Goal: Task Accomplishment & Management: Complete application form

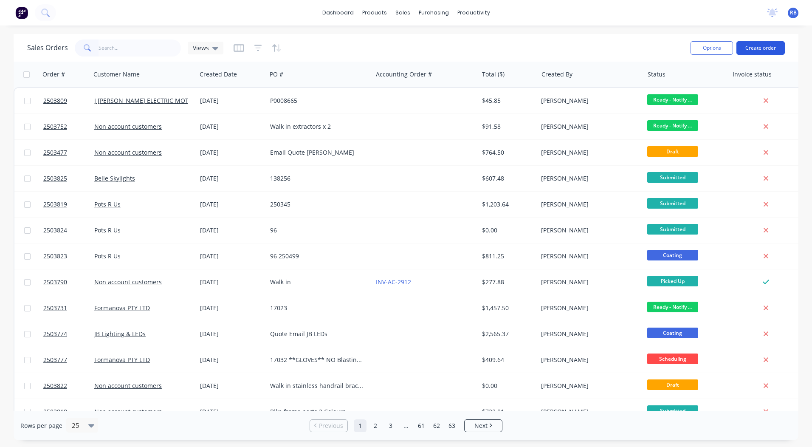
click at [766, 45] on button "Create order" at bounding box center [760, 48] width 48 height 14
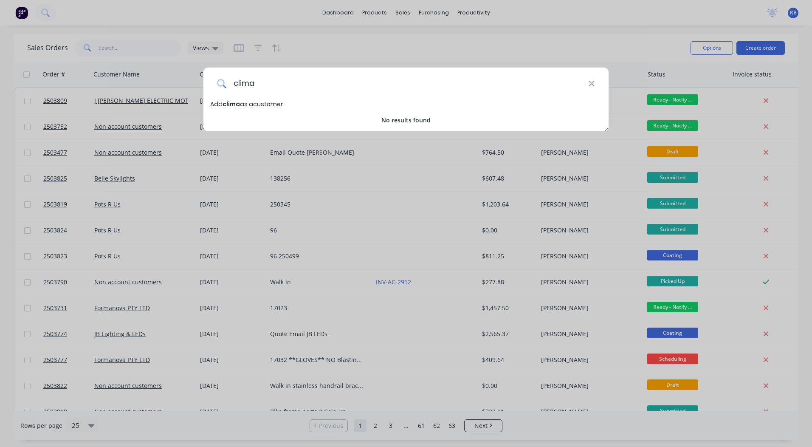
click at [587, 84] on input "clima" at bounding box center [407, 84] width 362 height 32
type input "clima"
click at [591, 81] on icon at bounding box center [591, 83] width 7 height 9
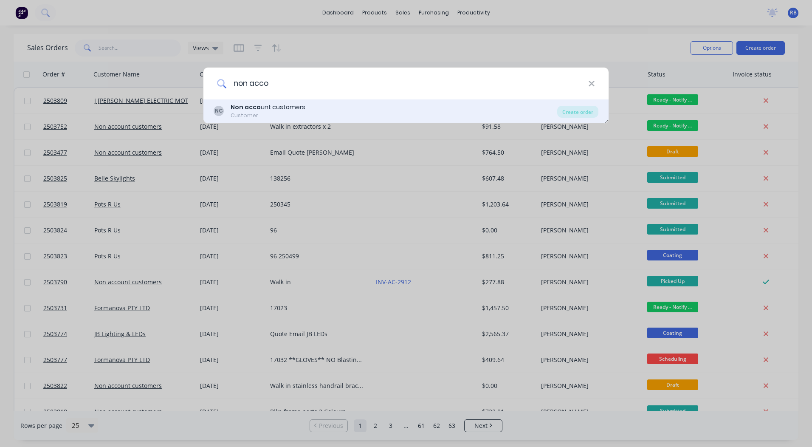
type input "non acco"
click at [257, 111] on b "Non acco" at bounding box center [246, 107] width 30 height 8
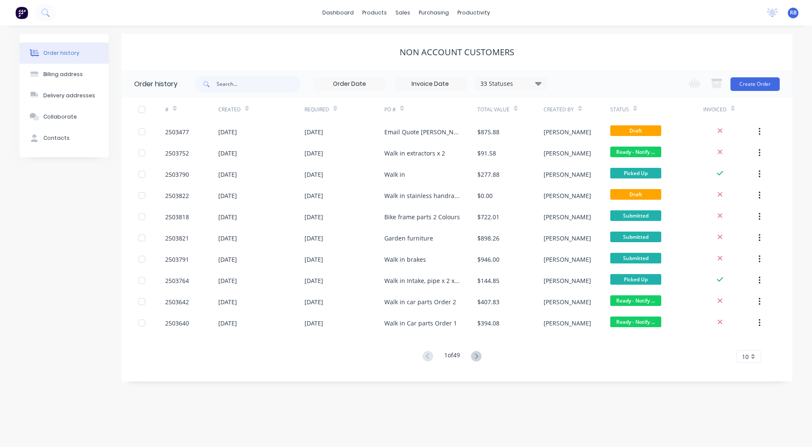
click at [744, 76] on div "Change order status Submitted Booked / Not Delivered Scheduling Awating Powder …" at bounding box center [731, 84] width 97 height 28
click at [751, 83] on button "Create Order" at bounding box center [754, 84] width 49 height 14
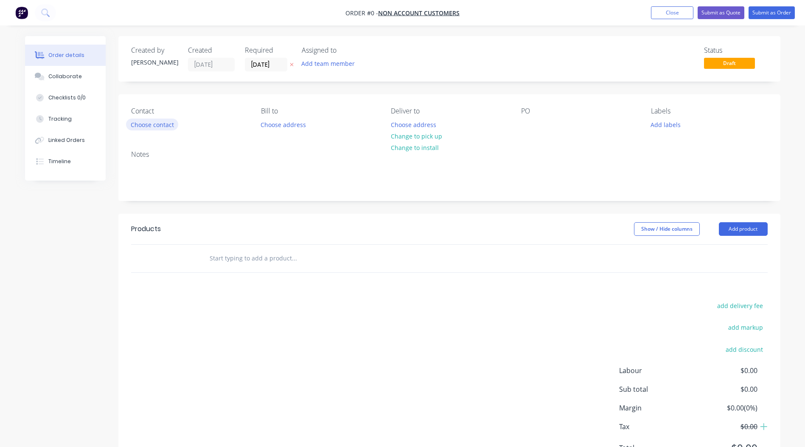
click at [146, 124] on button "Choose contact" at bounding box center [152, 123] width 52 height 11
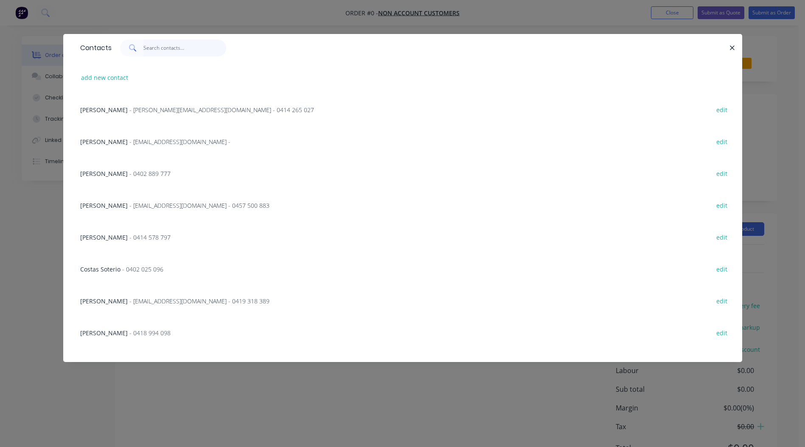
click at [148, 52] on input "text" at bounding box center [185, 47] width 83 height 17
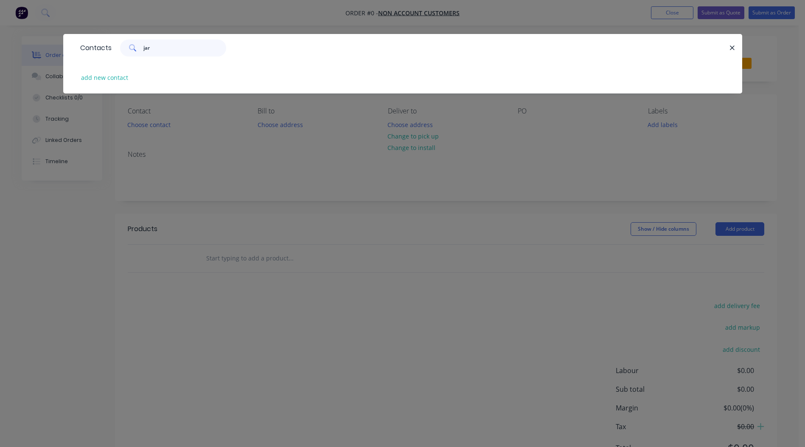
drag, startPoint x: 182, startPoint y: 53, endPoint x: 135, endPoint y: 53, distance: 47.1
click at [135, 53] on div "jar" at bounding box center [173, 47] width 106 height 17
type input "jar"
click at [730, 46] on icon "button" at bounding box center [733, 48] width 6 height 8
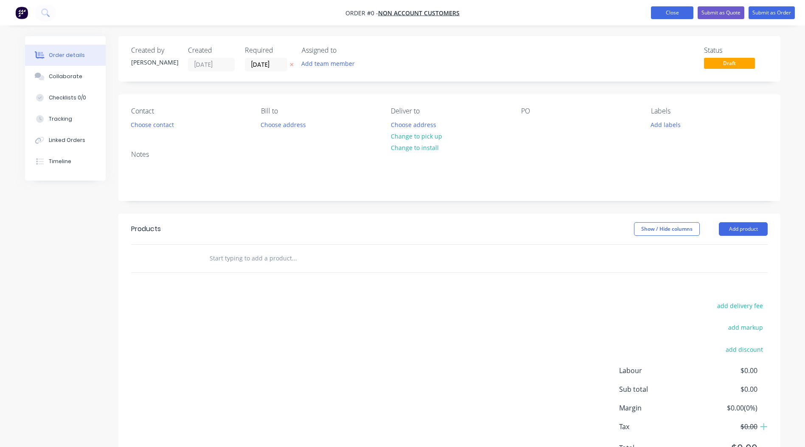
click at [676, 14] on button "Close" at bounding box center [672, 12] width 42 height 13
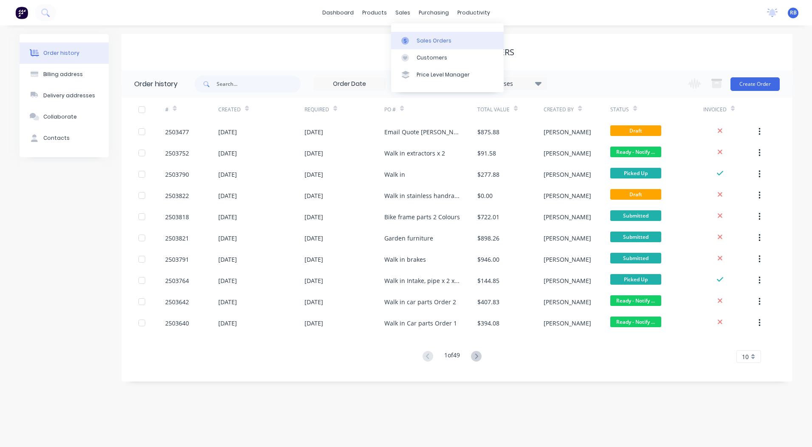
click at [421, 37] on div "Sales Orders" at bounding box center [434, 41] width 35 height 8
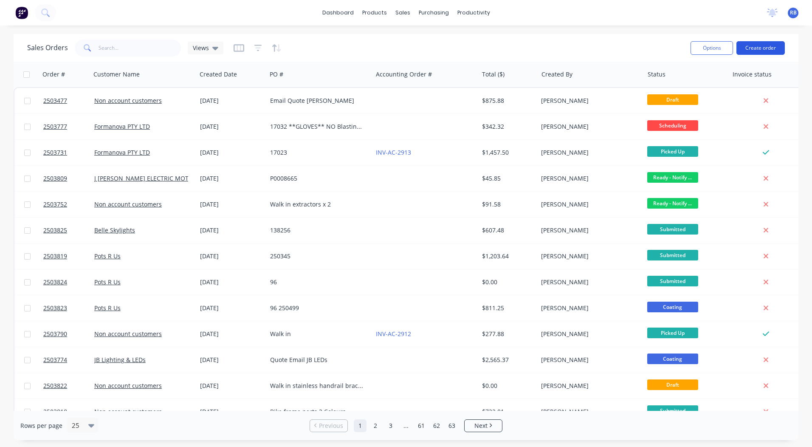
click at [748, 48] on button "Create order" at bounding box center [760, 48] width 48 height 14
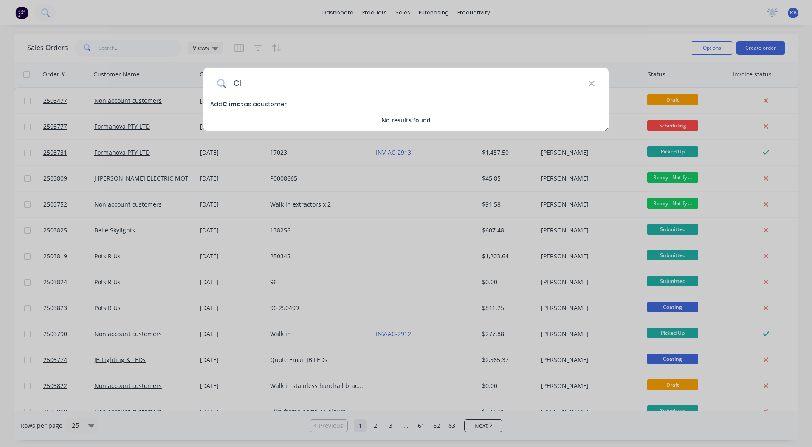
type input "C"
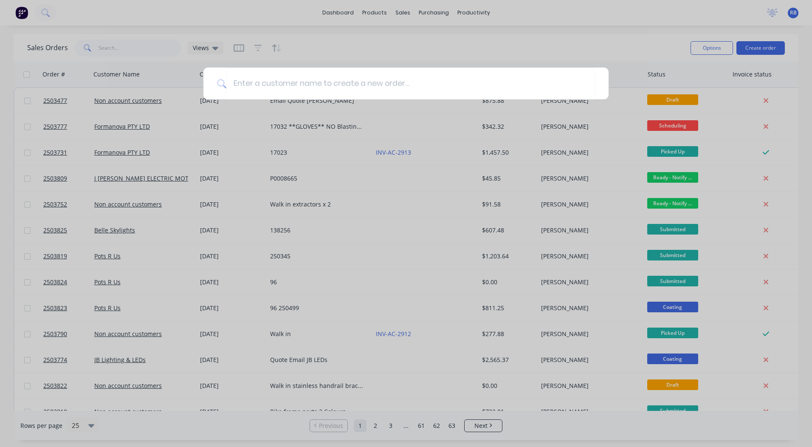
click at [671, 51] on div at bounding box center [406, 223] width 812 height 447
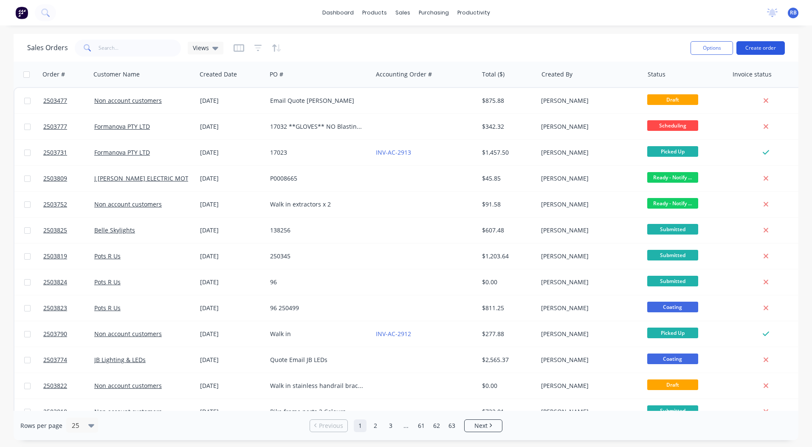
click at [757, 48] on button "Create order" at bounding box center [760, 48] width 48 height 14
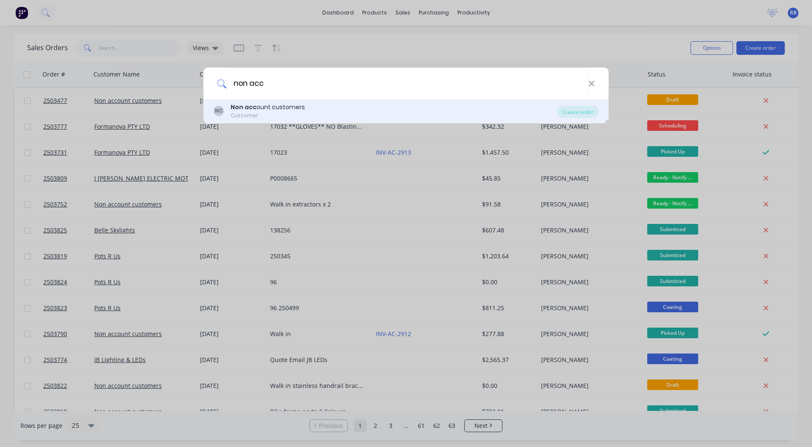
type input "non acc"
click at [256, 104] on div "Non acc ount customers" at bounding box center [268, 107] width 74 height 9
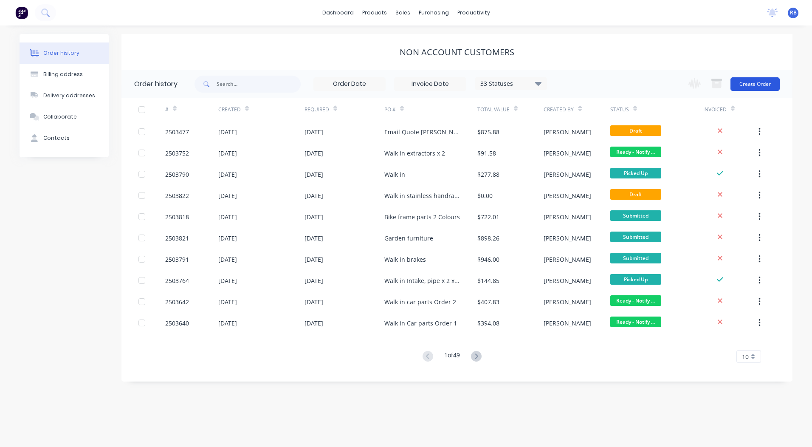
click at [743, 82] on button "Create Order" at bounding box center [754, 84] width 49 height 14
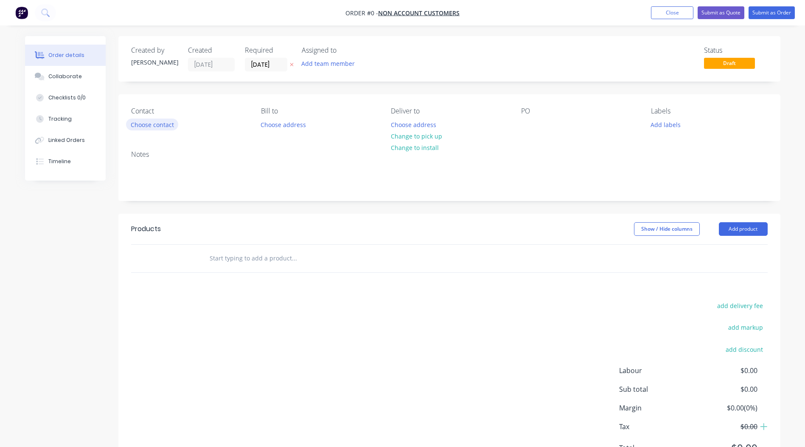
click at [145, 129] on button "Choose contact" at bounding box center [152, 123] width 52 height 11
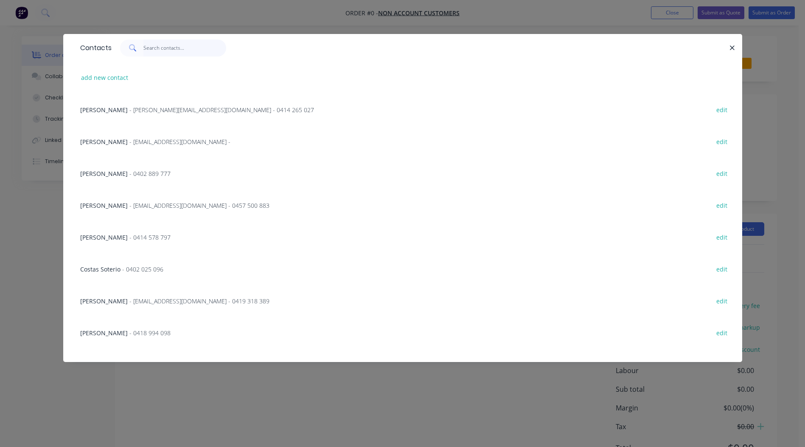
click at [156, 46] on input "text" at bounding box center [185, 47] width 83 height 17
click at [112, 78] on button "add new contact" at bounding box center [105, 77] width 56 height 11
select select "AU"
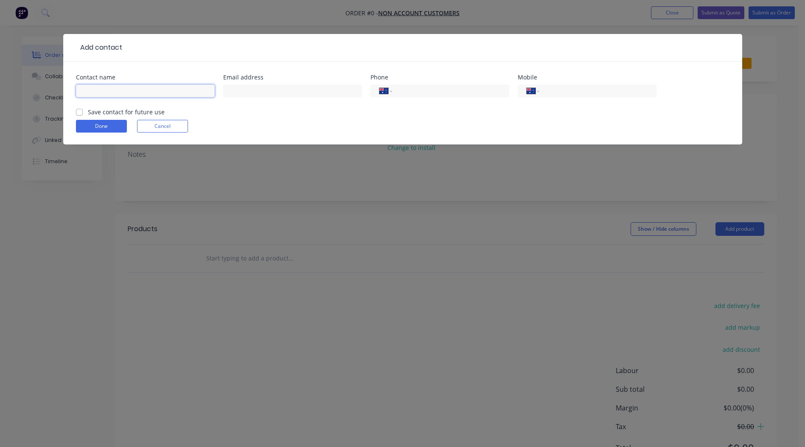
click at [136, 87] on input "text" at bounding box center [145, 90] width 139 height 13
type input "[PERSON_NAME]"
click at [566, 84] on div "International [GEOGRAPHIC_DATA] [GEOGRAPHIC_DATA] [GEOGRAPHIC_DATA] [GEOGRAPHIC…" at bounding box center [587, 90] width 139 height 13
click at [566, 87] on input "tel" at bounding box center [597, 91] width 102 height 10
type input "0407 050 857"
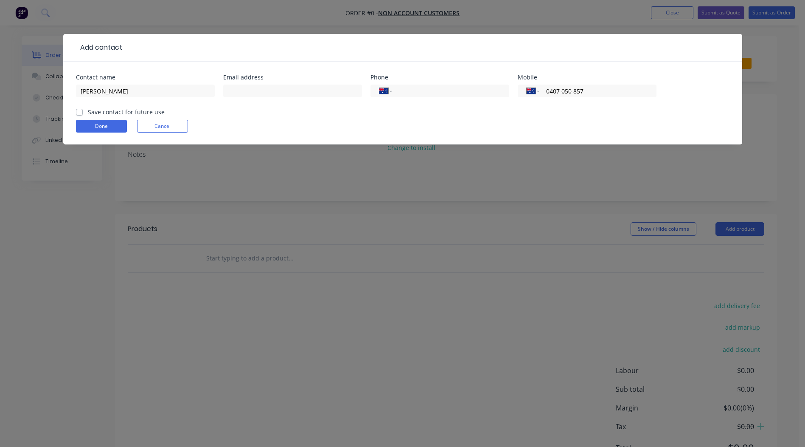
click at [88, 111] on label "Save contact for future use" at bounding box center [126, 111] width 77 height 9
click at [81, 111] on input "Save contact for future use" at bounding box center [79, 111] width 7 height 8
checkbox input "true"
click at [88, 124] on button "Done" at bounding box center [101, 126] width 51 height 13
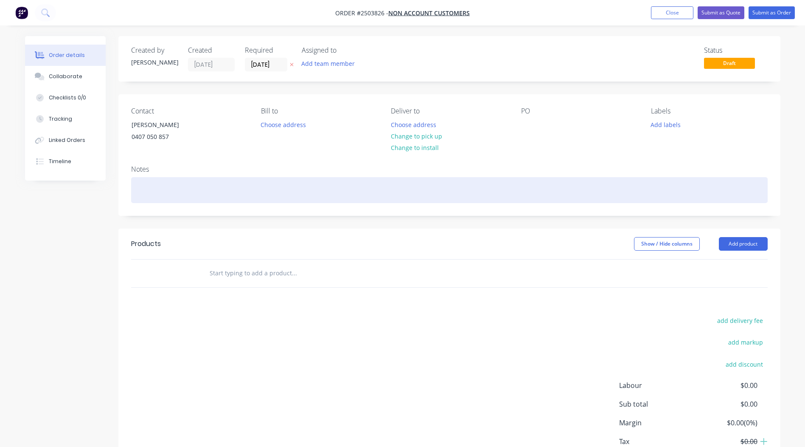
click at [152, 190] on div at bounding box center [449, 190] width 637 height 26
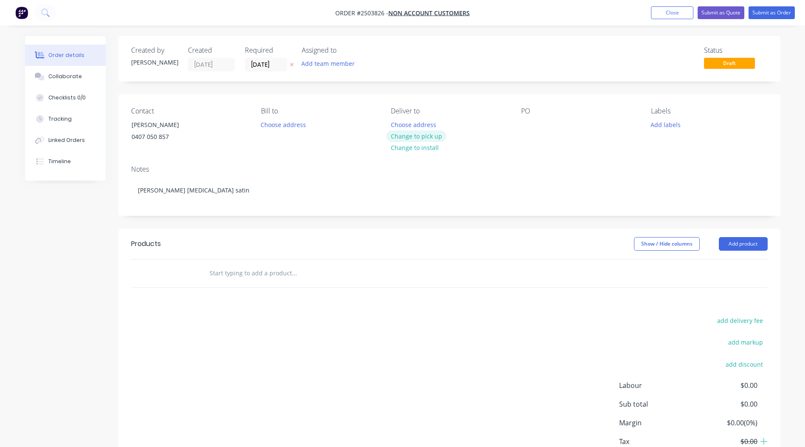
click at [439, 140] on button "Change to pick up" at bounding box center [416, 135] width 60 height 11
click at [538, 149] on div "Contact [PERSON_NAME] [PHONE_NUMBER] Bill to Choose address Pick up Change to d…" at bounding box center [449, 126] width 662 height 64
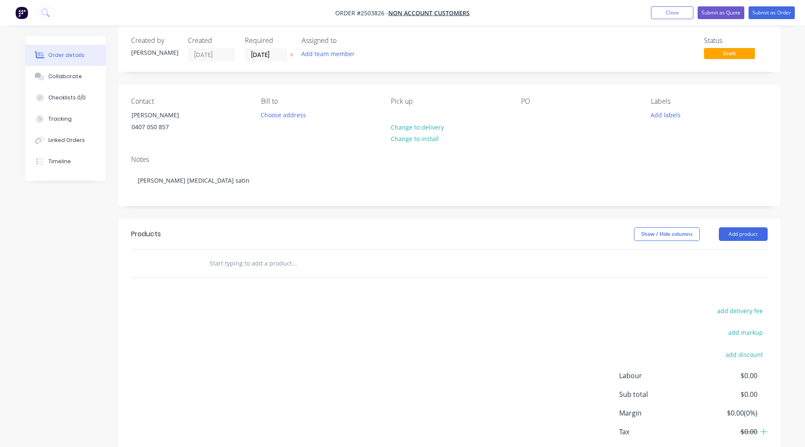
scroll to position [42, 0]
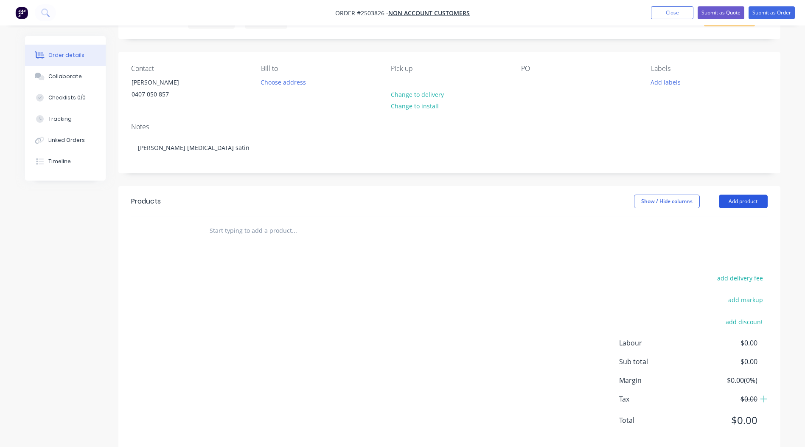
click at [748, 205] on button "Add product" at bounding box center [743, 201] width 49 height 14
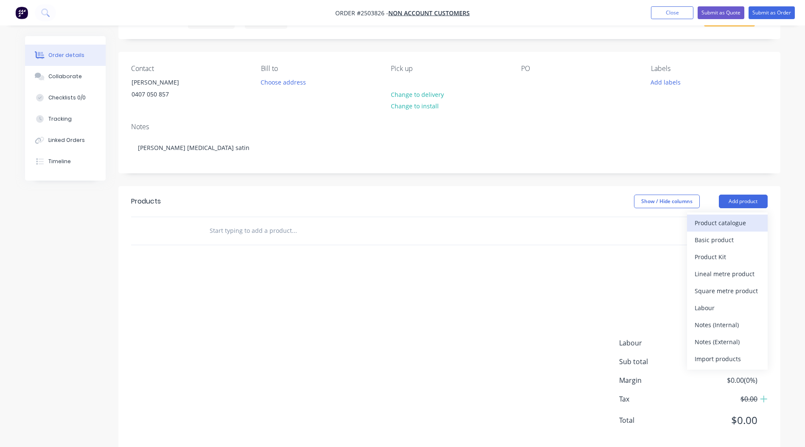
click at [711, 229] on button "Product catalogue" at bounding box center [727, 222] width 81 height 17
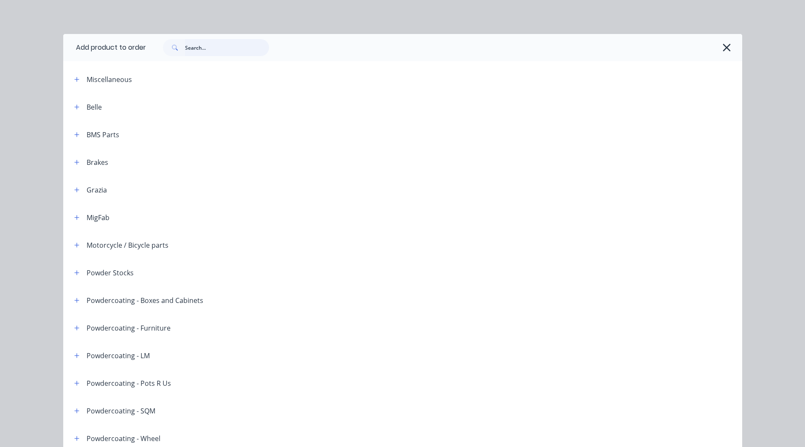
click at [194, 48] on input "text" at bounding box center [227, 47] width 84 height 17
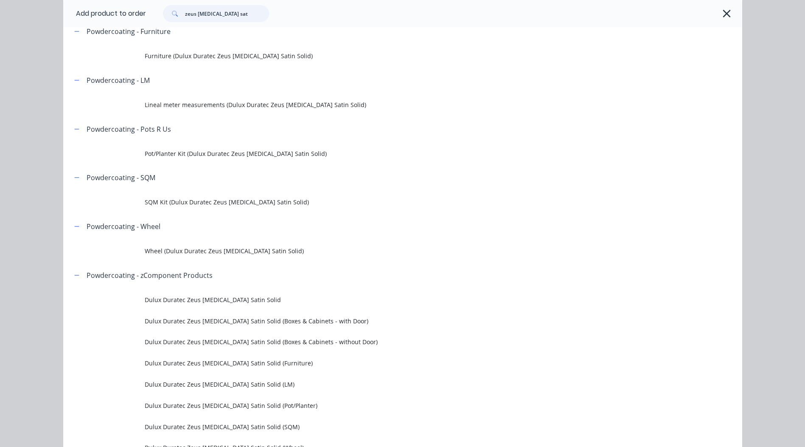
scroll to position [67, 0]
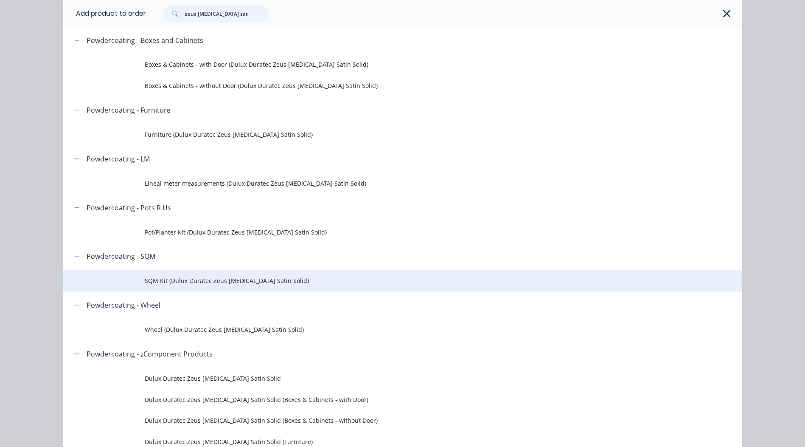
type input "zeus [MEDICAL_DATA] sat"
click at [203, 274] on td "SQM Kit (Dulux Duratec Zeus [MEDICAL_DATA] Satin Solid)" at bounding box center [444, 280] width 598 height 21
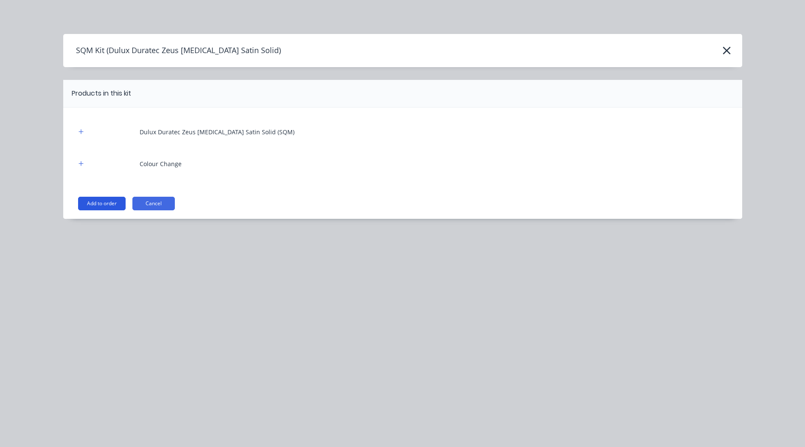
click at [103, 201] on button "Add to order" at bounding box center [102, 204] width 48 height 14
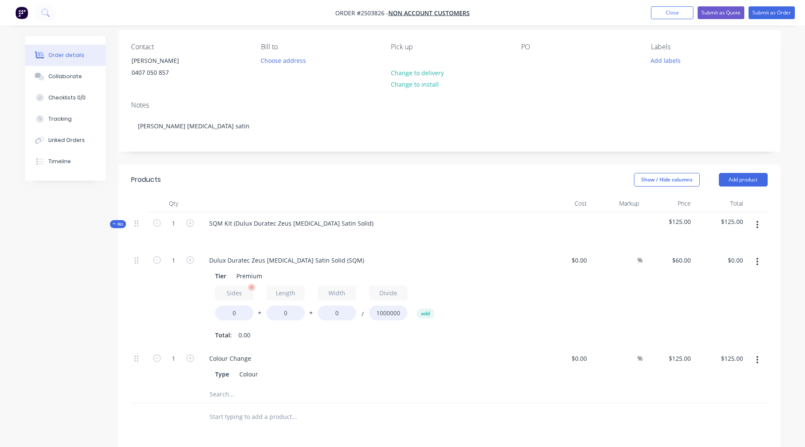
scroll to position [85, 0]
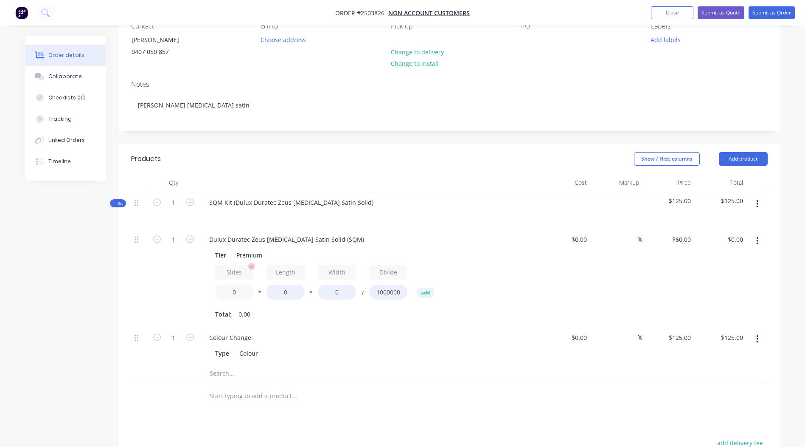
drag, startPoint x: 245, startPoint y: 292, endPoint x: 221, endPoint y: 290, distance: 24.8
click at [222, 291] on input "0" at bounding box center [234, 291] width 38 height 15
type input "2"
click at [475, 207] on div "SQM Kit (Dulux Duratec Zeus [MEDICAL_DATA] Satin Solid)" at bounding box center [369, 209] width 340 height 37
drag, startPoint x: 327, startPoint y: 240, endPoint x: 0, endPoint y: 217, distance: 327.7
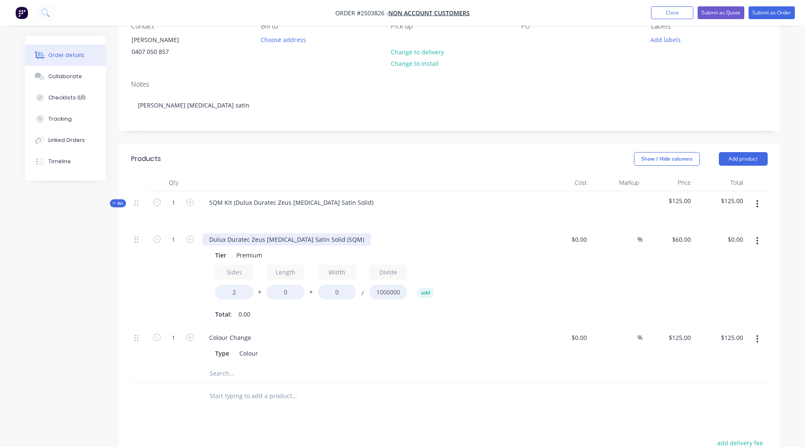
click at [38, 247] on div "Created by [PERSON_NAME] Created [DATE] Required [DATE] Assigned to Add team me…" at bounding box center [403, 288] width 756 height 675
click at [405, 144] on header "Products Show / Hide columns Add product" at bounding box center [449, 159] width 662 height 31
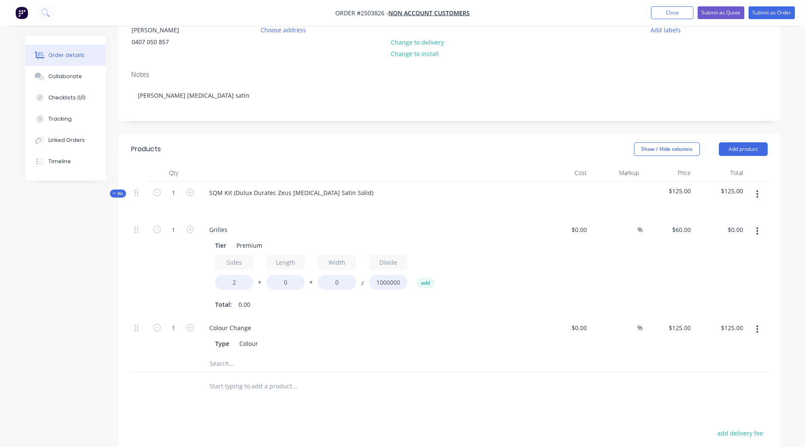
scroll to position [99, 0]
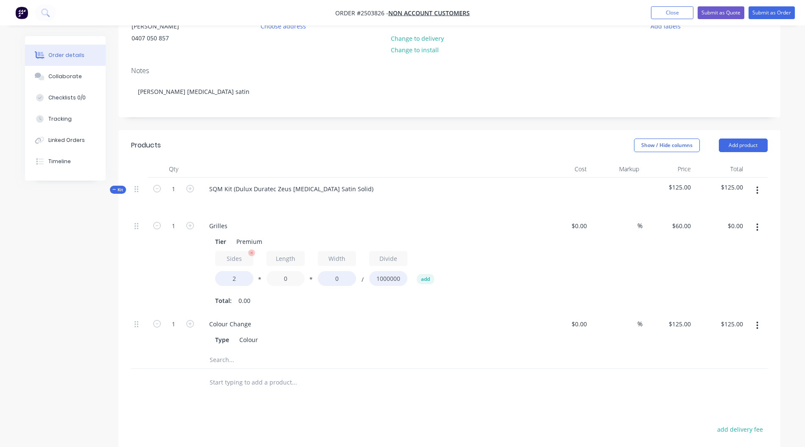
drag, startPoint x: 299, startPoint y: 278, endPoint x: 233, endPoint y: 279, distance: 66.2
click at [250, 279] on div "Sides 2 * Length 0 * Width 0 / Divide 1000000 add" at bounding box center [368, 270] width 307 height 38
type input "3200"
drag, startPoint x: 330, startPoint y: 277, endPoint x: 291, endPoint y: 282, distance: 38.9
click at [303, 280] on div "Sides 2 * Length 3200 * Width 0 / Divide 1000000 add" at bounding box center [368, 270] width 307 height 38
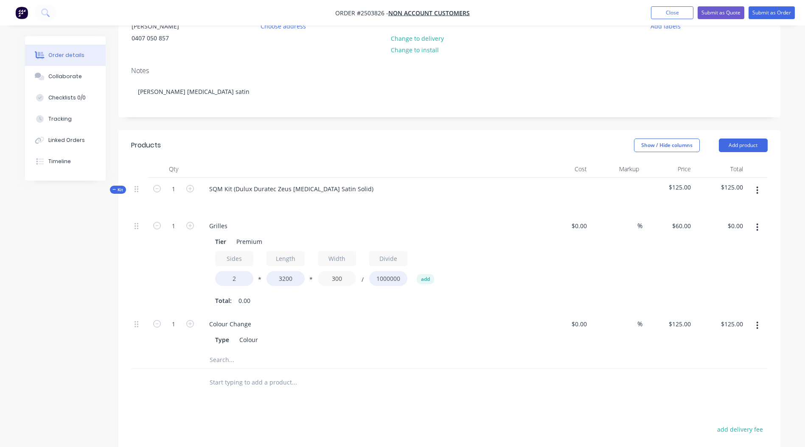
type input "300"
type input "$115.20"
click at [537, 262] on div "Grilles Tier Premium Sides 2 * Length 3200 * Width 300 / Divide 1000000 add Tot…" at bounding box center [369, 263] width 340 height 98
click at [760, 228] on button "button" at bounding box center [758, 227] width 20 height 15
click at [721, 248] on div "Duplicate" at bounding box center [727, 249] width 65 height 12
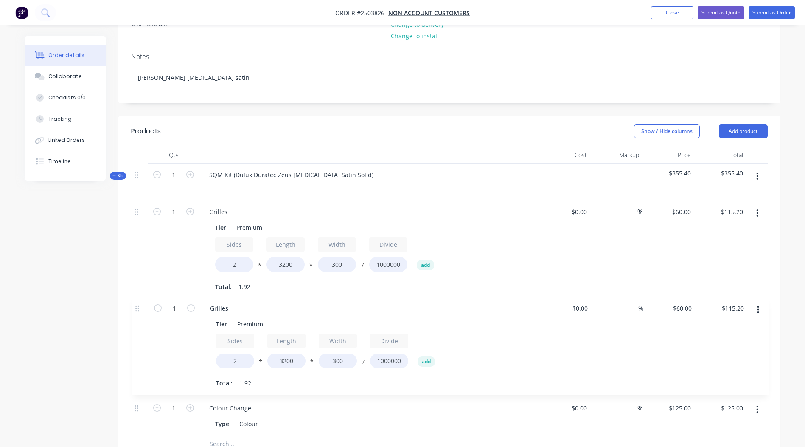
drag, startPoint x: 134, startPoint y: 366, endPoint x: 135, endPoint y: 294, distance: 71.3
click at [135, 294] on div "1 Grilles Tier Premium Sides 2 * Length 3200 * Width 300 / Divide 1000000 add T…" at bounding box center [449, 317] width 637 height 235
click at [294, 356] on input "3200" at bounding box center [286, 359] width 38 height 15
drag, startPoint x: 294, startPoint y: 356, endPoint x: 165, endPoint y: 354, distance: 129.1
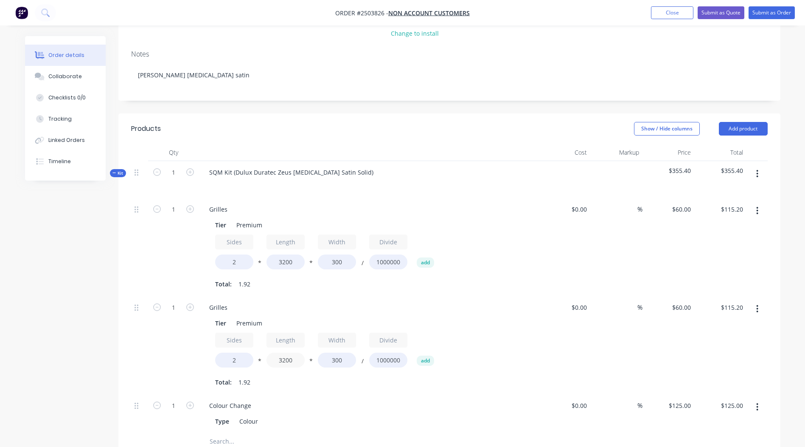
click at [165, 354] on div "1 Grilles Tier Premium Sides 2 * Length 3200 * Width 300 / Divide 1000000 add T…" at bounding box center [449, 345] width 637 height 98
type input "1800"
type input "$64.80"
click at [565, 318] on div "$0.00 $0.00" at bounding box center [565, 345] width 52 height 98
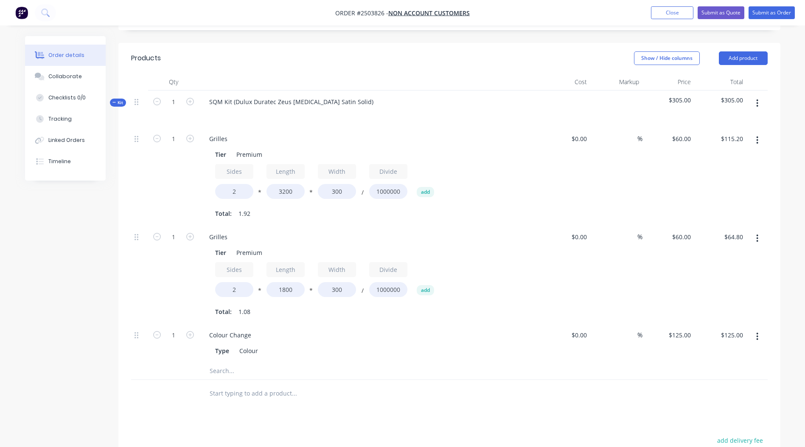
click at [768, 236] on button "button" at bounding box center [758, 238] width 20 height 15
click at [741, 259] on div "Duplicate" at bounding box center [727, 260] width 65 height 12
click at [134, 373] on div at bounding box center [139, 411] width 17 height 98
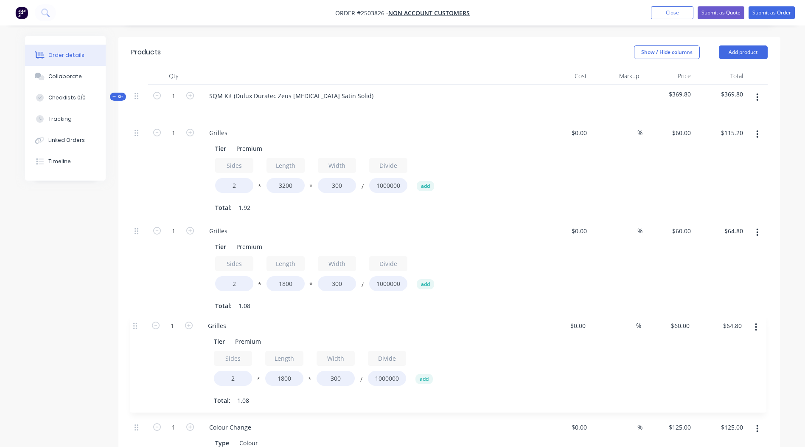
scroll to position [197, 0]
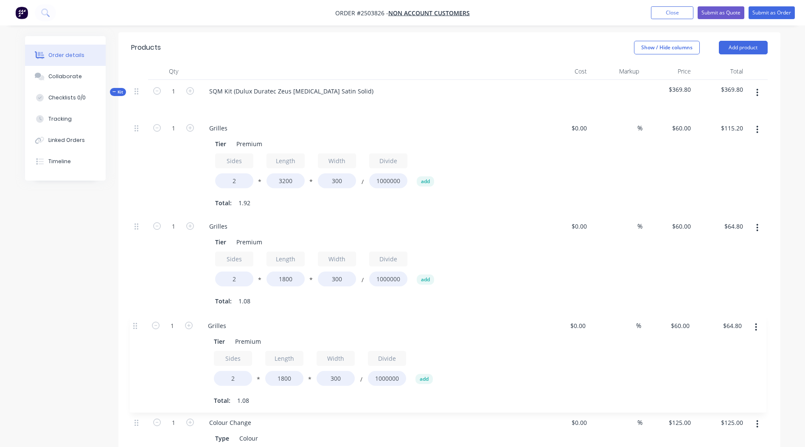
drag, startPoint x: 137, startPoint y: 373, endPoint x: 135, endPoint y: 318, distance: 55.6
click at [135, 318] on div "1 Grilles Tier Premium Sides 2 * Length 3200 * Width 300 / Divide 1000000 add T…" at bounding box center [449, 282] width 637 height 333
click at [172, 134] on input "1" at bounding box center [174, 127] width 22 height 13
type input "12"
click at [532, 344] on div "Tier Premium Sides 2 * Length 1800 * Width 300 / Divide 1000000 add Total: 1.08" at bounding box center [369, 367] width 333 height 73
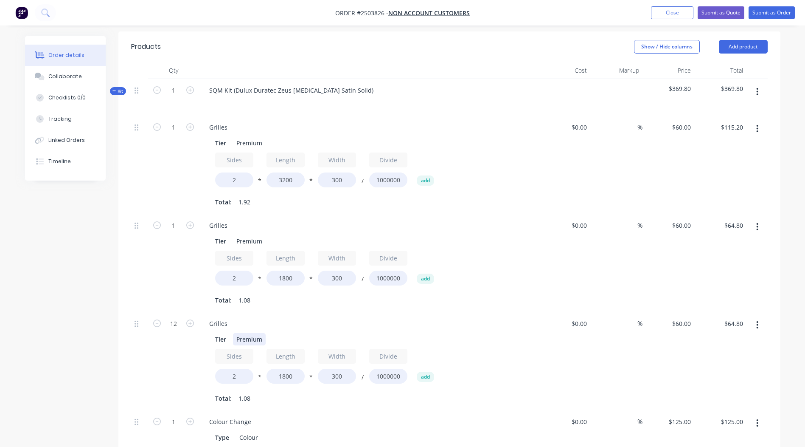
type input "$777.60"
click at [296, 377] on input "1800" at bounding box center [286, 376] width 38 height 15
type input "1100"
type input "$475.20"
click at [656, 362] on div "$60.00 $60.00" at bounding box center [669, 361] width 52 height 98
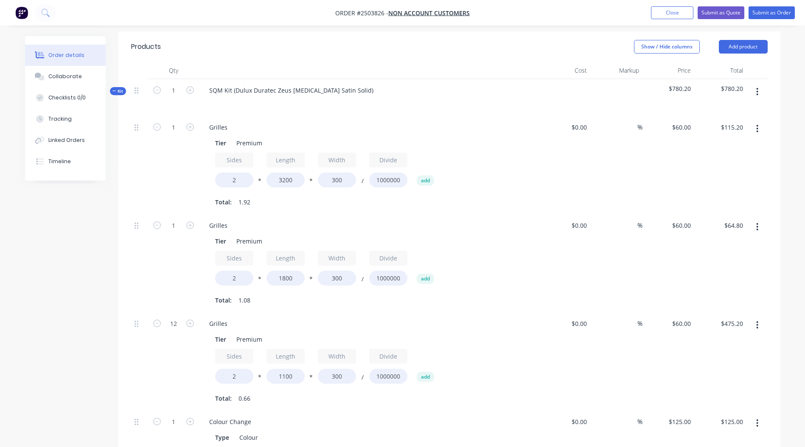
scroll to position [232, 0]
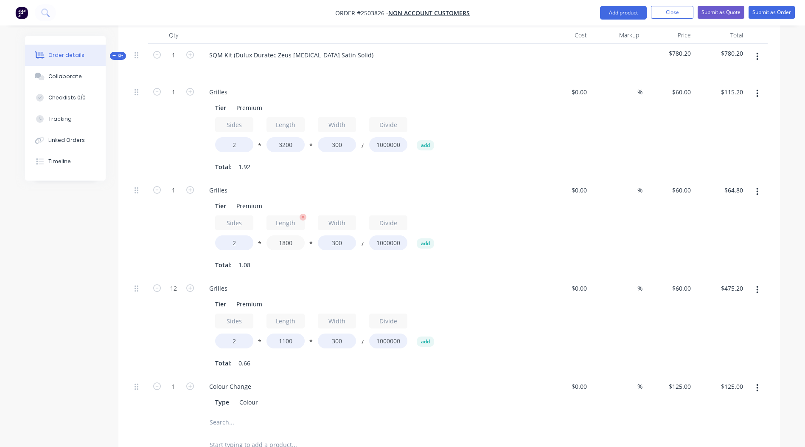
click at [285, 243] on input "1800" at bounding box center [286, 242] width 38 height 15
type input "1900"
type input "$68.40"
click at [631, 230] on div "%" at bounding box center [617, 228] width 52 height 98
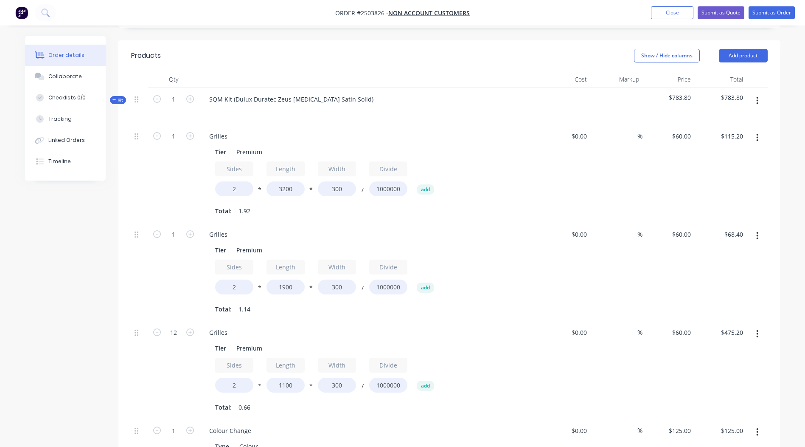
scroll to position [195, 0]
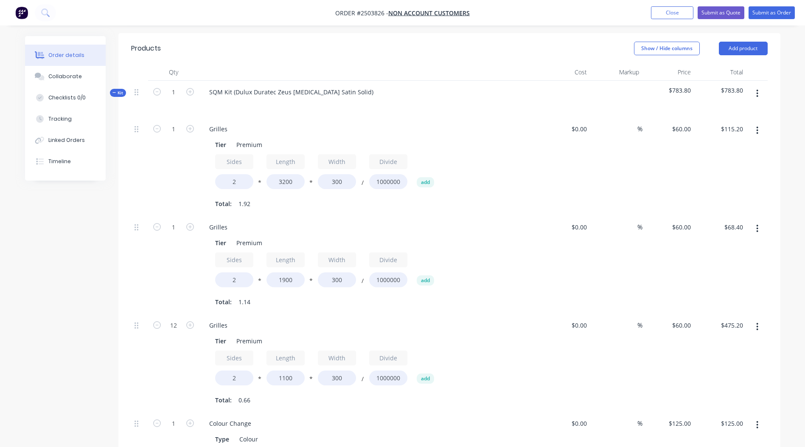
click at [761, 92] on button "button" at bounding box center [758, 93] width 20 height 15
click at [750, 113] on div "Add product to kit" at bounding box center [727, 116] width 65 height 12
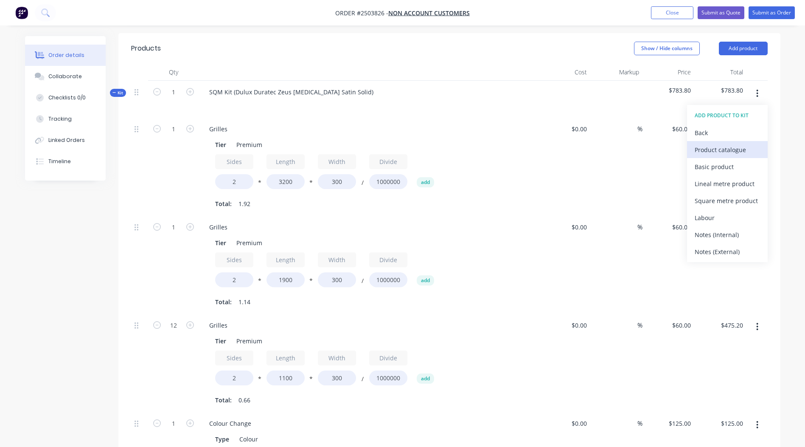
click at [712, 146] on div "Product catalogue" at bounding box center [727, 150] width 65 height 12
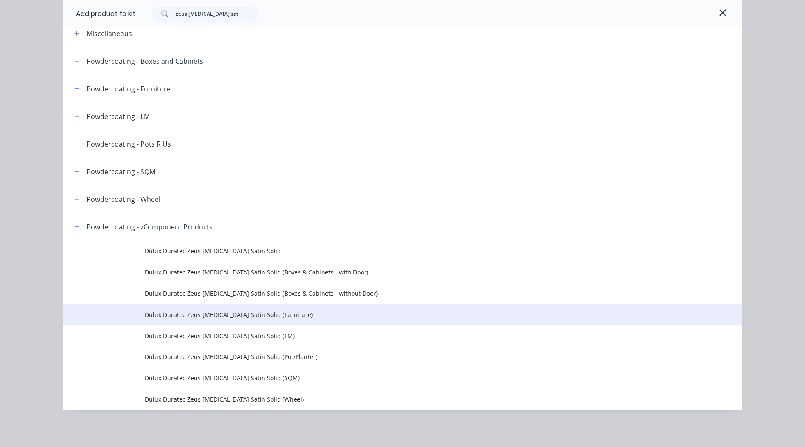
scroll to position [450, 0]
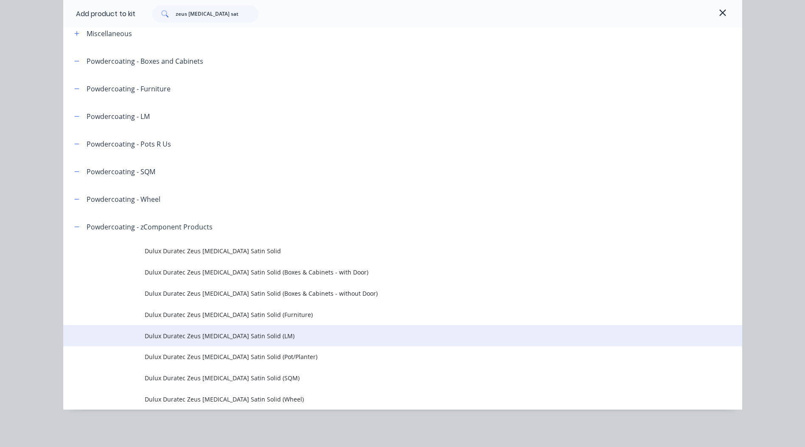
click at [252, 331] on span "Dulux Duratec Zeus [MEDICAL_DATA] Satin Solid (LM)" at bounding box center [384, 335] width 478 height 9
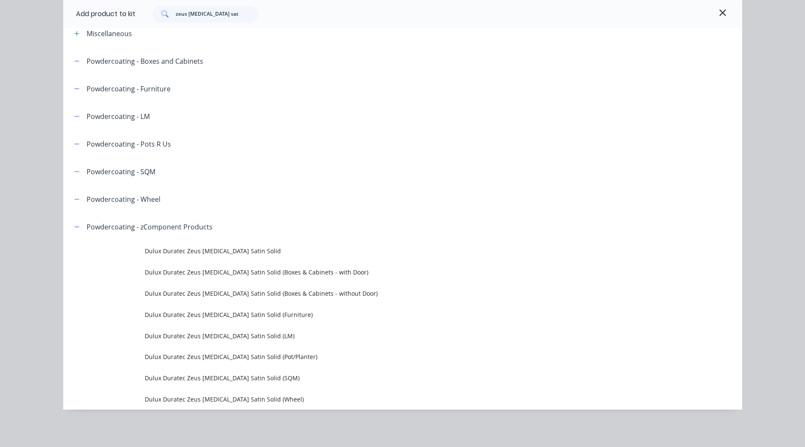
scroll to position [0, 0]
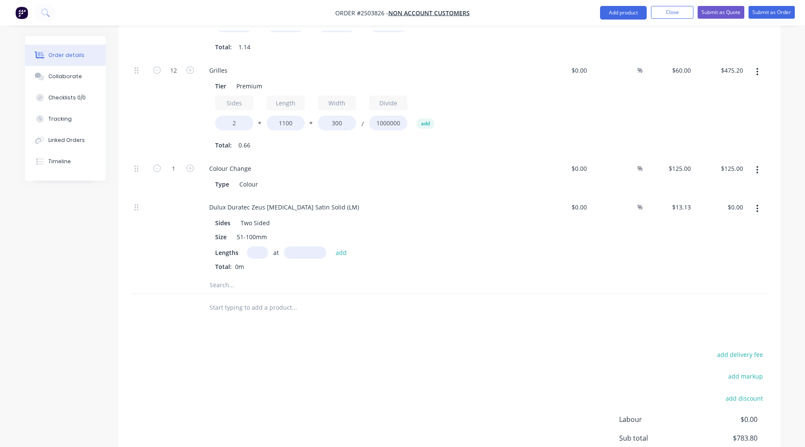
drag, startPoint x: 267, startPoint y: 254, endPoint x: 262, endPoint y: 255, distance: 5.2
click at [265, 254] on input "text" at bounding box center [257, 252] width 21 height 12
type input "4"
drag, startPoint x: 324, startPoint y: 207, endPoint x: 0, endPoint y: 247, distance: 326.8
click at [0, 246] on html "Order #2503826 - Non account customers Add product Close Submit as Quote Submit…" at bounding box center [402, 44] width 805 height 988
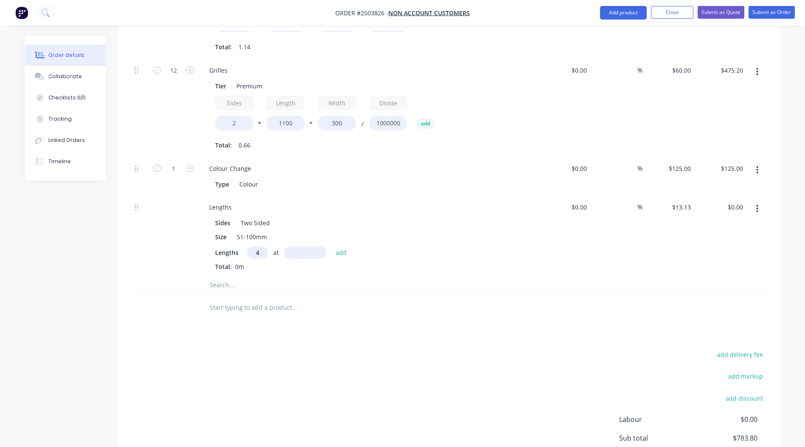
click at [316, 249] on input "text" at bounding box center [305, 252] width 42 height 12
type input "3300"
click at [332, 246] on button "add" at bounding box center [342, 251] width 20 height 11
type input "$173.32"
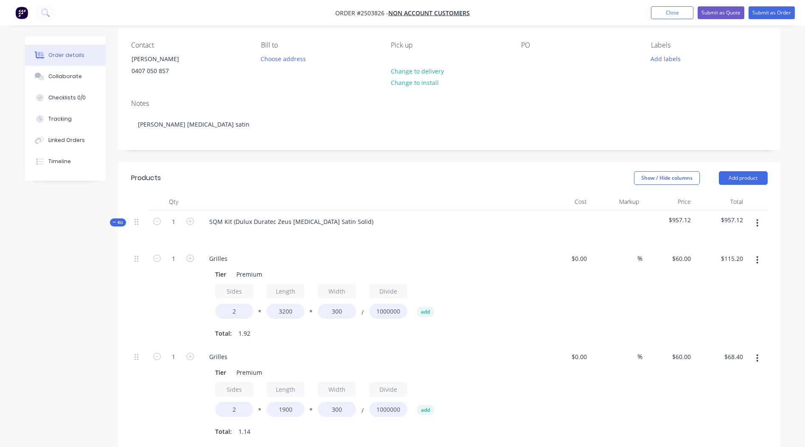
scroll to position [58, 0]
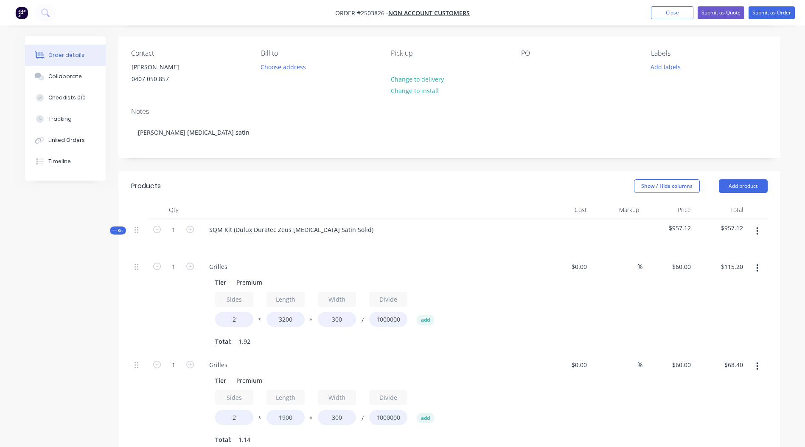
click at [757, 230] on icon "button" at bounding box center [758, 230] width 2 height 9
click at [723, 248] on div "Add product to kit" at bounding box center [727, 253] width 65 height 12
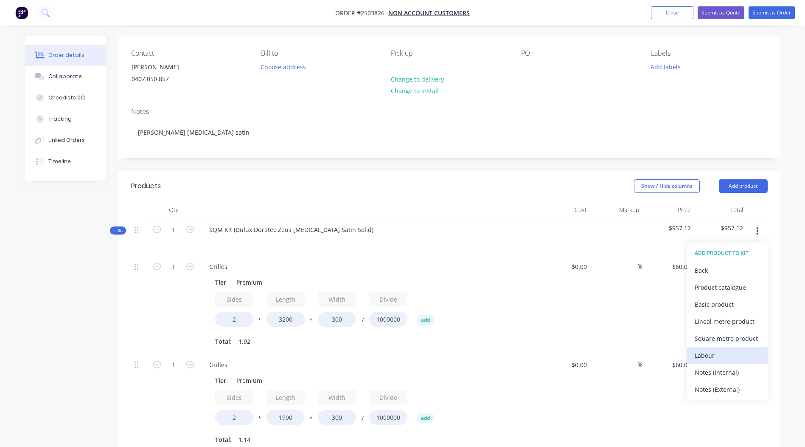
click at [719, 358] on div "Labour" at bounding box center [727, 355] width 65 height 12
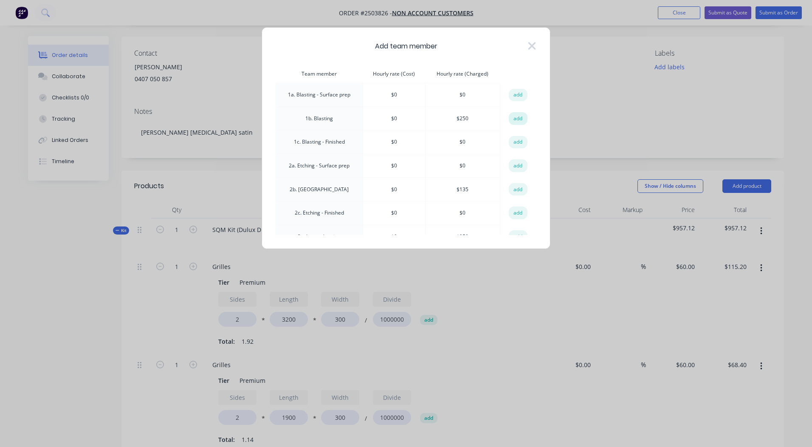
click at [513, 121] on button "add" at bounding box center [518, 118] width 19 height 13
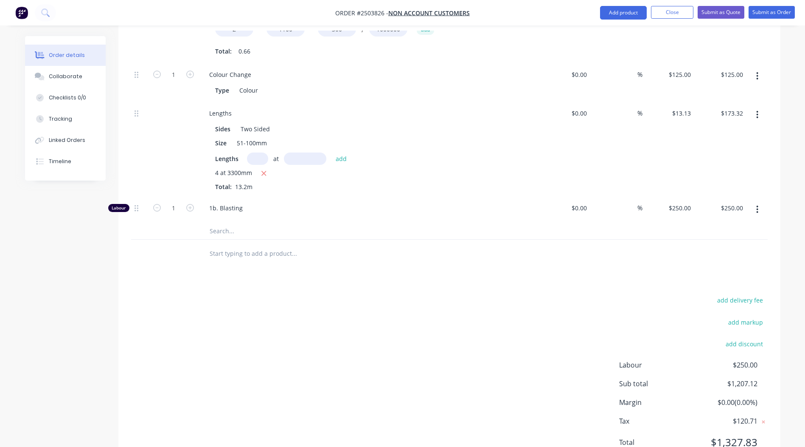
scroll to position [567, 0]
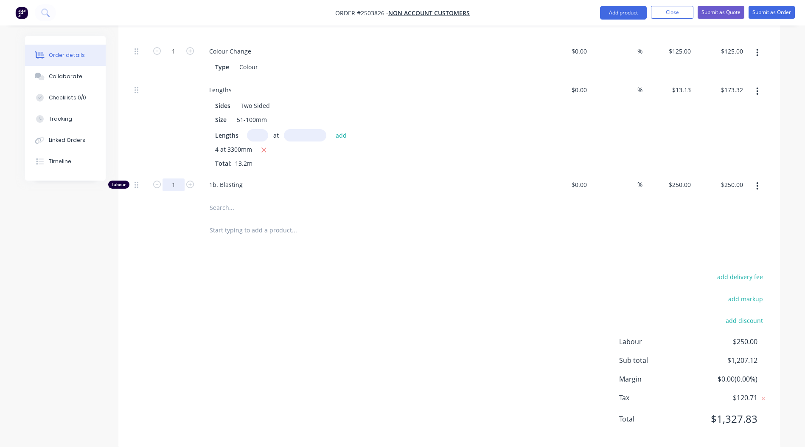
type input "0.33"
click at [302, 278] on div "add delivery fee add markup add discount Labour $250.00 Sub total $1,207.12 Mar…" at bounding box center [449, 353] width 637 height 164
type input "$82.50"
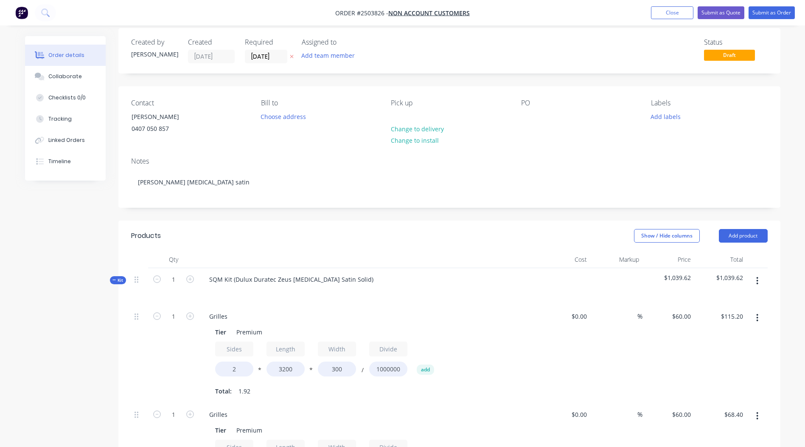
scroll to position [0, 0]
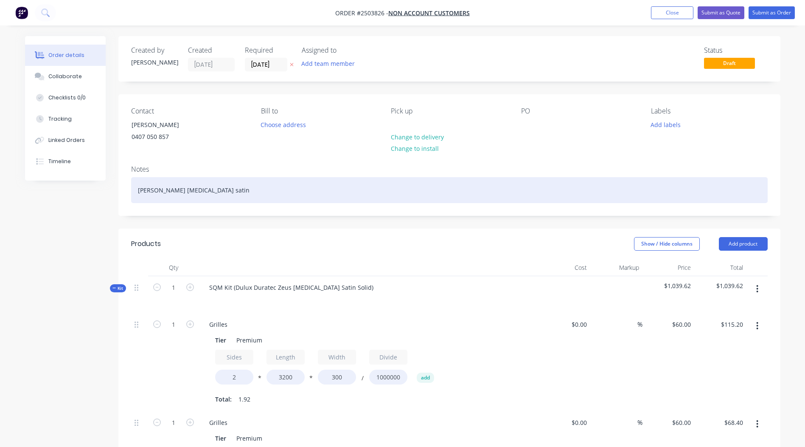
click at [192, 179] on div "[PERSON_NAME] [MEDICAL_DATA] satin" at bounding box center [449, 190] width 637 height 26
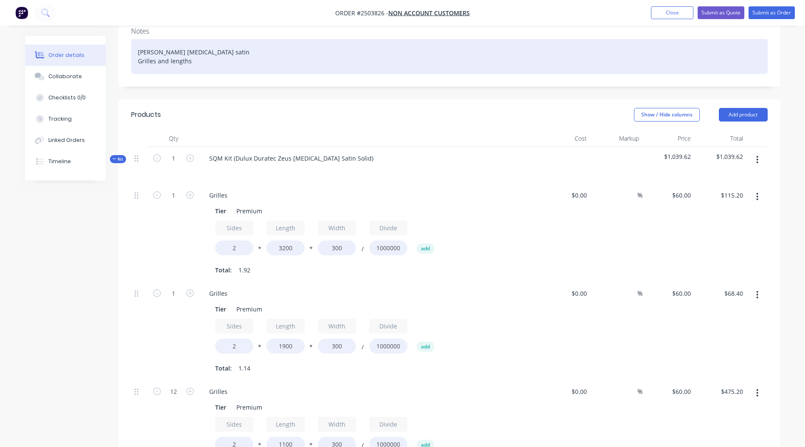
scroll to position [145, 0]
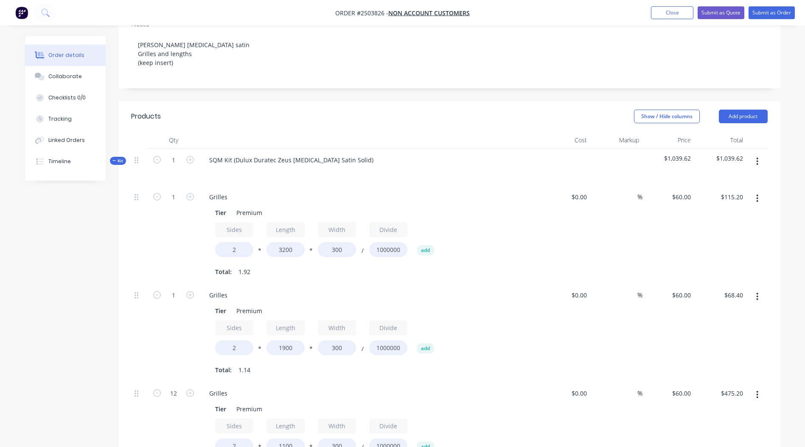
click at [256, 117] on div "Products" at bounding box center [198, 117] width 135 height 14
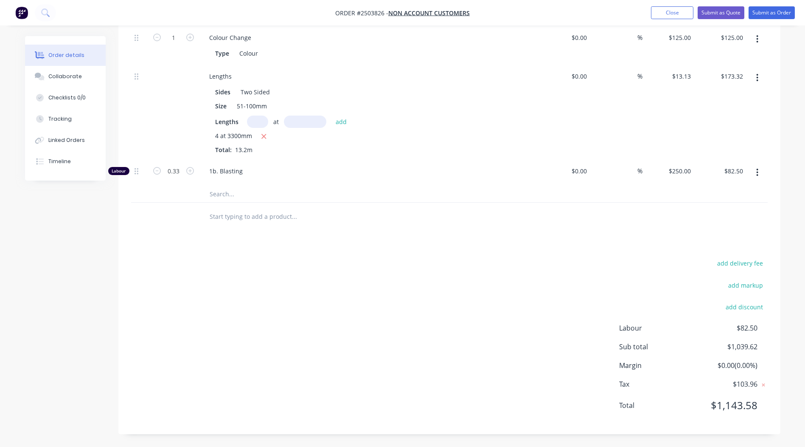
scroll to position [0, 0]
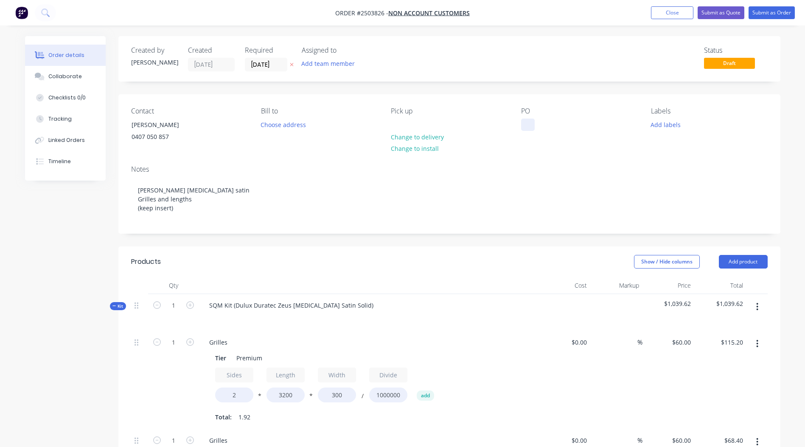
click at [524, 129] on div at bounding box center [528, 124] width 14 height 12
click at [741, 170] on div "Notes" at bounding box center [449, 169] width 637 height 8
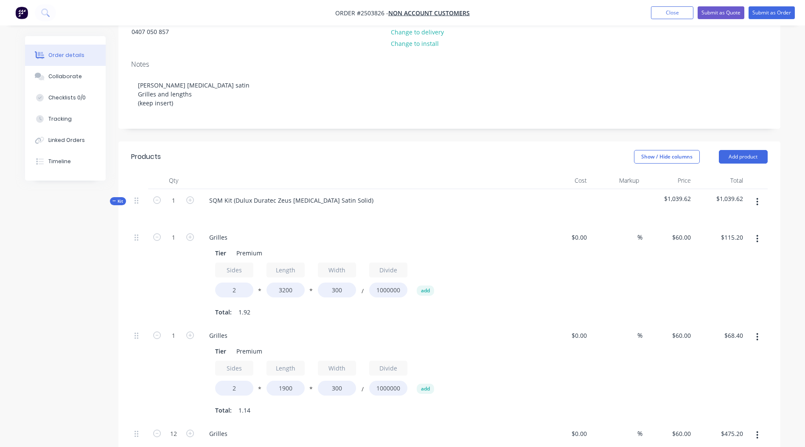
scroll to position [103, 0]
click at [763, 7] on button "Submit as Order" at bounding box center [772, 12] width 46 height 13
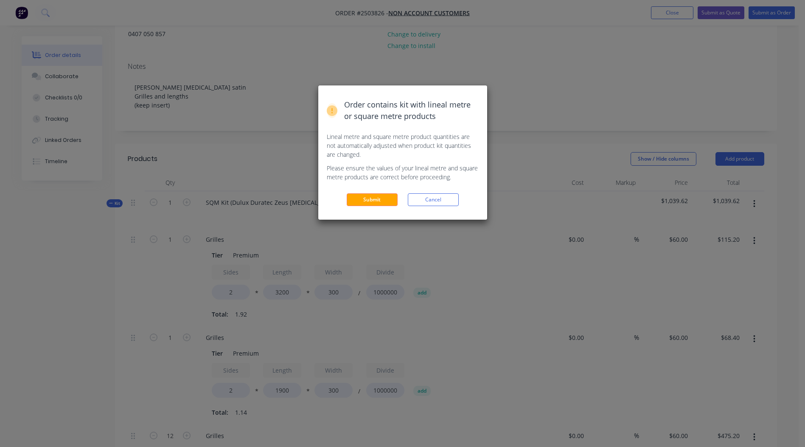
click at [367, 206] on div "Order contains kit with lineal metre or square metre products Lineal metre and …" at bounding box center [402, 152] width 169 height 134
click at [367, 196] on button "Submit" at bounding box center [372, 199] width 51 height 13
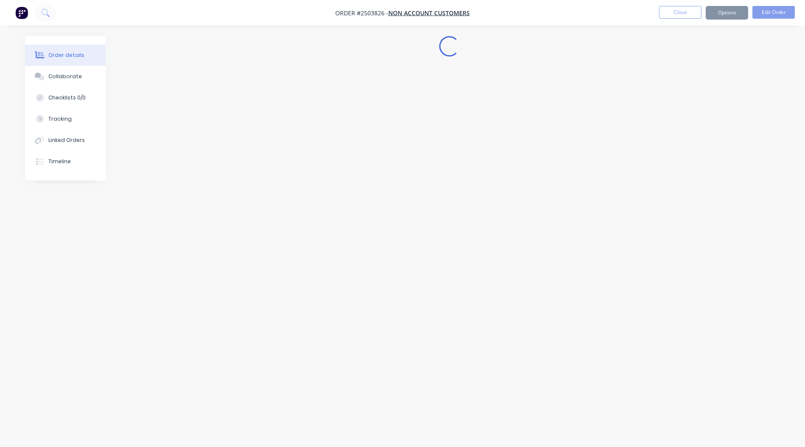
scroll to position [0, 0]
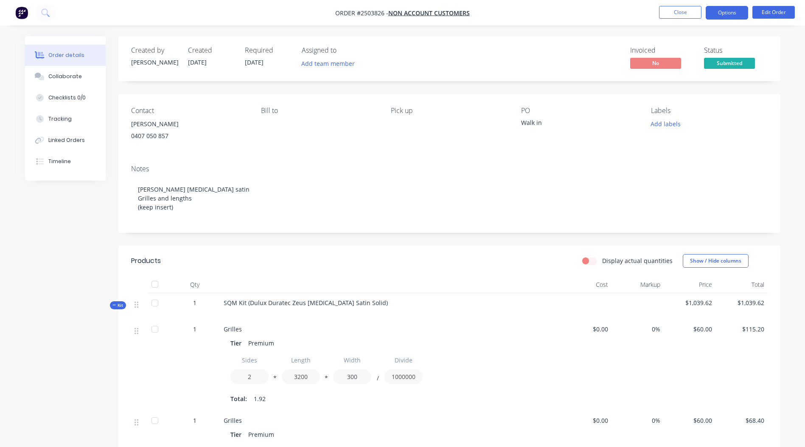
click at [737, 17] on button "Options" at bounding box center [727, 13] width 42 height 14
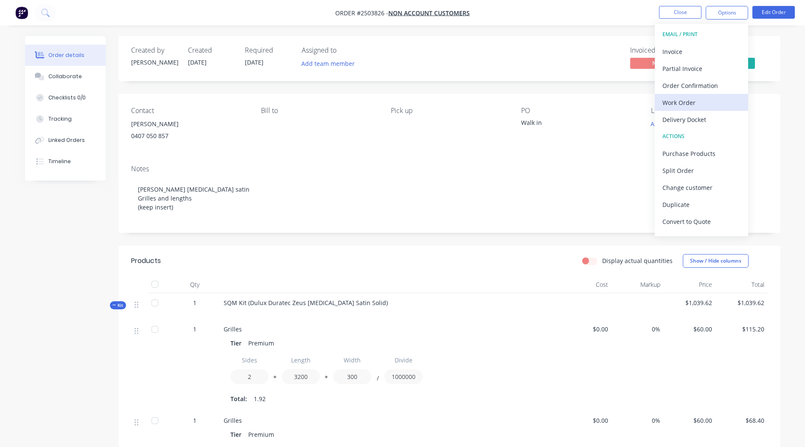
click at [688, 104] on div "Work Order" at bounding box center [702, 102] width 78 height 12
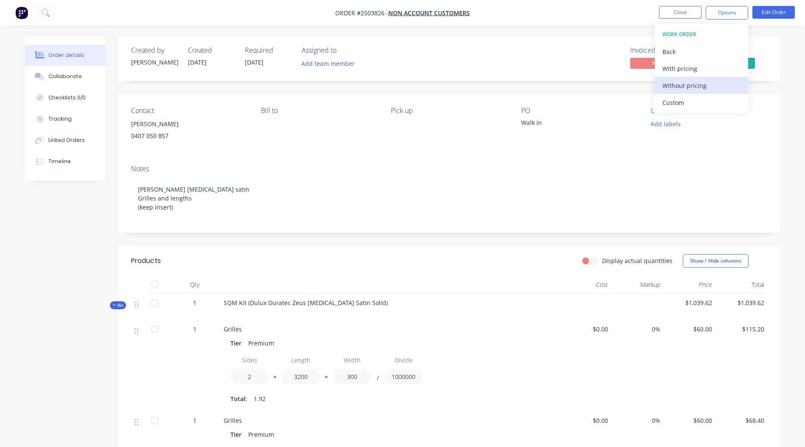
click at [692, 82] on div "Without pricing" at bounding box center [702, 85] width 78 height 12
click at [525, 227] on div "Notes [PERSON_NAME] [MEDICAL_DATA] satin Grilles and lengths (keep insert)" at bounding box center [449, 195] width 662 height 75
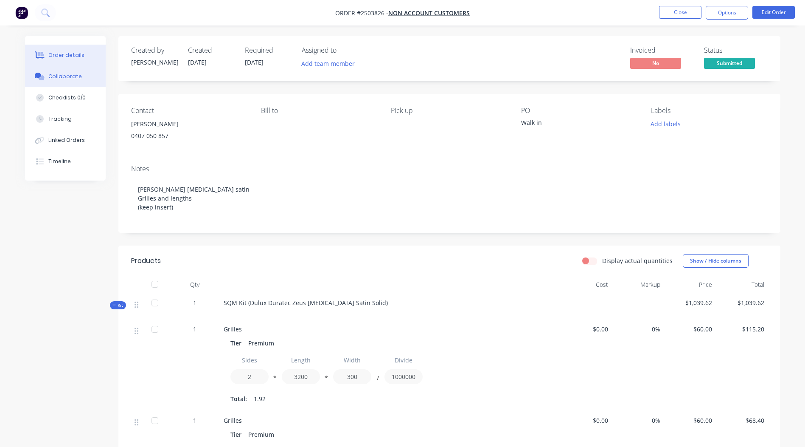
click at [54, 73] on div "Collaborate" at bounding box center [65, 77] width 34 height 8
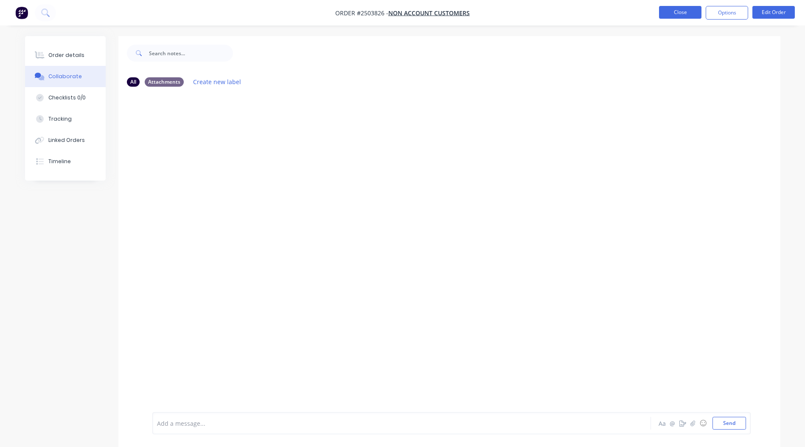
click at [689, 14] on button "Close" at bounding box center [680, 12] width 42 height 13
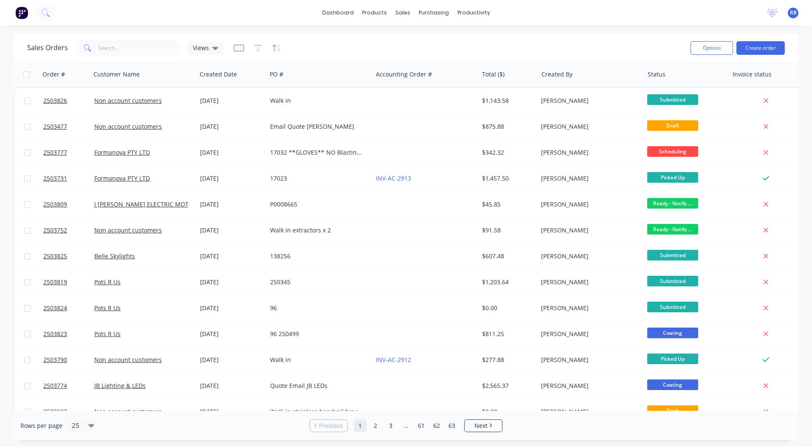
click at [481, 39] on div "Sales Orders Views" at bounding box center [355, 47] width 656 height 21
click at [754, 45] on button "Create order" at bounding box center [760, 48] width 48 height 14
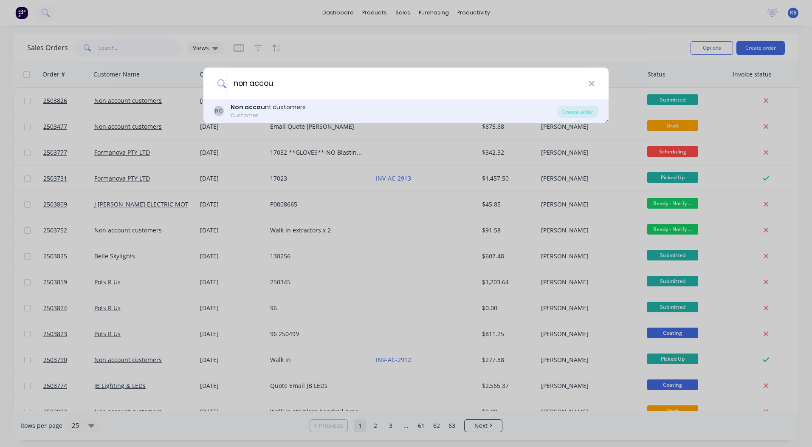
type input "non accou"
click at [251, 106] on b "Non accou" at bounding box center [248, 107] width 34 height 8
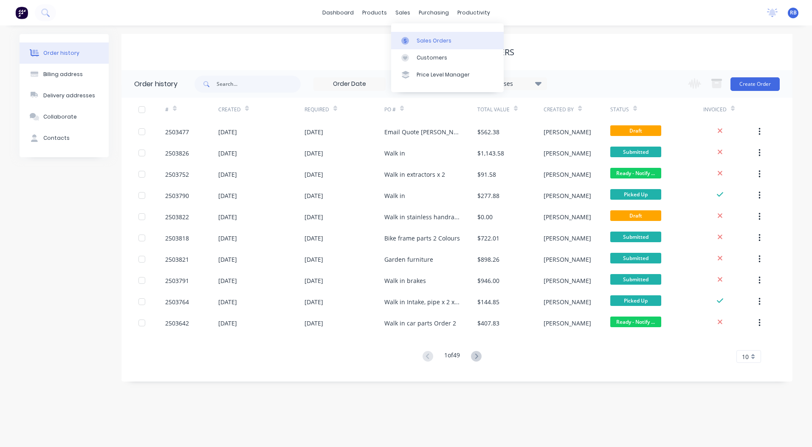
click at [449, 39] on link "Sales Orders" at bounding box center [447, 40] width 113 height 17
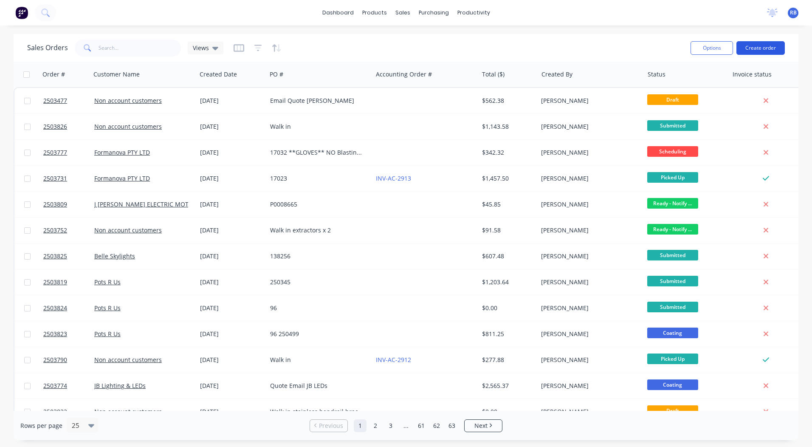
click at [772, 48] on button "Create order" at bounding box center [760, 48] width 48 height 14
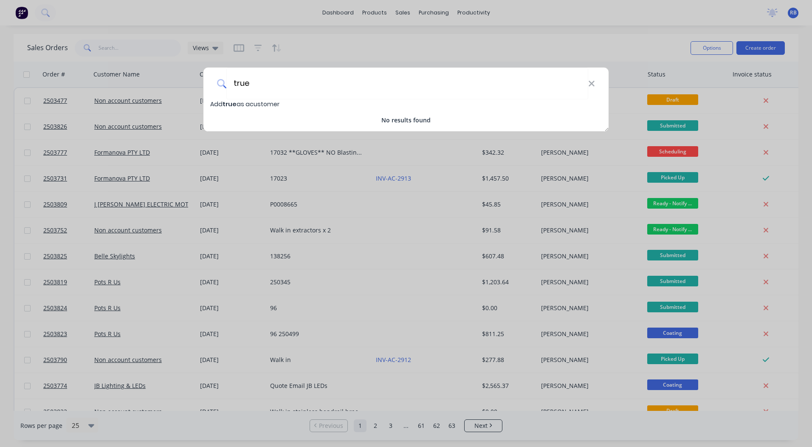
type input "true"
click at [276, 105] on span "Add true as a customer" at bounding box center [244, 104] width 69 height 8
select select "AU"
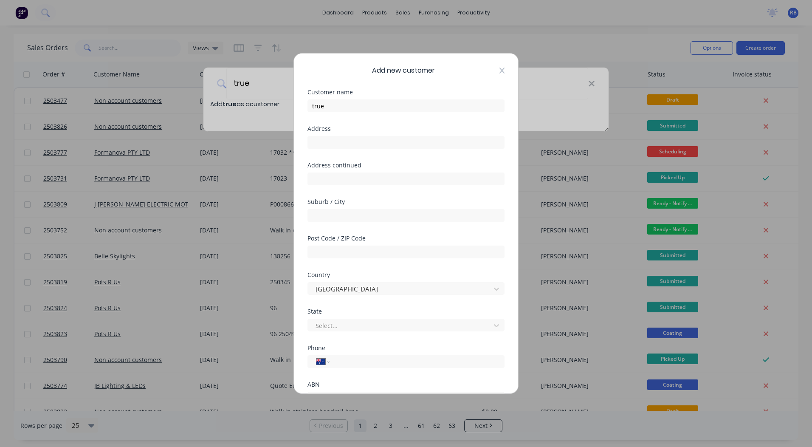
click at [499, 69] on icon at bounding box center [501, 71] width 5 height 6
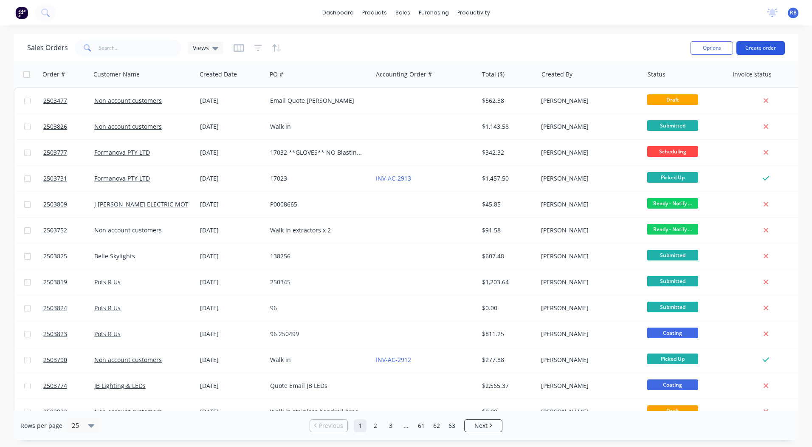
click at [763, 50] on button "Create order" at bounding box center [760, 48] width 48 height 14
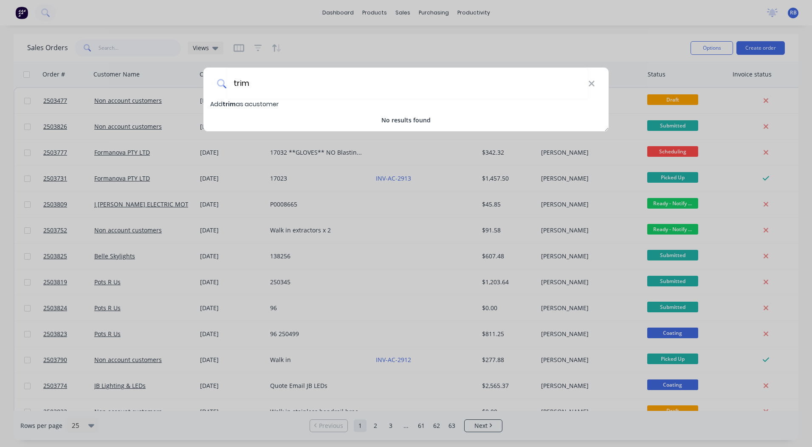
type input "trim"
click at [278, 106] on span "Add trim as a customer" at bounding box center [244, 104] width 68 height 8
select select "AU"
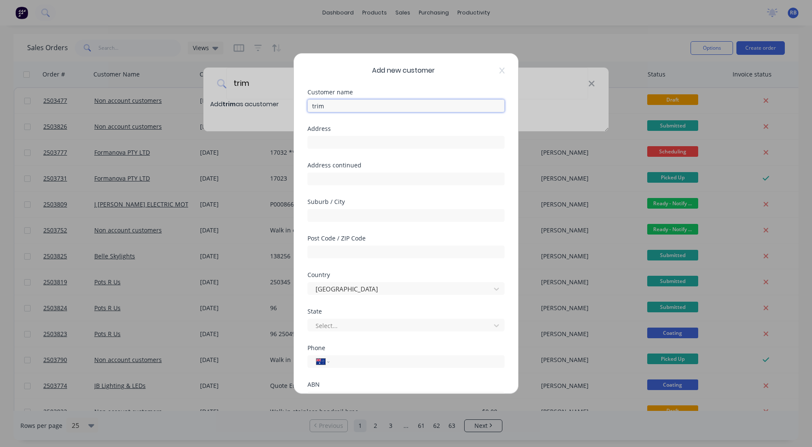
drag, startPoint x: 339, startPoint y: 110, endPoint x: 192, endPoint y: 124, distance: 147.6
click at [219, 123] on div "Add new customer Customer name trim Address Address continued Suburb / City Pos…" at bounding box center [406, 223] width 812 height 447
type input "T"
type input "TRS Trim Removal Systems"
click at [338, 175] on input "text" at bounding box center [405, 178] width 197 height 13
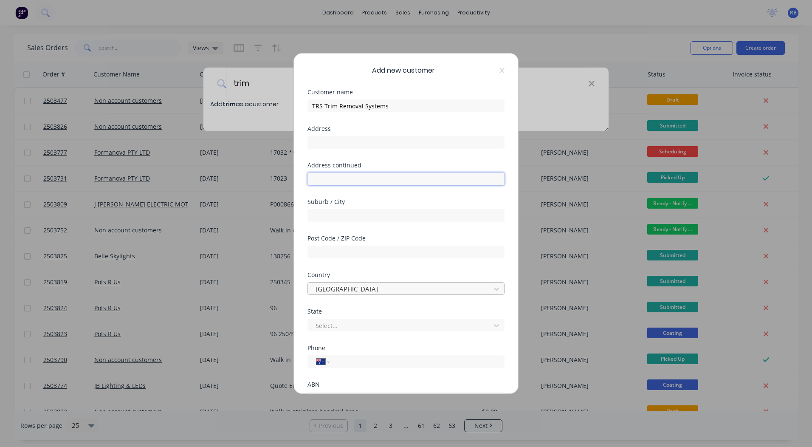
scroll to position [75, 0]
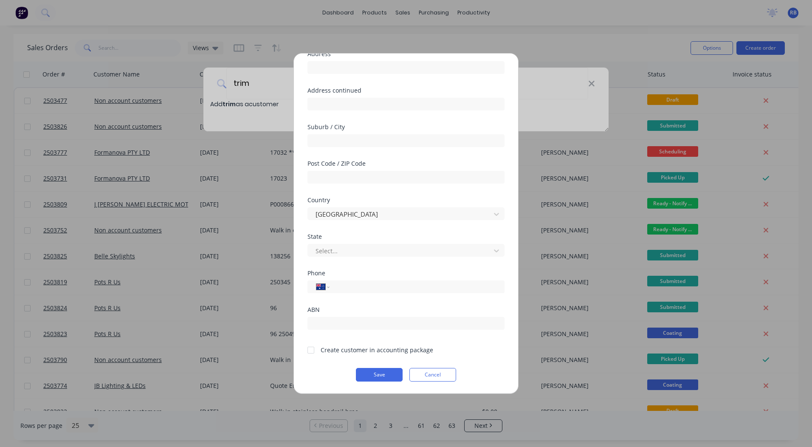
click at [313, 347] on div at bounding box center [310, 349] width 17 height 17
click at [367, 372] on button "Save" at bounding box center [379, 375] width 47 height 14
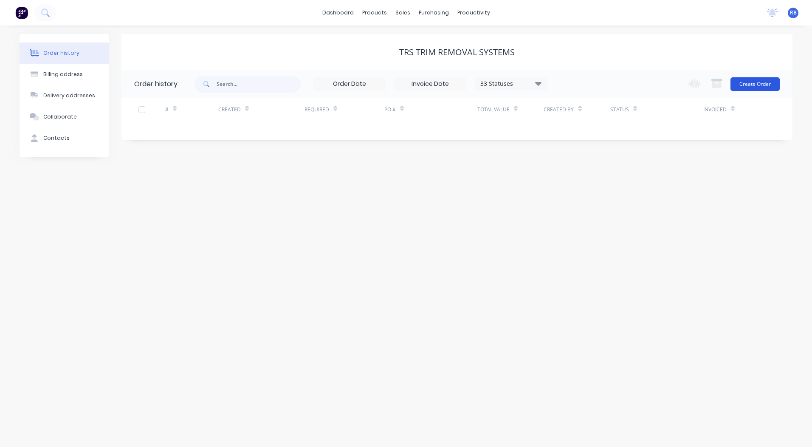
click at [768, 79] on button "Create Order" at bounding box center [754, 84] width 49 height 14
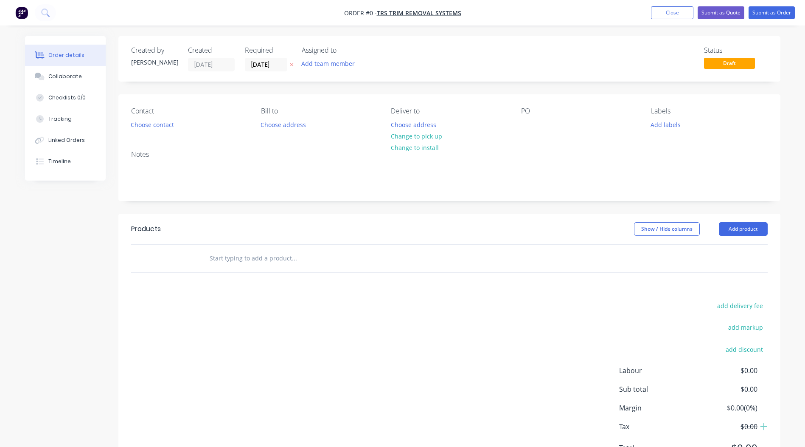
click at [147, 131] on div "Contact Choose contact [PERSON_NAME] to Choose address Deliver to Choose addres…" at bounding box center [449, 118] width 662 height 49
click at [146, 129] on button "Choose contact" at bounding box center [152, 123] width 52 height 11
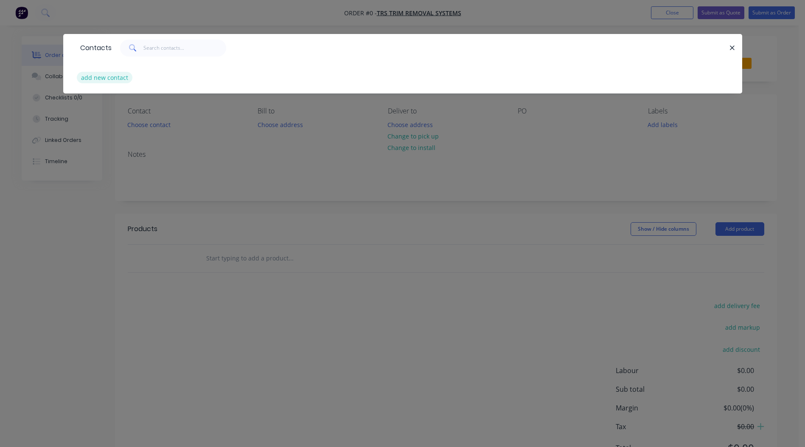
click at [101, 74] on button "add new contact" at bounding box center [105, 77] width 56 height 11
select select "AU"
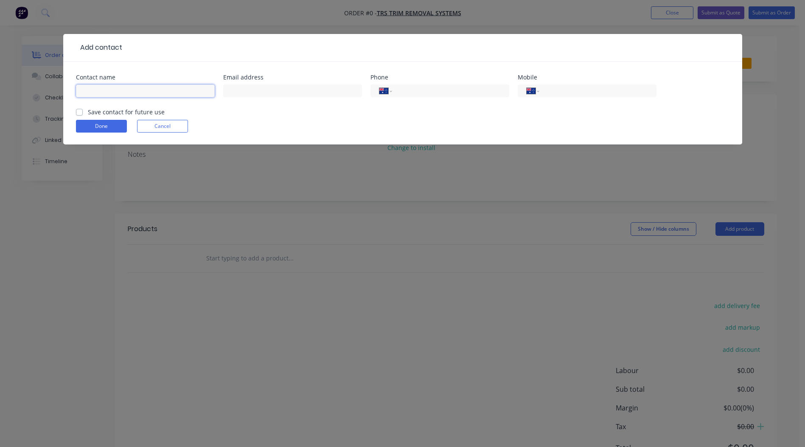
click at [125, 90] on input "text" at bounding box center [145, 90] width 139 height 13
type input "[PERSON_NAME]"
click at [262, 91] on input "text" at bounding box center [292, 90] width 139 height 13
type input "[PERSON_NAME][EMAIL_ADDRESS][DOMAIN_NAME]"
click at [573, 88] on input "tel" at bounding box center [597, 91] width 102 height 10
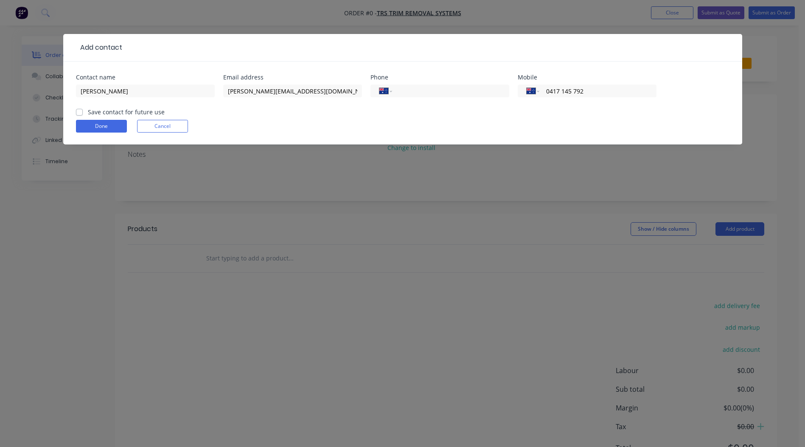
type input "0417 145 792"
click at [88, 115] on label "Save contact for future use" at bounding box center [126, 111] width 77 height 9
click at [78, 115] on input "Save contact for future use" at bounding box center [79, 111] width 7 height 8
checkbox input "true"
click at [99, 127] on button "Done" at bounding box center [101, 126] width 51 height 13
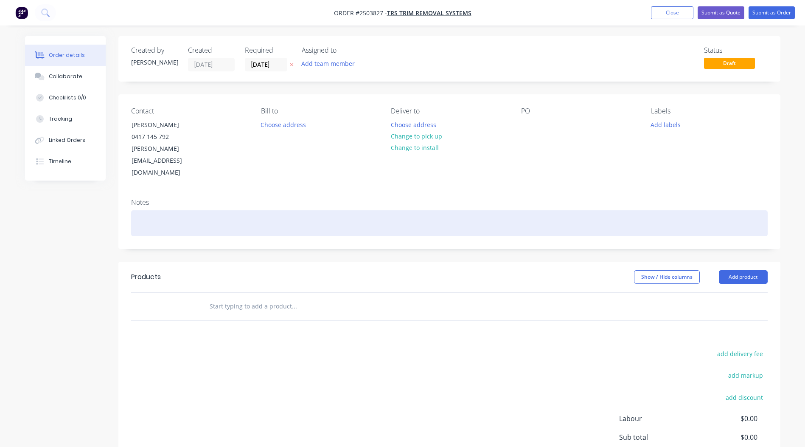
click at [181, 210] on div at bounding box center [449, 223] width 637 height 26
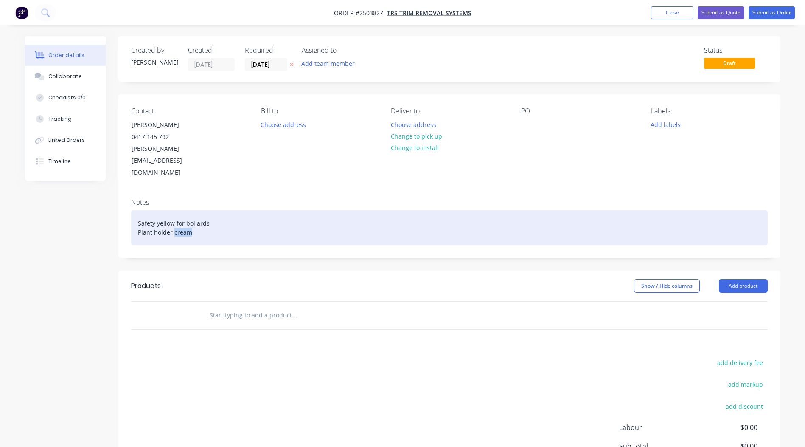
drag, startPoint x: 215, startPoint y: 204, endPoint x: 173, endPoint y: 216, distance: 44.1
click at [173, 217] on div "Safety yellow for bollards Plant holder cream" at bounding box center [449, 227] width 637 height 35
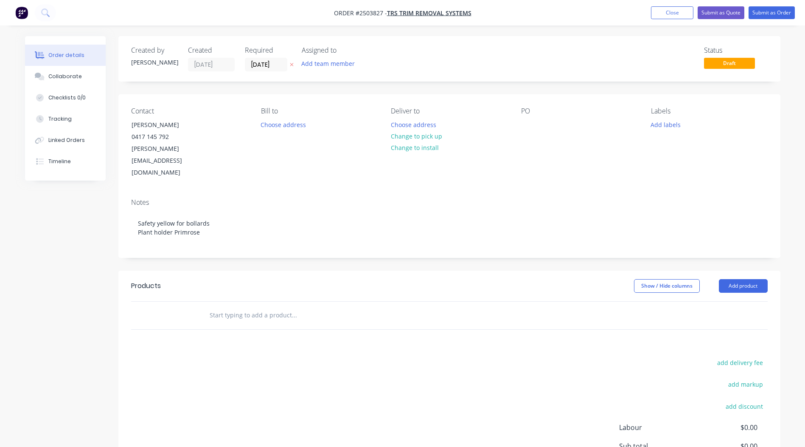
click at [303, 158] on div "Contact [PERSON_NAME] [PHONE_NUMBER] [PERSON_NAME][EMAIL_ADDRESS][DOMAIN_NAME] …" at bounding box center [449, 142] width 662 height 97
click at [411, 135] on button "Change to pick up" at bounding box center [416, 135] width 60 height 11
click at [526, 122] on div at bounding box center [528, 124] width 14 height 12
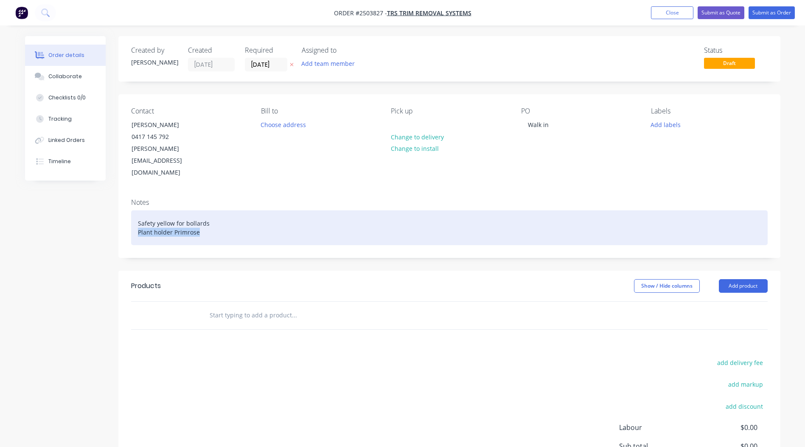
drag, startPoint x: 205, startPoint y: 208, endPoint x: 133, endPoint y: 205, distance: 71.8
click at [133, 210] on div "Safety yellow for bollards Plant holder Primrose" at bounding box center [449, 227] width 637 height 35
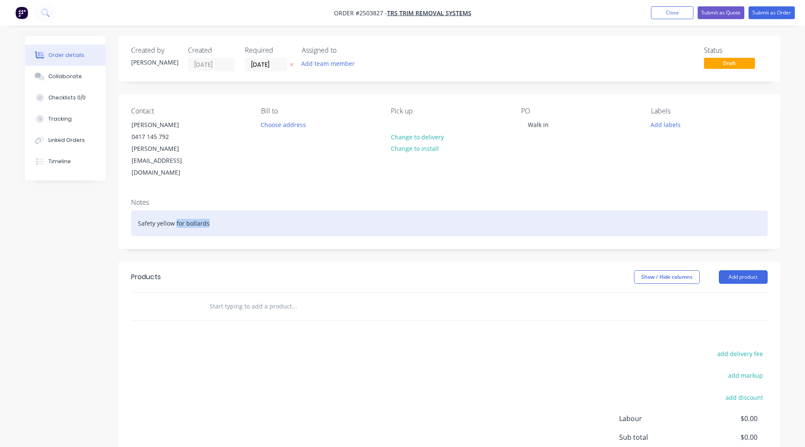
drag, startPoint x: 211, startPoint y: 199, endPoint x: 176, endPoint y: 203, distance: 34.6
click at [176, 210] on div "Safety yellow for bollards" at bounding box center [449, 223] width 637 height 26
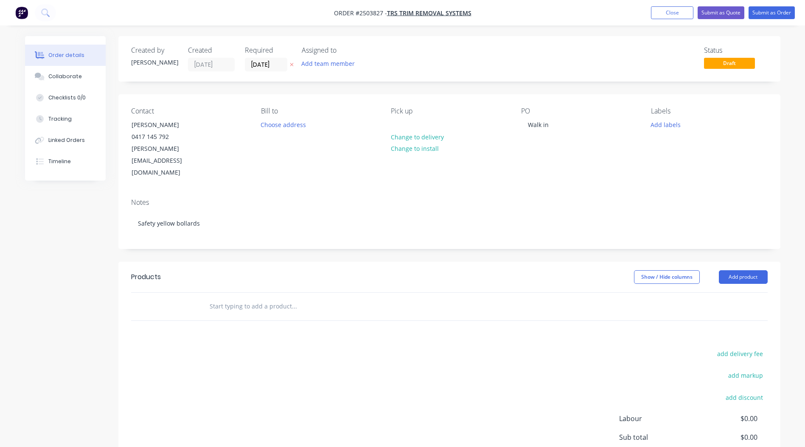
click at [242, 152] on div "Contact [PERSON_NAME] [PHONE_NUMBER] [PERSON_NAME][EMAIL_ADDRESS][DOMAIN_NAME]" at bounding box center [189, 143] width 116 height 72
click at [726, 270] on button "Add product" at bounding box center [743, 277] width 49 height 14
click at [734, 288] on div "Product catalogue Basic product Product Kit Lineal metre product Square metre p…" at bounding box center [727, 366] width 81 height 157
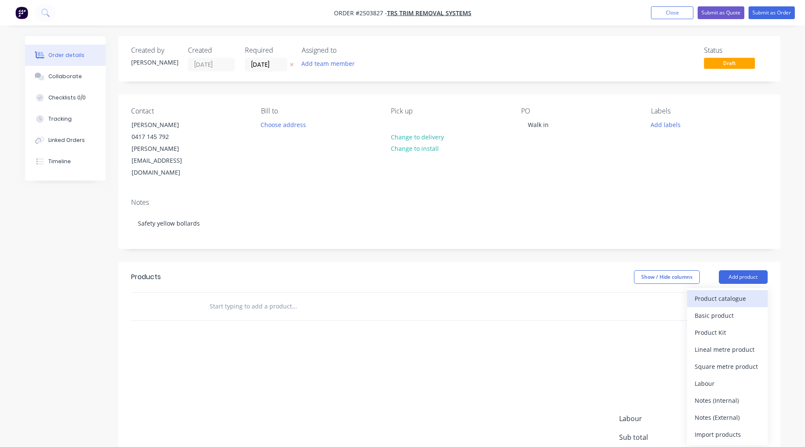
click at [732, 292] on div "Product catalogue" at bounding box center [727, 298] width 65 height 12
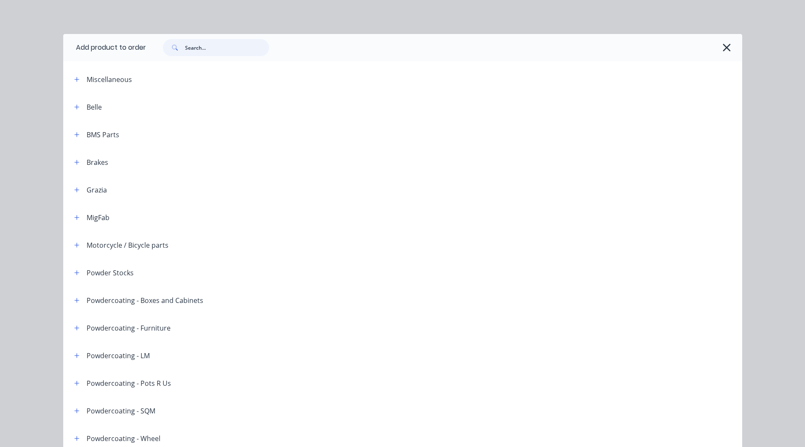
click at [204, 49] on input "text" at bounding box center [227, 47] width 84 height 17
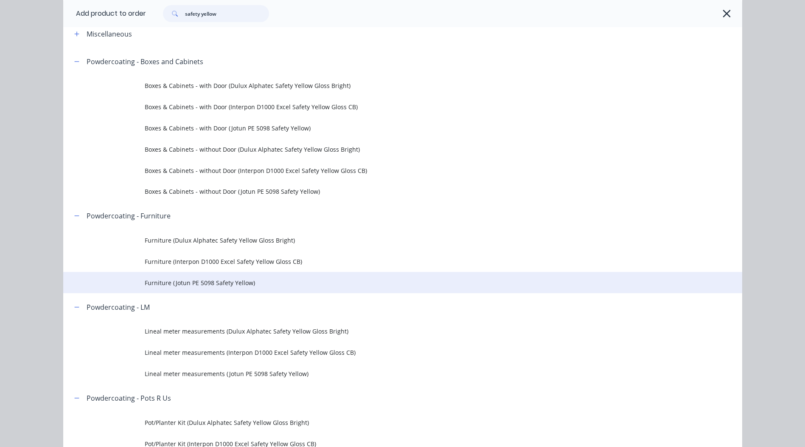
scroll to position [85, 0]
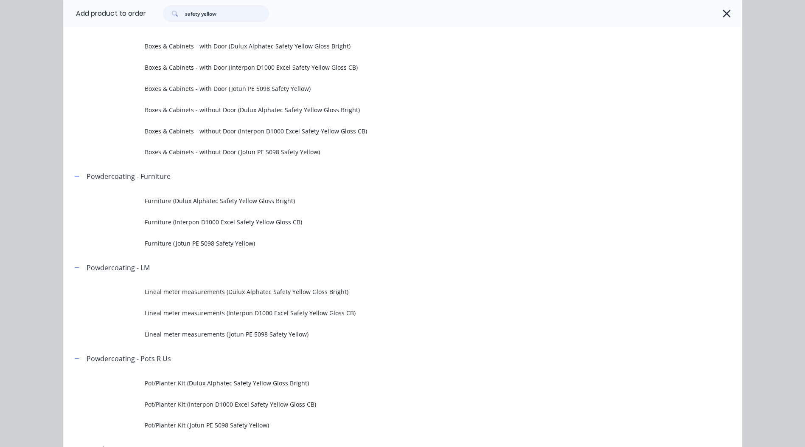
type input "safety yellow"
click at [798, 73] on div "Add product to order safety yellow Miscellaneous Powdercoating - Boxes and Cabi…" at bounding box center [402, 223] width 805 height 447
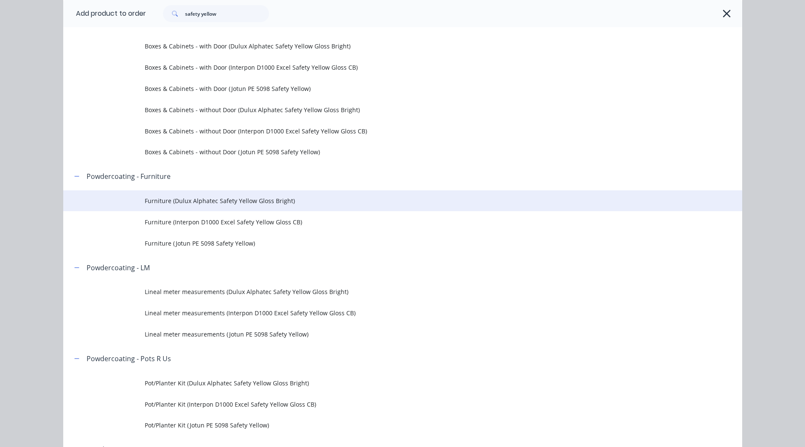
click at [283, 205] on span "Furniture (Dulux Alphatec Safety Yellow Gloss Bright)" at bounding box center [384, 200] width 478 height 9
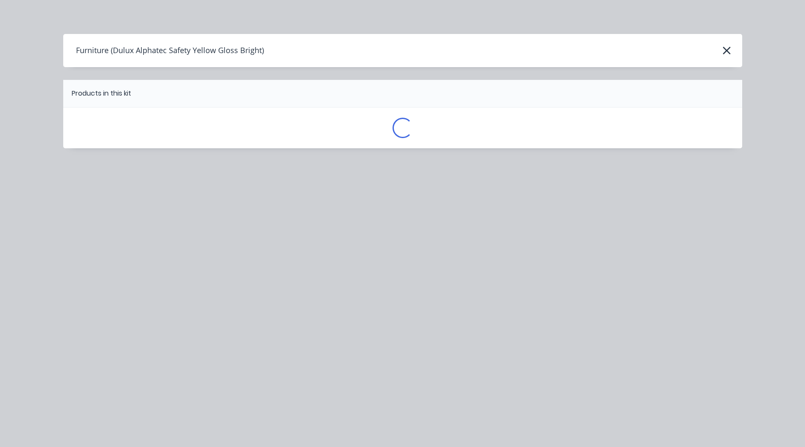
scroll to position [0, 0]
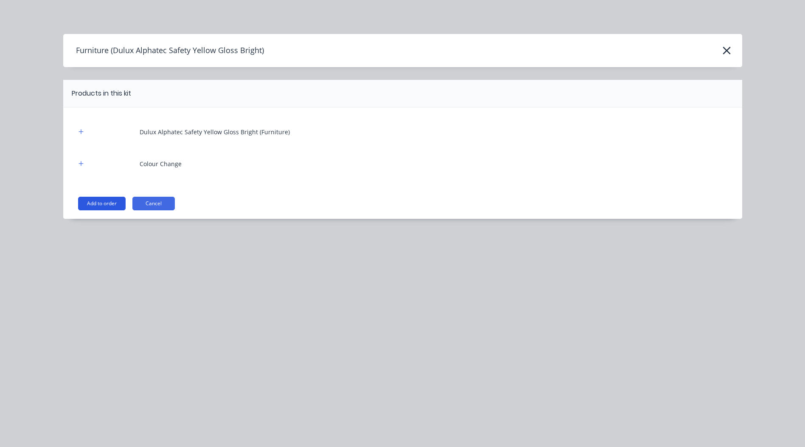
click at [111, 200] on button "Add to order" at bounding box center [102, 204] width 48 height 14
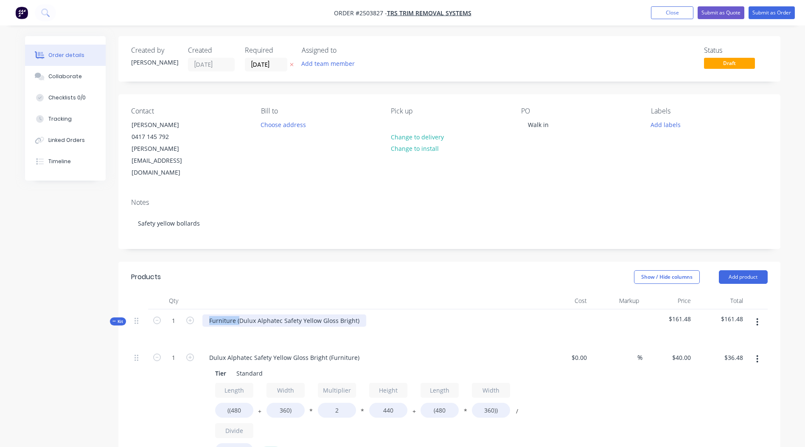
drag, startPoint x: 239, startPoint y: 298, endPoint x: 97, endPoint y: 313, distance: 142.2
click at [97, 313] on div "Created by [PERSON_NAME] Created [DATE] Required [DATE] Assigned to Add team me…" at bounding box center [403, 410] width 756 height 749
click at [328, 314] on div "Dulux Alphatec Safety Yellow Gloss Bright)" at bounding box center [270, 320] width 134 height 12
click at [365, 262] on header "Products Show / Hide columns Add product" at bounding box center [449, 277] width 662 height 31
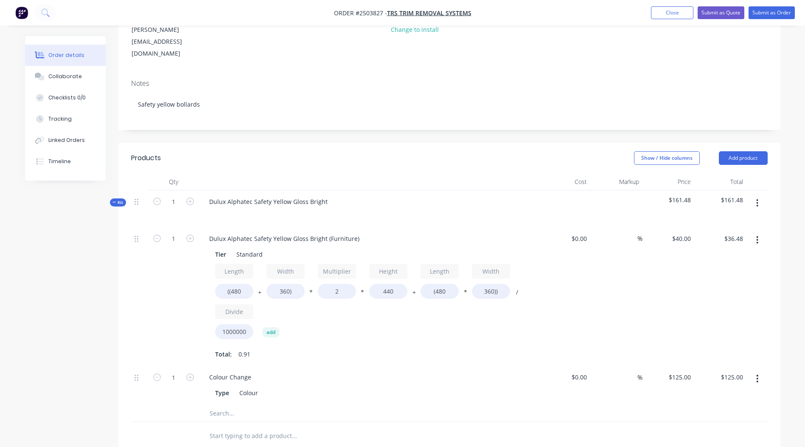
scroll to position [133, 0]
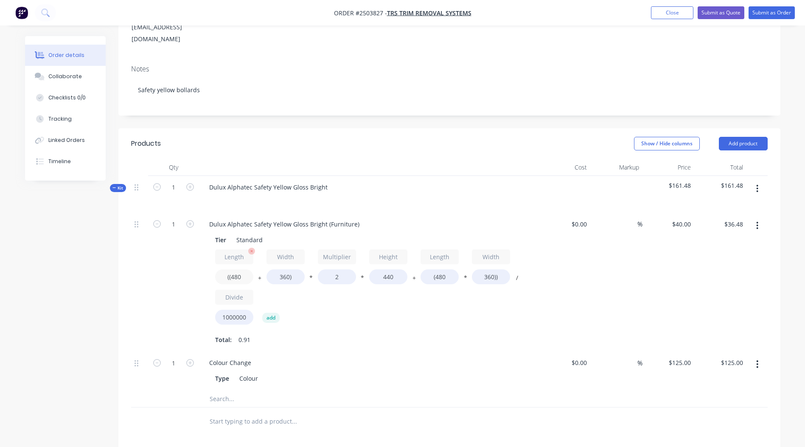
click at [242, 269] on input "((480" at bounding box center [234, 276] width 38 height 15
type input "((400"
type input "$33.66"
click at [285, 269] on input "360)" at bounding box center [286, 276] width 38 height 15
type input "200)"
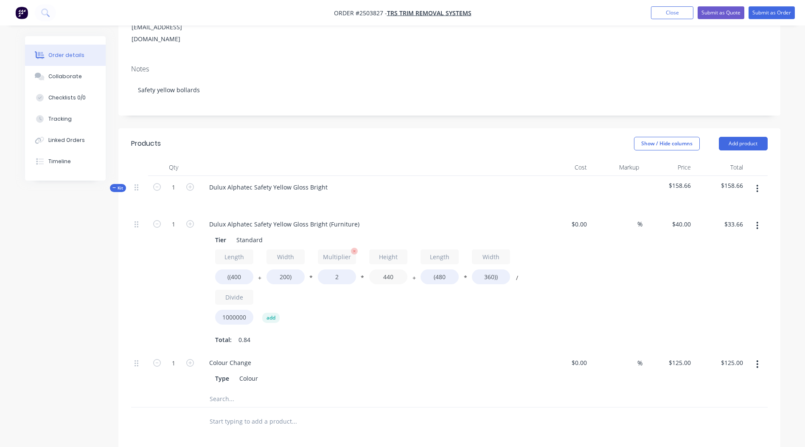
type input "$28.03"
drag, startPoint x: 399, startPoint y: 252, endPoint x: 346, endPoint y: 256, distance: 52.8
click at [346, 256] on div "Length ((400 + Width 200) * Multiplier 2 * Height 440 + Length (480 * Width 360…" at bounding box center [368, 288] width 307 height 79
type input "200"
type input "$16.51"
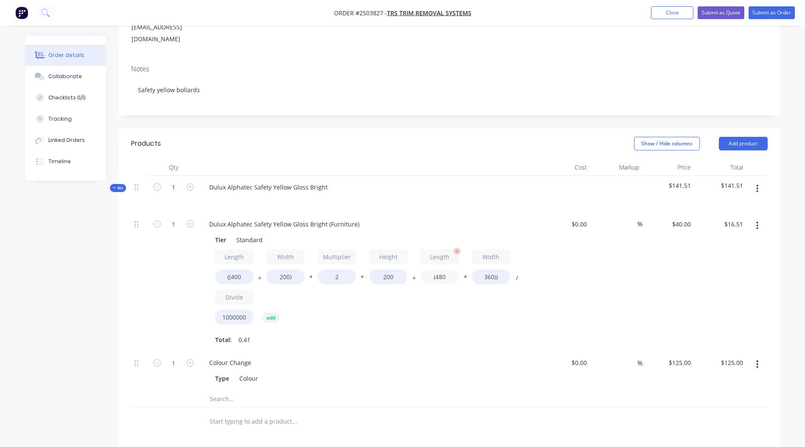
click at [448, 269] on input "(480" at bounding box center [440, 276] width 38 height 15
type input "(400"
type input "$15.36"
click at [490, 269] on input "360))" at bounding box center [491, 276] width 38 height 15
type input "200))"
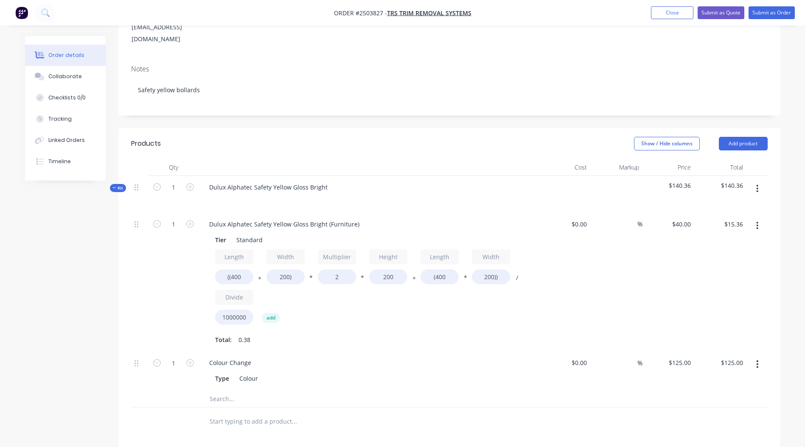
type input "$12.80"
click at [601, 234] on div "%" at bounding box center [617, 282] width 52 height 139
click at [192, 220] on icon "button" at bounding box center [190, 224] width 8 height 8
type input "2"
type input "$25.60"
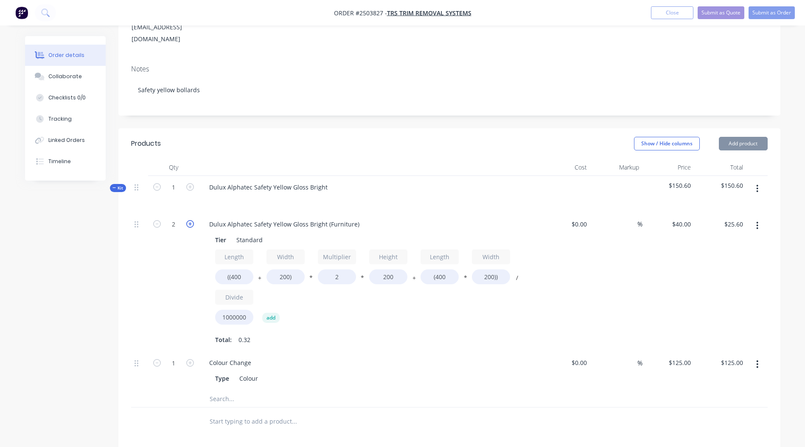
click at [192, 220] on icon "button" at bounding box center [190, 224] width 8 height 8
type input "3"
type input "$38.40"
click at [192, 220] on icon "button" at bounding box center [190, 224] width 8 height 8
type input "4"
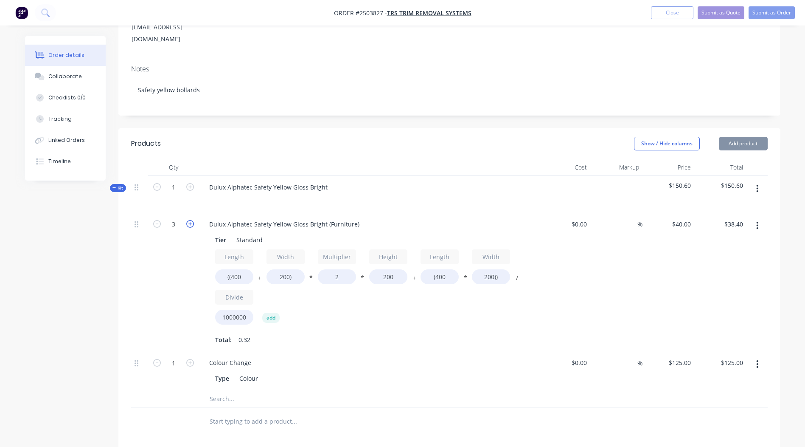
type input "$51.20"
click at [192, 220] on icon "button" at bounding box center [190, 224] width 8 height 8
type input "5"
type input "$64.00"
click at [191, 220] on icon "button" at bounding box center [190, 224] width 8 height 8
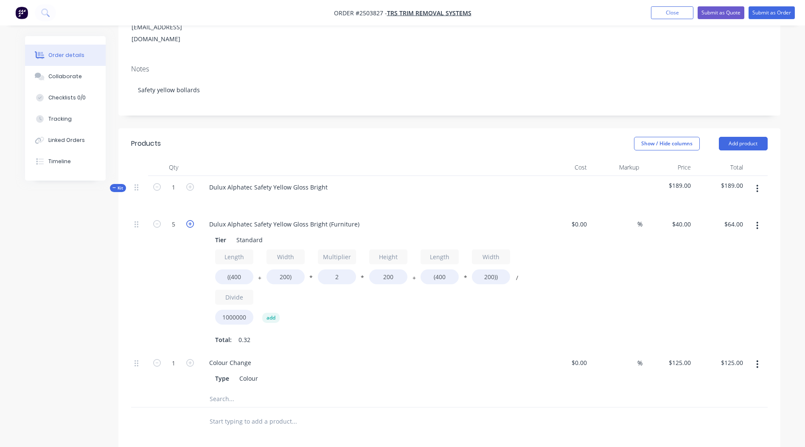
type input "6"
type input "$76.80"
click at [191, 220] on icon "button" at bounding box center [190, 224] width 8 height 8
type input "7"
type input "$89.60"
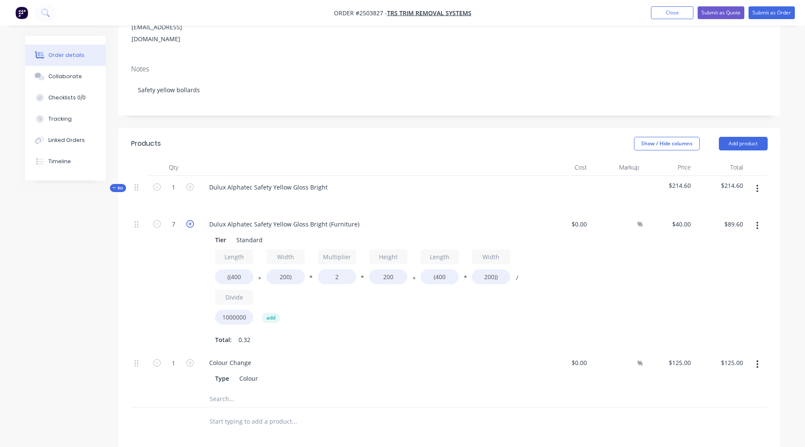
click at [190, 220] on icon "button" at bounding box center [190, 224] width 8 height 8
type input "8"
type input "$102.40"
click at [190, 220] on icon "button" at bounding box center [190, 224] width 8 height 8
type input "9"
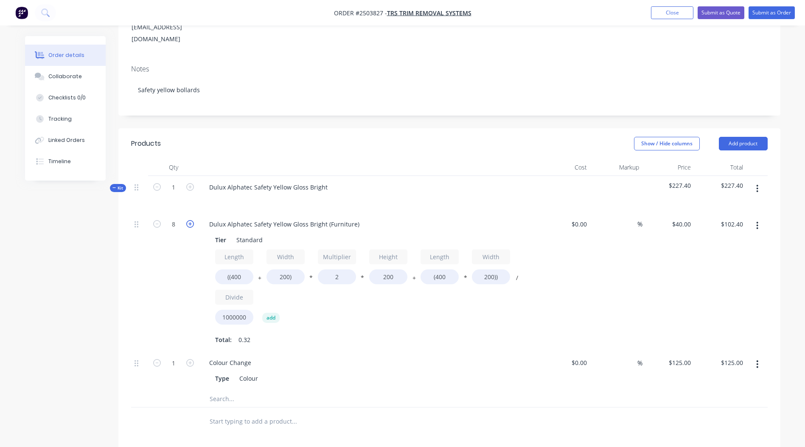
type input "$115.20"
click at [190, 220] on icon "button" at bounding box center [190, 224] width 8 height 8
type input "10"
type input "$128.00"
click at [190, 220] on icon "button" at bounding box center [190, 224] width 8 height 8
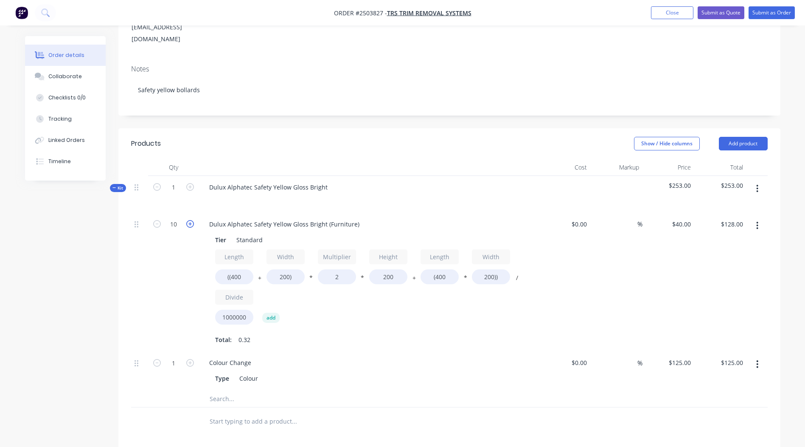
type input "11"
type input "$140.80"
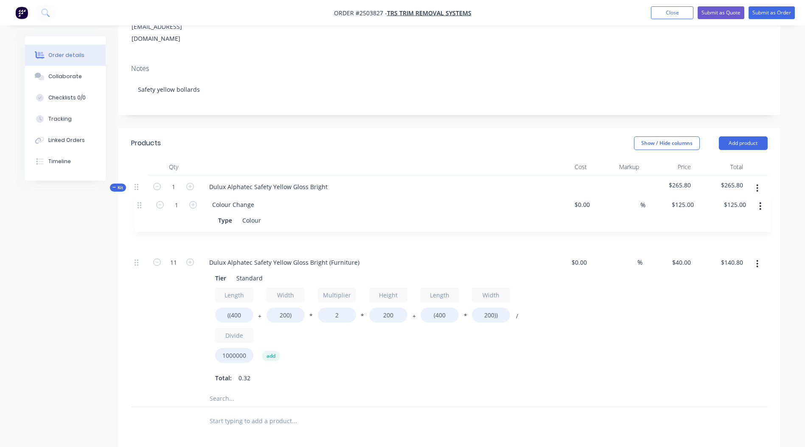
drag, startPoint x: 138, startPoint y: 342, endPoint x: 140, endPoint y: 205, distance: 136.7
click at [140, 212] on div "11 Dulux Alphatec Safety Yellow Gloss Bright (Furniture) Tier Standard Length (…" at bounding box center [449, 300] width 637 height 177
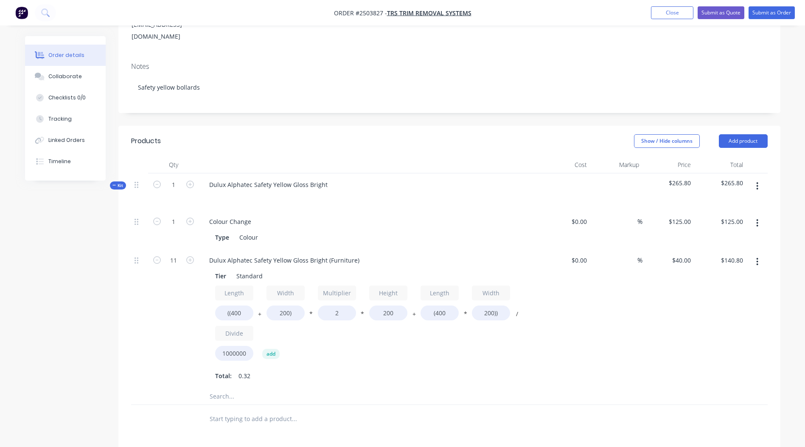
scroll to position [137, 0]
click at [759, 180] on icon "button" at bounding box center [758, 184] width 2 height 9
click at [733, 201] on div "Add product to kit" at bounding box center [727, 207] width 65 height 12
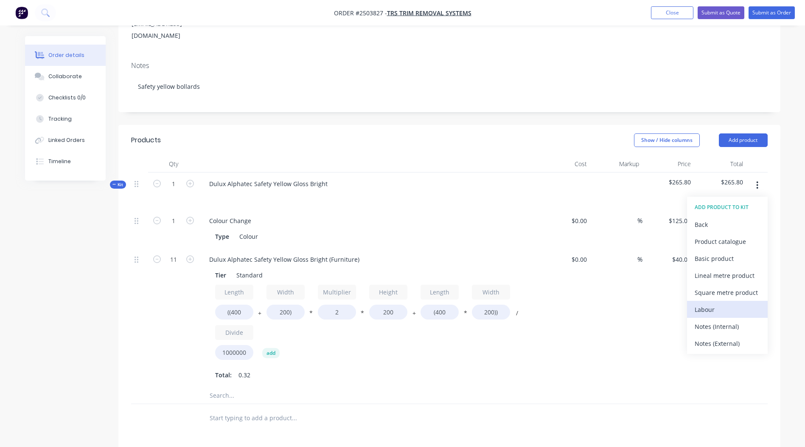
click at [718, 303] on div "Labour" at bounding box center [727, 309] width 65 height 12
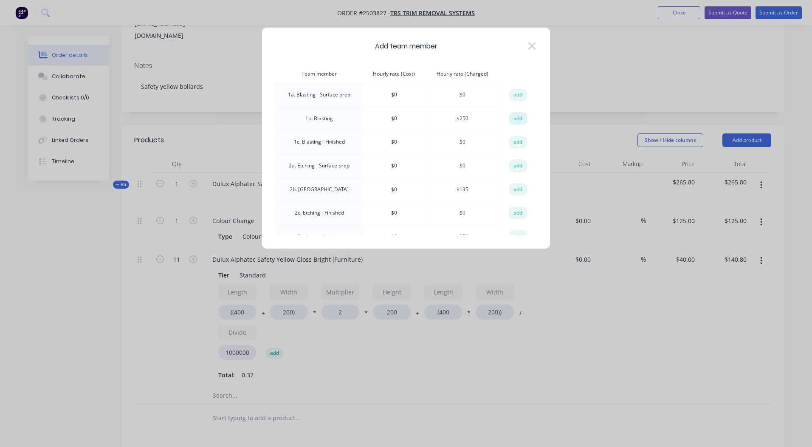
click at [509, 122] on button "add" at bounding box center [518, 118] width 19 height 13
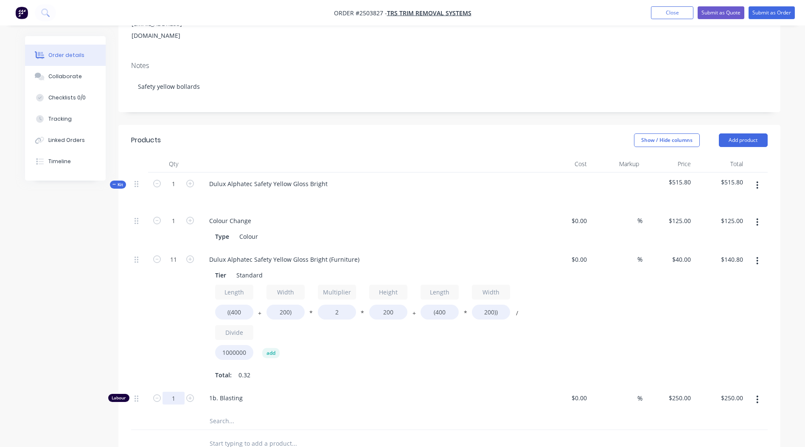
click at [170, 227] on input "1" at bounding box center [174, 220] width 22 height 13
type input "0.25"
type input "$62.50"
click at [501, 430] on div at bounding box center [352, 444] width 306 height 28
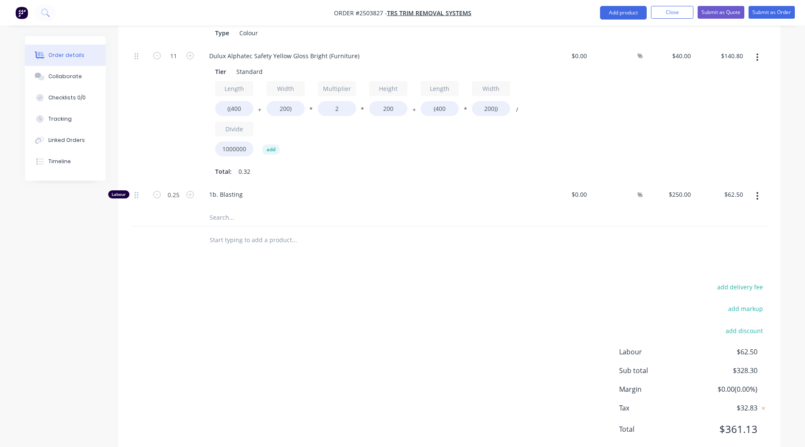
scroll to position [0, 0]
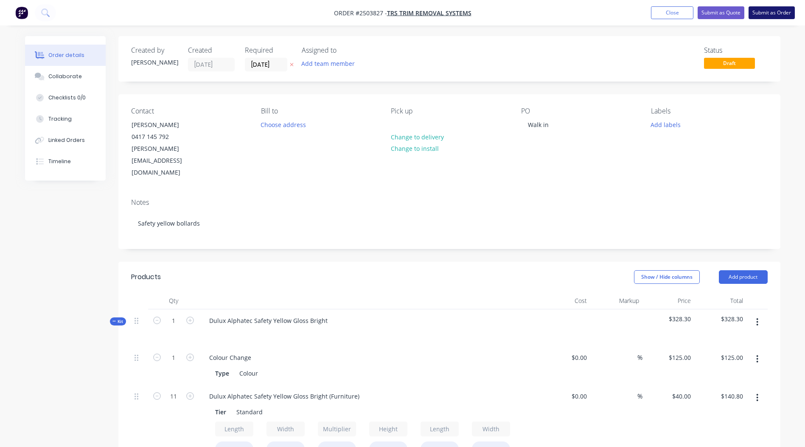
click at [772, 11] on button "Submit as Order" at bounding box center [772, 12] width 46 height 13
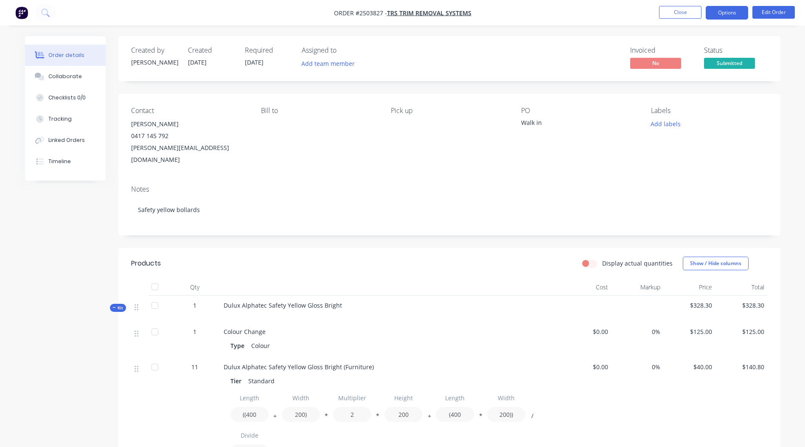
click at [731, 18] on button "Options" at bounding box center [727, 13] width 42 height 14
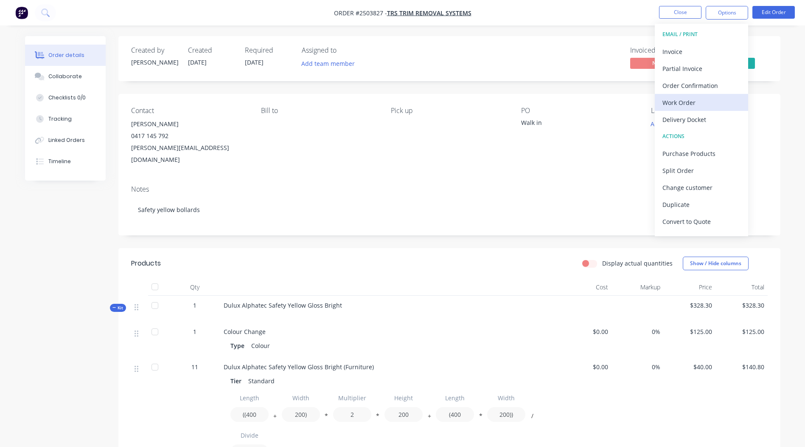
click at [683, 103] on div "Work Order" at bounding box center [702, 102] width 78 height 12
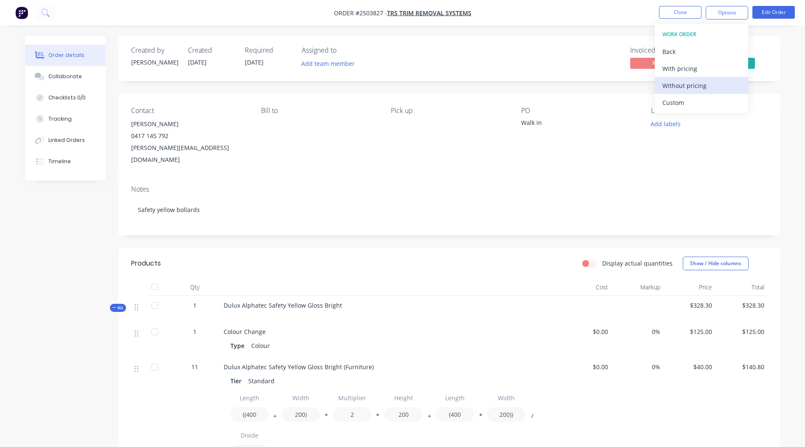
click at [704, 81] on div "Without pricing" at bounding box center [702, 85] width 78 height 12
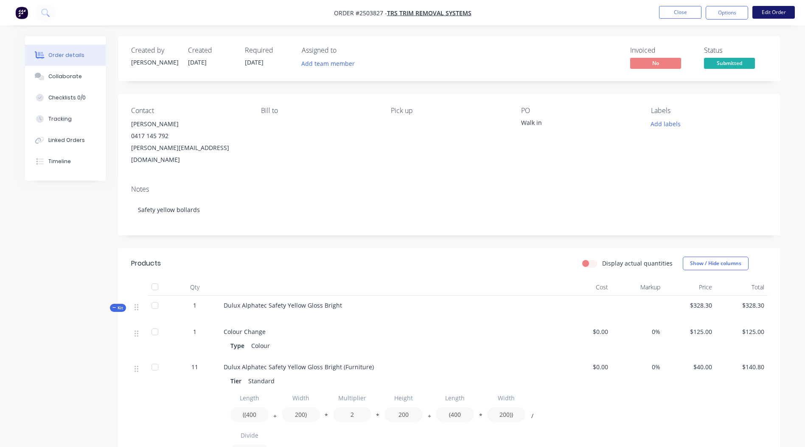
click at [774, 8] on button "Edit Order" at bounding box center [774, 12] width 42 height 13
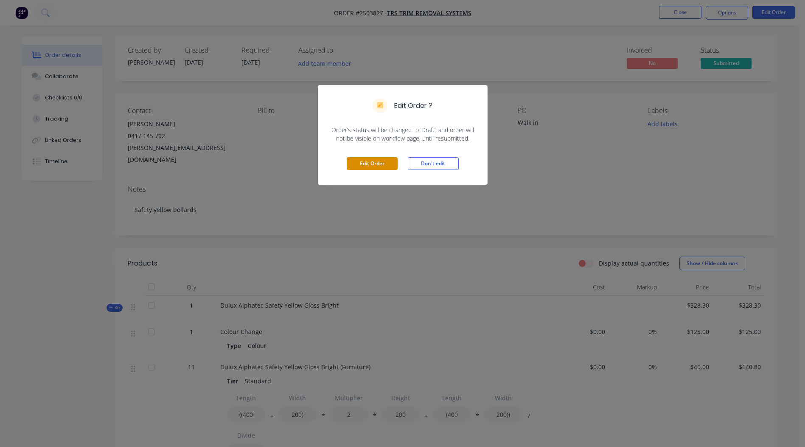
click at [381, 164] on button "Edit Order" at bounding box center [372, 163] width 51 height 13
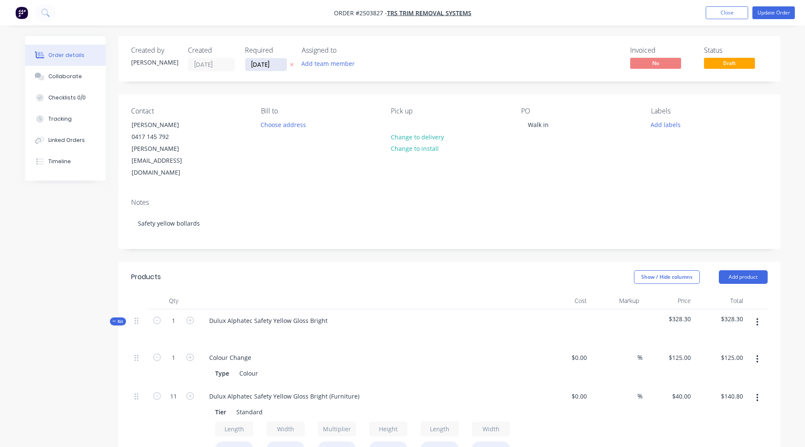
click at [270, 69] on input "[DATE]" at bounding box center [266, 64] width 42 height 13
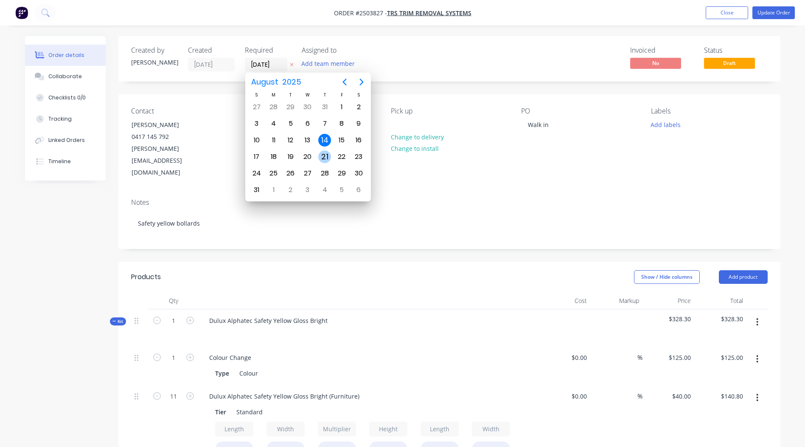
click at [325, 152] on div "21" at bounding box center [324, 156] width 13 height 13
type input "[DATE]"
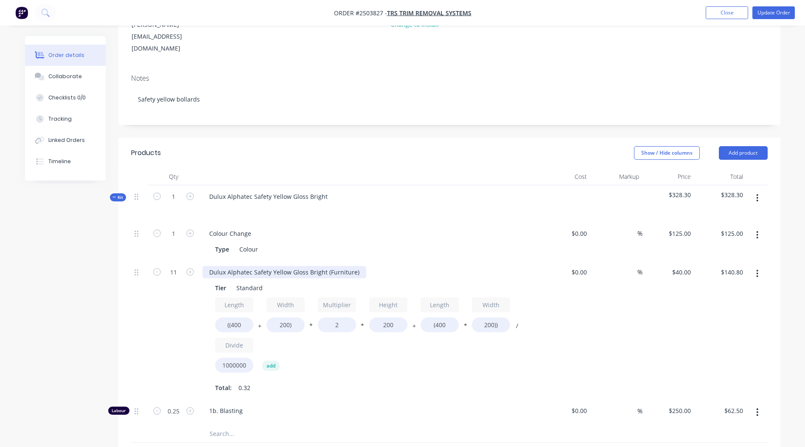
scroll to position [127, 0]
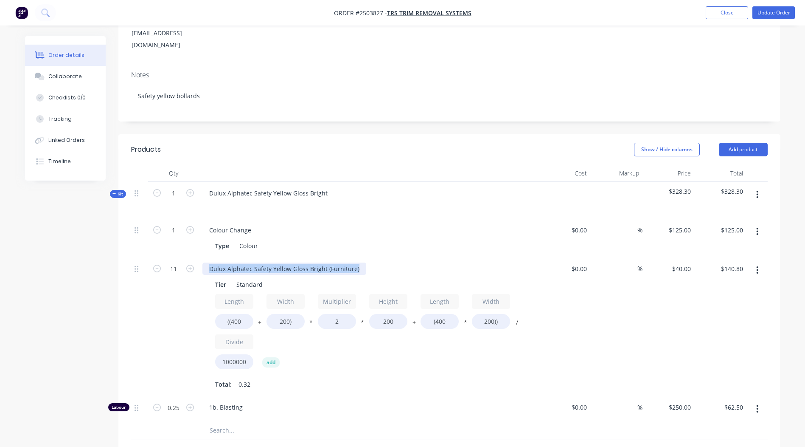
drag, startPoint x: 358, startPoint y: 246, endPoint x: 0, endPoint y: 249, distance: 357.9
click at [0, 249] on html "Order #2503827 - TRS Trim Removal Systems Add product Close Update Order Order …" at bounding box center [402, 278] width 805 height 811
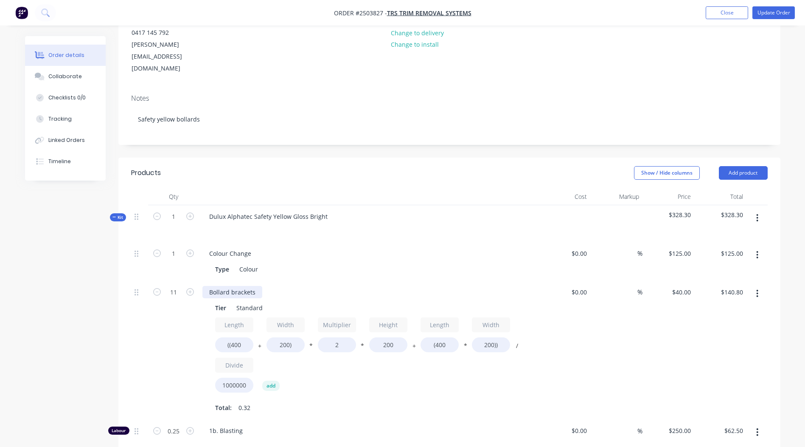
scroll to position [85, 0]
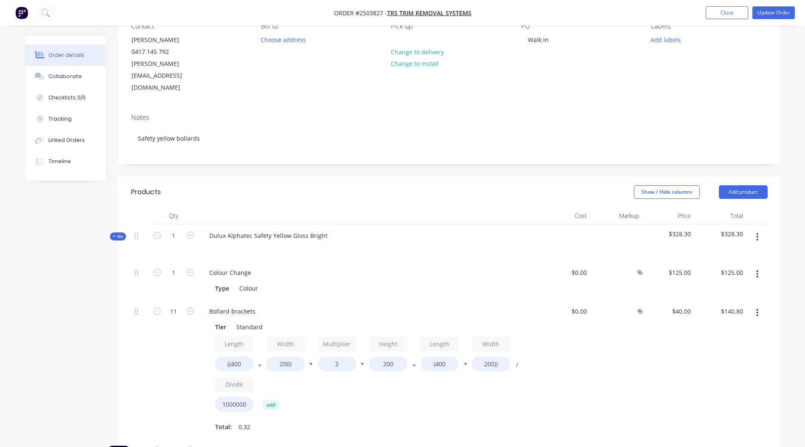
click at [456, 242] on div at bounding box center [369, 248] width 333 height 12
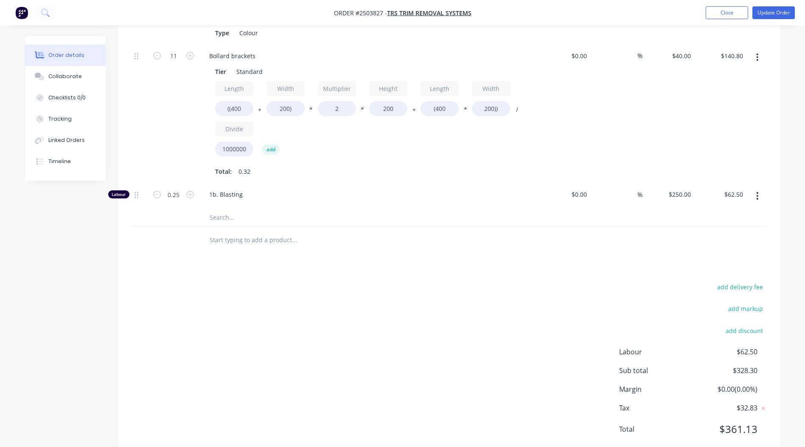
scroll to position [0, 0]
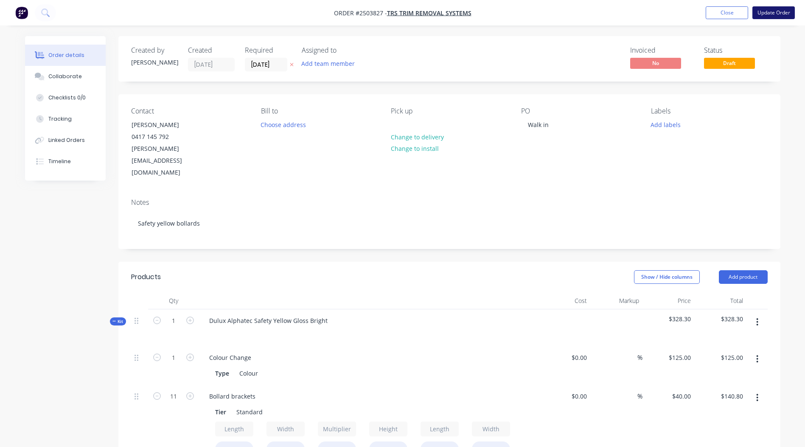
click at [776, 15] on button "Update Order" at bounding box center [774, 12] width 42 height 13
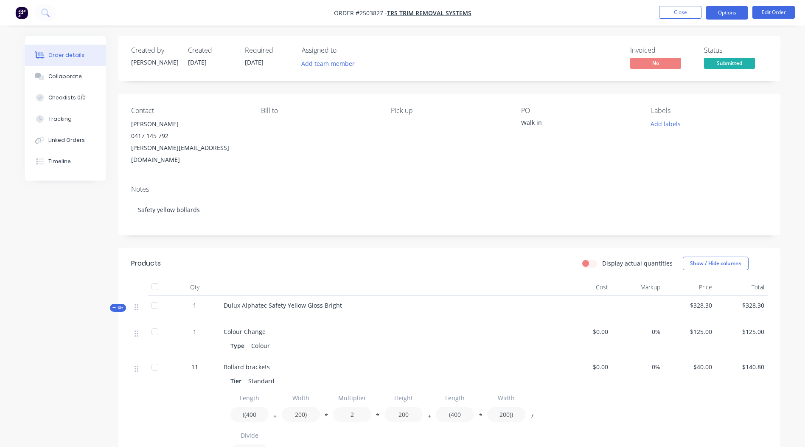
click at [721, 12] on button "Options" at bounding box center [727, 13] width 42 height 14
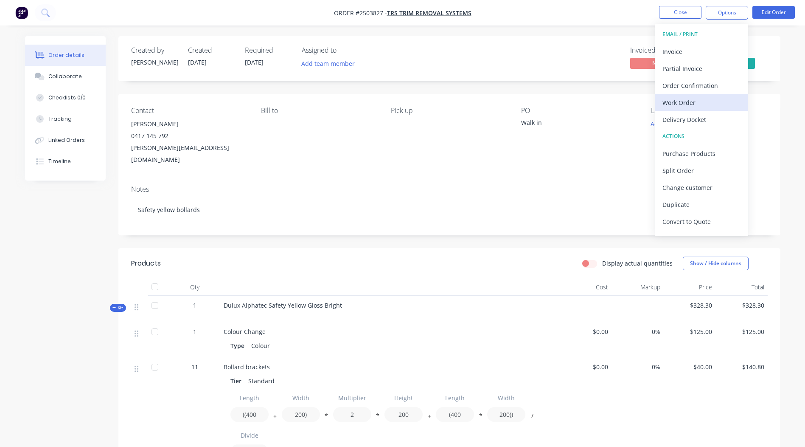
click at [688, 104] on div "Work Order" at bounding box center [702, 102] width 78 height 12
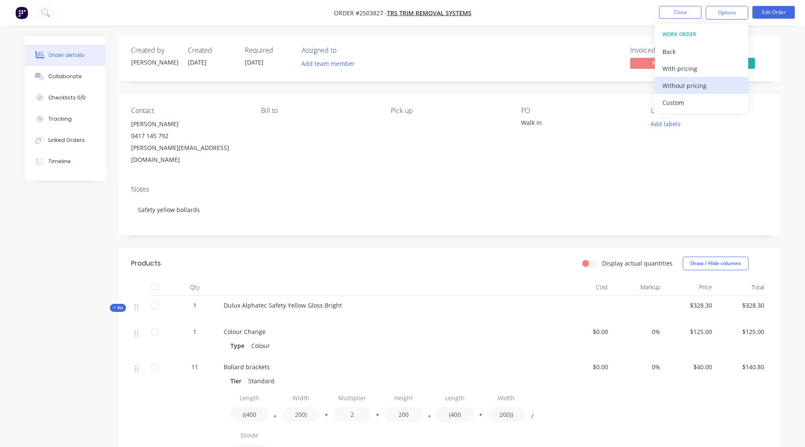
click at [689, 88] on div "Without pricing" at bounding box center [702, 85] width 78 height 12
click at [540, 48] on div "Invoiced No Status Submitted" at bounding box center [577, 58] width 381 height 25
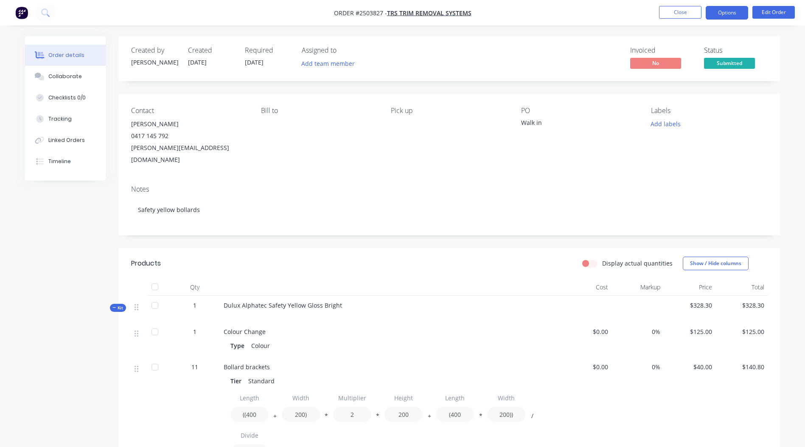
click at [736, 14] on button "Options" at bounding box center [727, 13] width 42 height 14
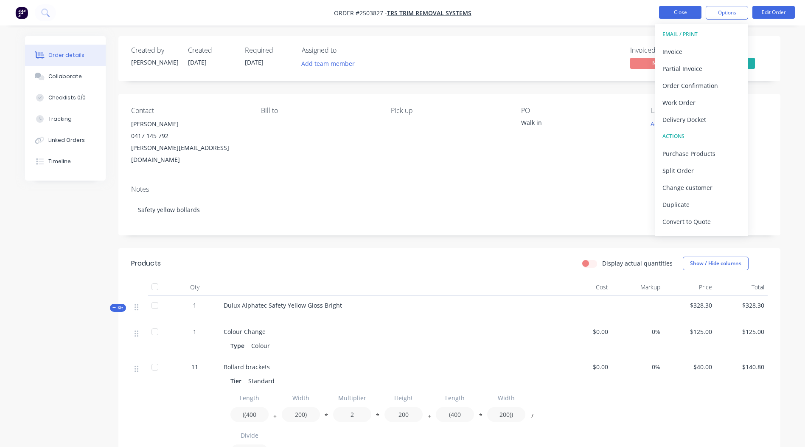
click at [685, 11] on button "Close" at bounding box center [680, 12] width 42 height 13
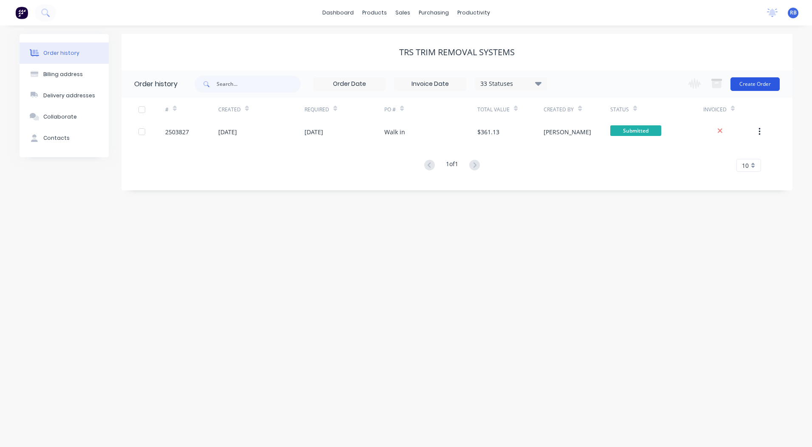
click at [759, 83] on button "Create Order" at bounding box center [754, 84] width 49 height 14
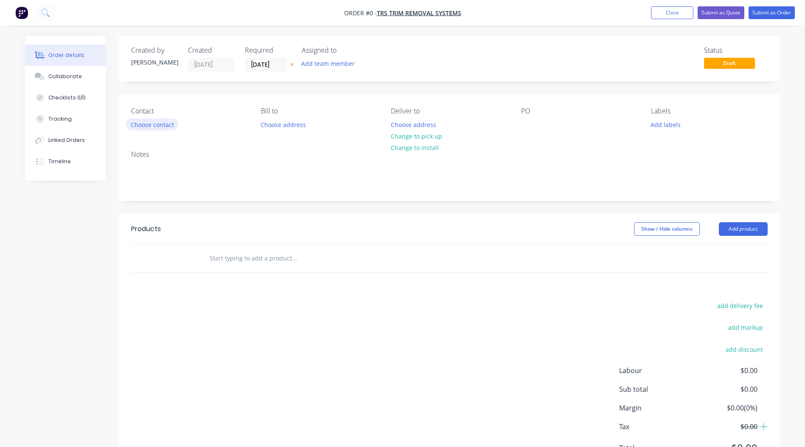
click at [144, 127] on button "Choose contact" at bounding box center [152, 123] width 52 height 11
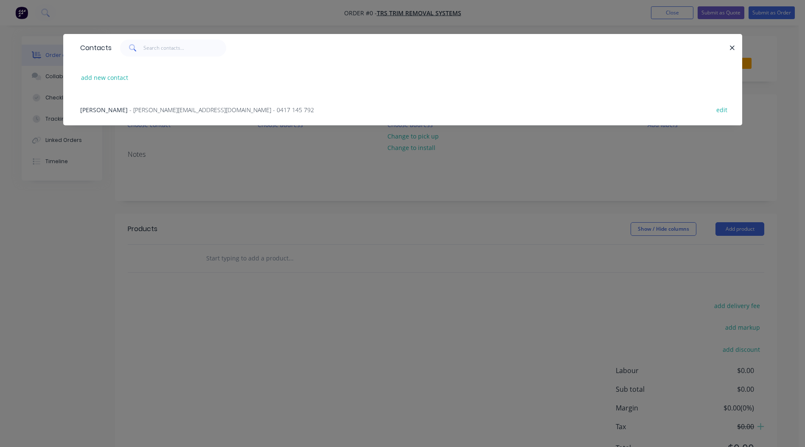
click at [110, 109] on span "[PERSON_NAME]" at bounding box center [104, 110] width 48 height 8
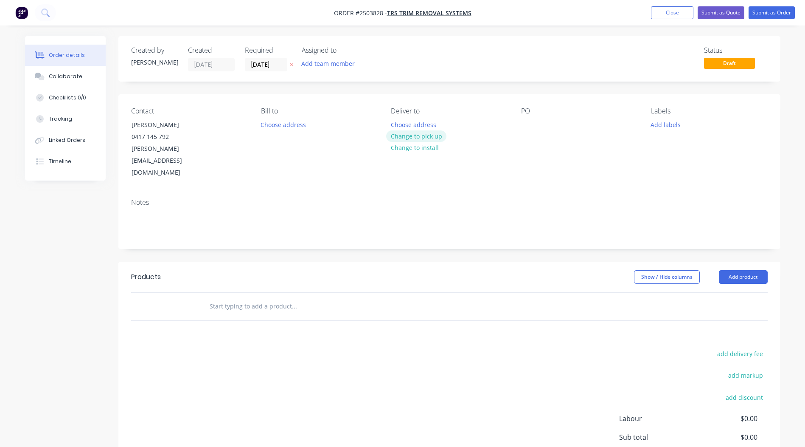
click at [405, 132] on button "Change to pick up" at bounding box center [416, 135] width 60 height 11
click at [522, 120] on div at bounding box center [528, 124] width 14 height 12
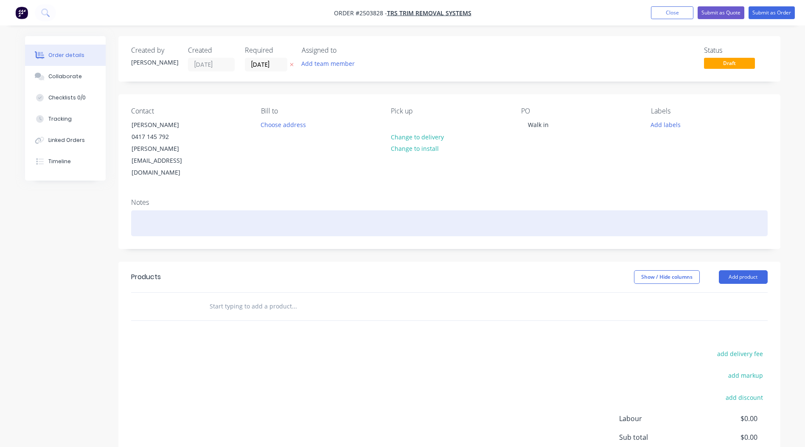
click at [152, 210] on div at bounding box center [449, 223] width 637 height 26
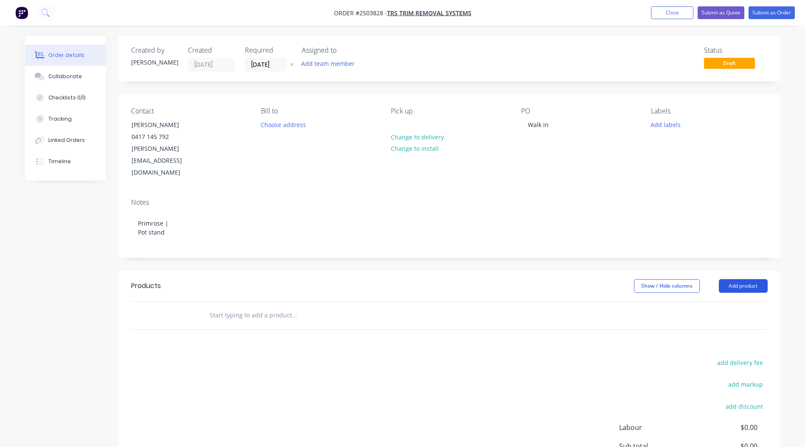
click at [730, 279] on button "Add product" at bounding box center [743, 286] width 49 height 14
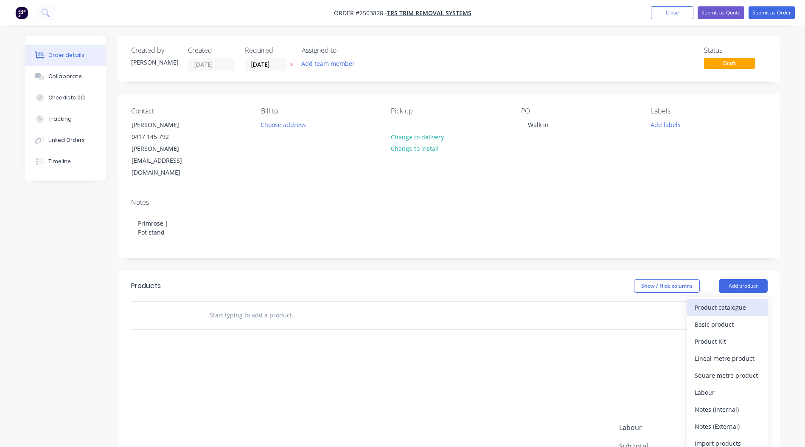
click at [721, 301] on div "Product catalogue" at bounding box center [727, 307] width 65 height 12
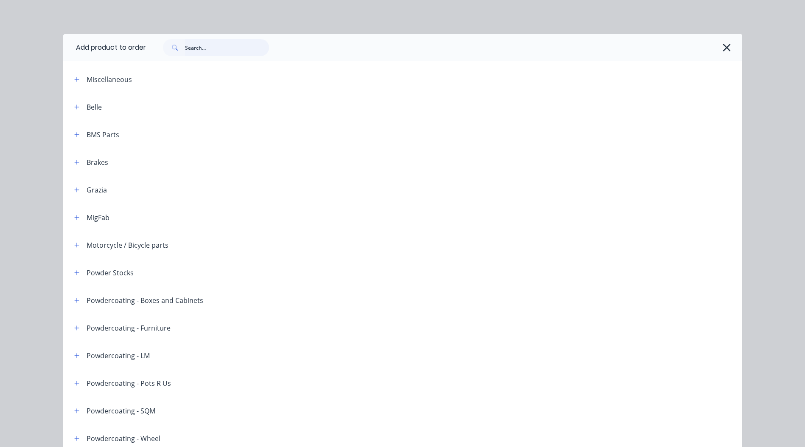
click at [223, 46] on input "text" at bounding box center [227, 47] width 84 height 17
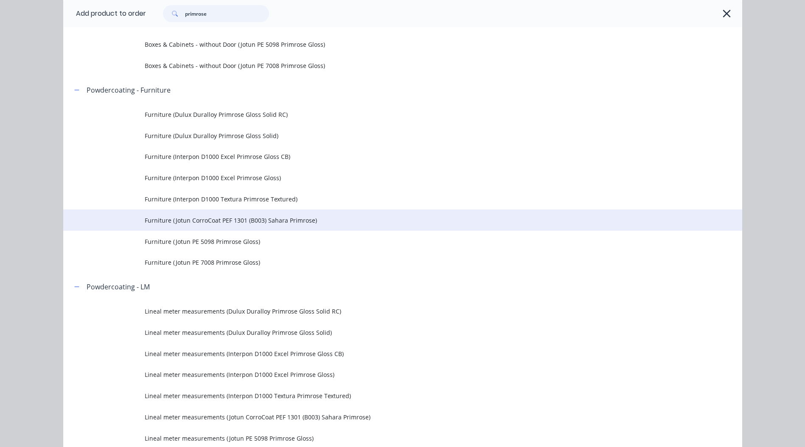
scroll to position [382, 0]
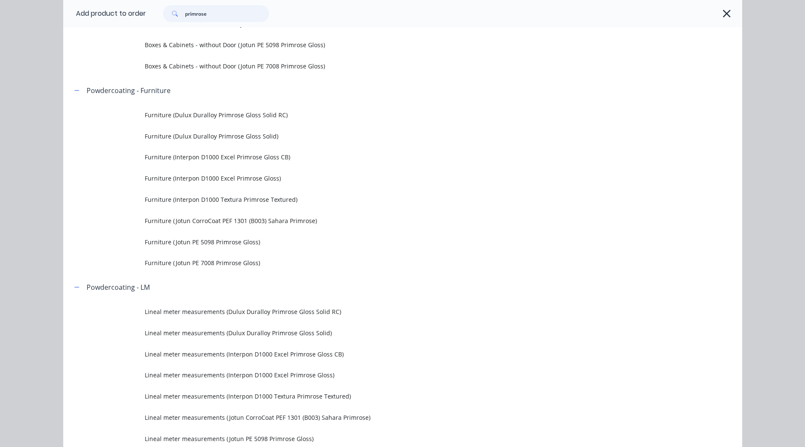
type input "primrose"
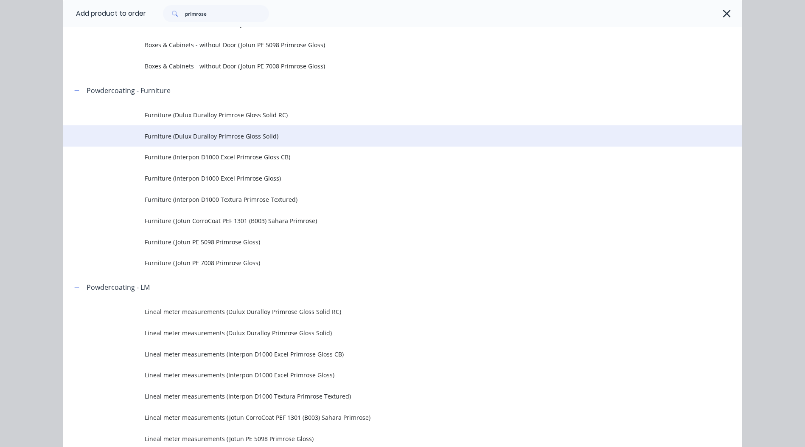
click at [292, 137] on span "Furniture (Dulux Duralloy Primrose Gloss Solid)" at bounding box center [384, 136] width 478 height 9
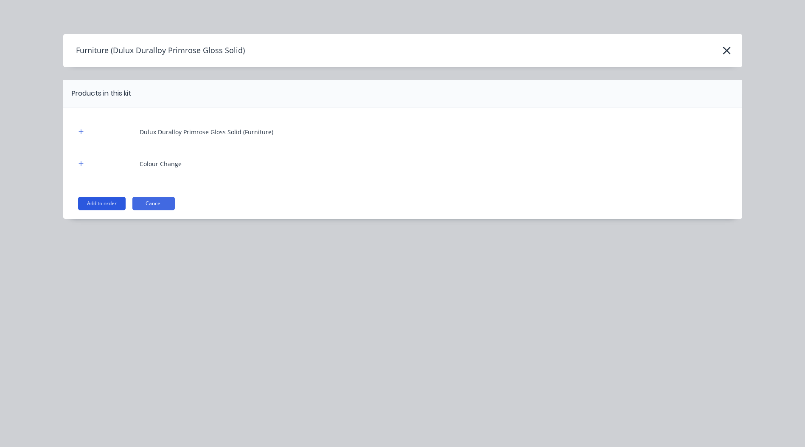
click at [115, 205] on button "Add to order" at bounding box center [102, 204] width 48 height 14
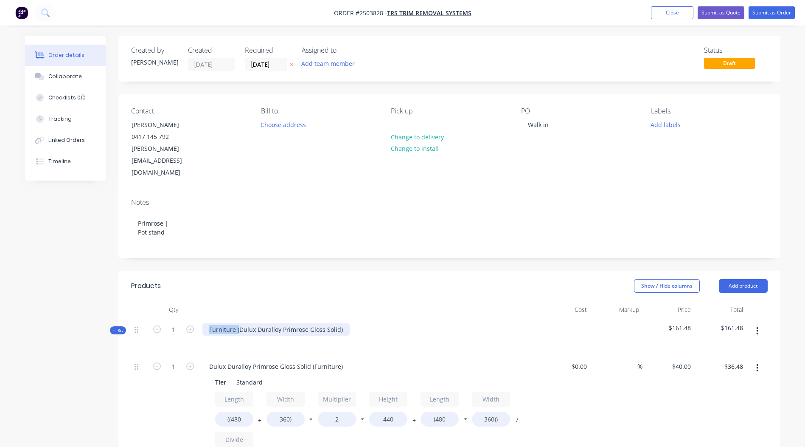
drag, startPoint x: 239, startPoint y: 304, endPoint x: 21, endPoint y: 343, distance: 220.8
click at [21, 343] on div "Order details Collaborate Checklists 0/0 Tracking Linked Orders Timeline Order …" at bounding box center [403, 414] width 773 height 757
click at [311, 323] on div "Dulux Duralloy Primrose Gloss Solid)" at bounding box center [261, 329] width 117 height 12
drag, startPoint x: 343, startPoint y: 342, endPoint x: 0, endPoint y: 323, distance: 343.2
click at [0, 324] on html "Order #2503828 - TRS Trim Removal Systems Add product Close Submit as Quote Sub…" at bounding box center [402, 397] width 805 height 794
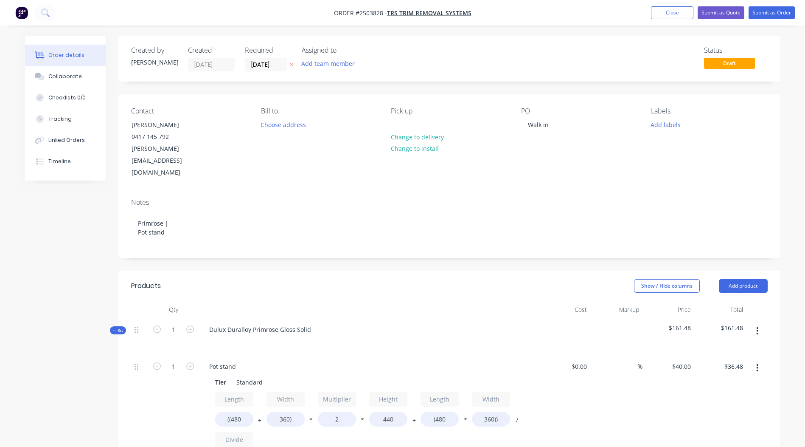
click at [474, 301] on div at bounding box center [369, 309] width 340 height 17
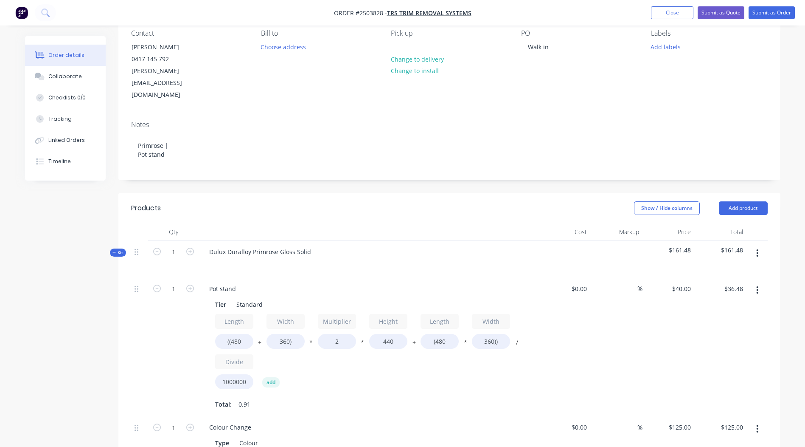
scroll to position [85, 0]
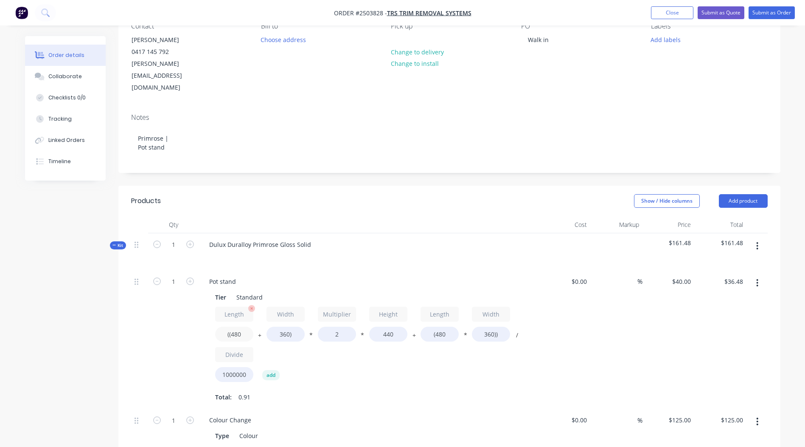
click at [245, 327] on input "((480" at bounding box center [234, 334] width 38 height 15
type input "((1350"
type input "$67.10"
click at [288, 327] on input "360)" at bounding box center [286, 334] width 38 height 15
type input "200)"
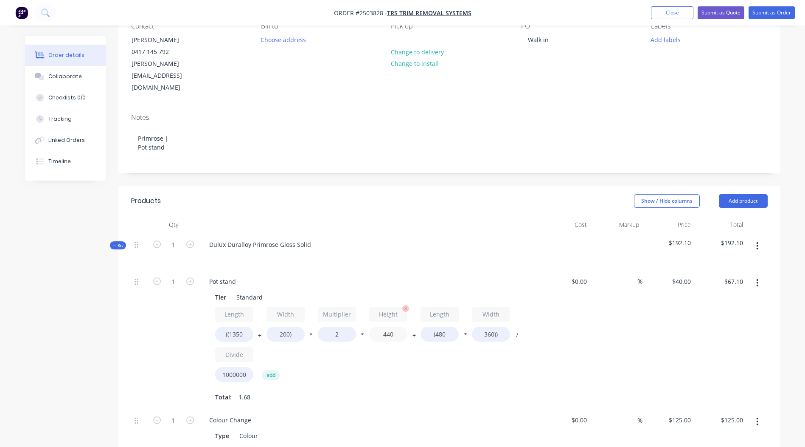
type input "$61.47"
drag, startPoint x: 400, startPoint y: 311, endPoint x: 294, endPoint y: 321, distance: 106.6
click at [294, 321] on div "Length ((1350 + Width 200) * Multiplier 2 * Height 440 + Length (480 * Width 36…" at bounding box center [368, 346] width 307 height 79
type input "200"
type input "$31.71"
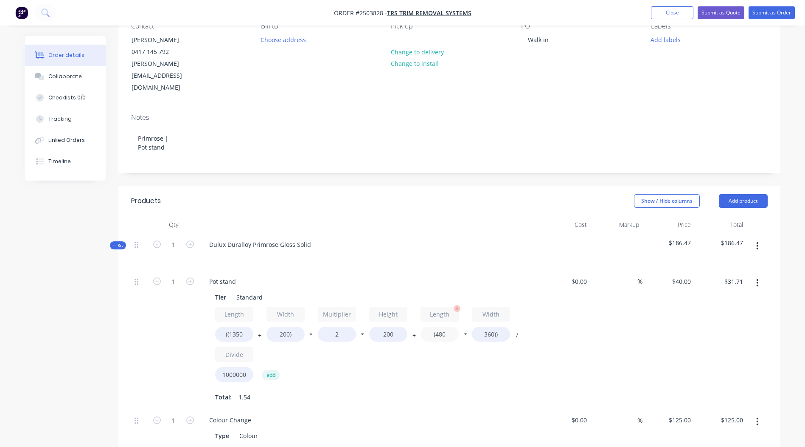
click at [452, 327] on input "(480" at bounding box center [440, 334] width 38 height 15
type input "(1350"
type input "$44.24"
click at [493, 327] on input "360))" at bounding box center [491, 334] width 38 height 15
type input "200))"
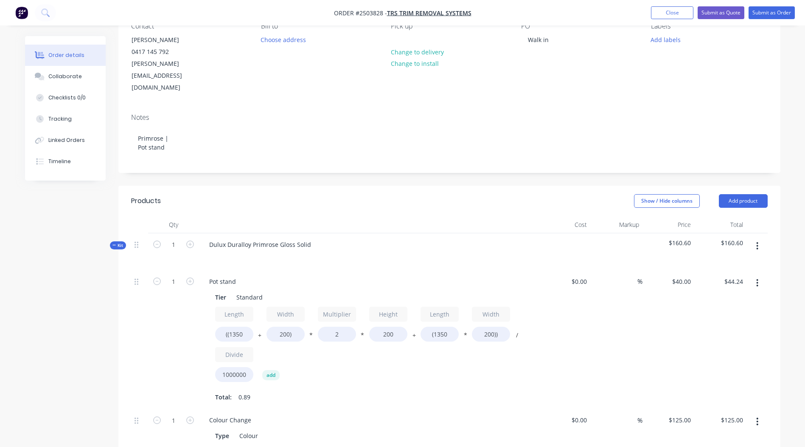
type input "$35.60"
click at [656, 309] on div "$40.00 $40.00" at bounding box center [669, 339] width 52 height 139
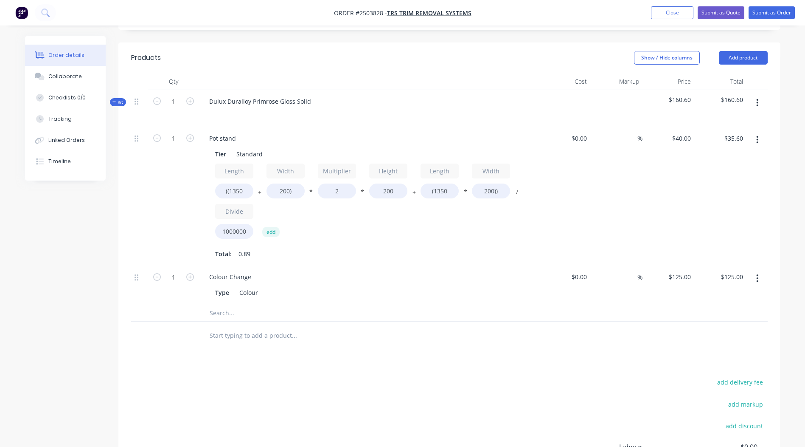
click at [757, 95] on button "button" at bounding box center [758, 102] width 20 height 15
click at [734, 119] on div "Add product to kit" at bounding box center [727, 125] width 65 height 12
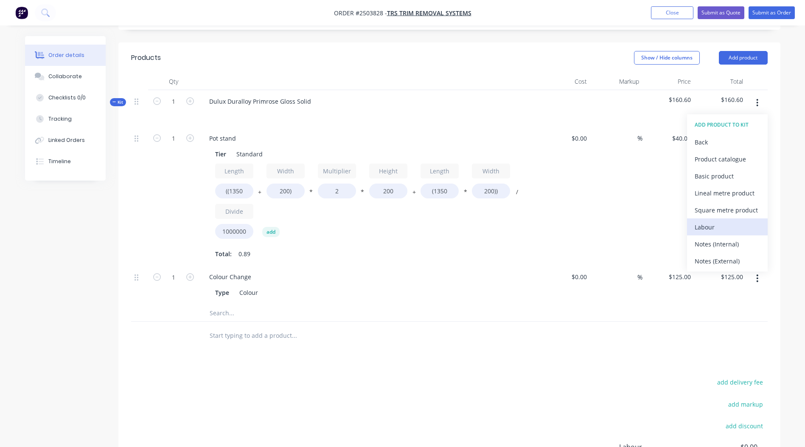
click at [710, 221] on div "Labour" at bounding box center [727, 227] width 65 height 12
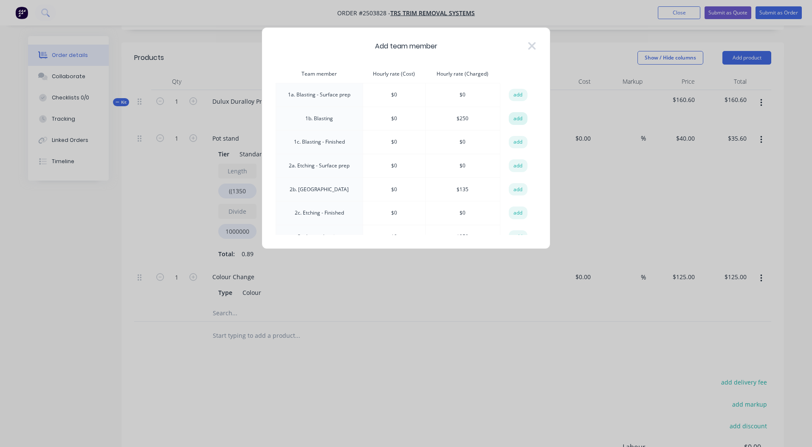
click at [509, 119] on button "add" at bounding box center [518, 118] width 19 height 13
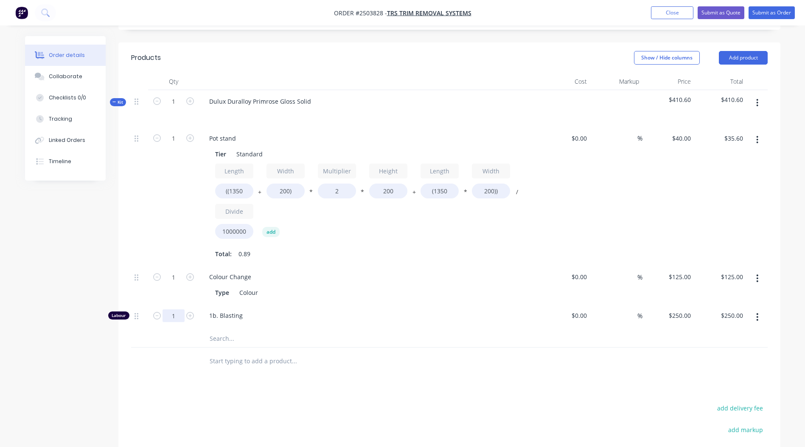
click at [180, 145] on input "1" at bounding box center [174, 138] width 22 height 13
type input "0.1667"
type input "$41.68"
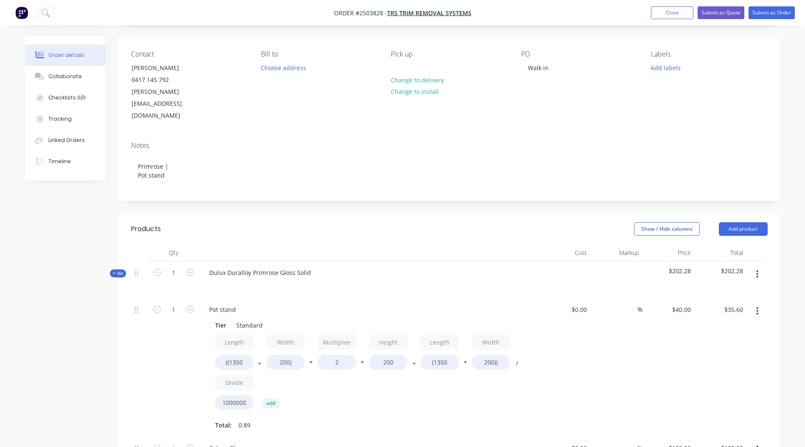
scroll to position [0, 0]
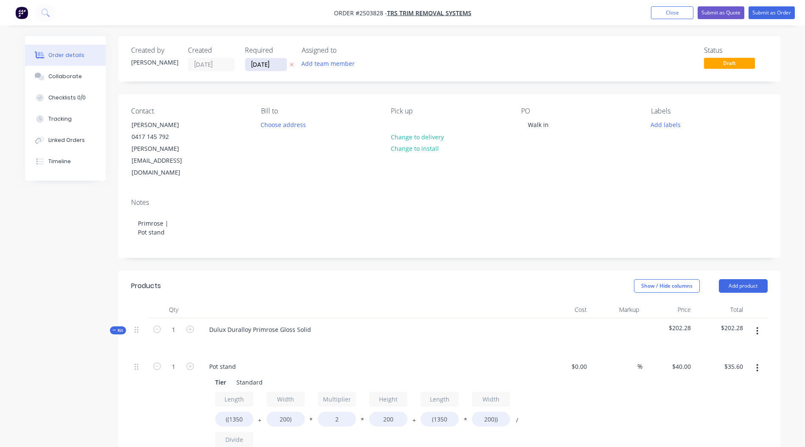
click at [257, 62] on input "[DATE]" at bounding box center [266, 64] width 42 height 13
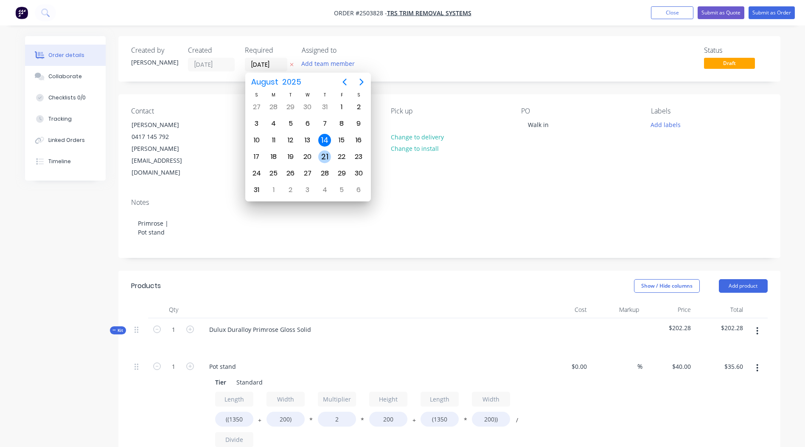
click at [328, 152] on div "21" at bounding box center [324, 156] width 13 height 13
type input "[DATE]"
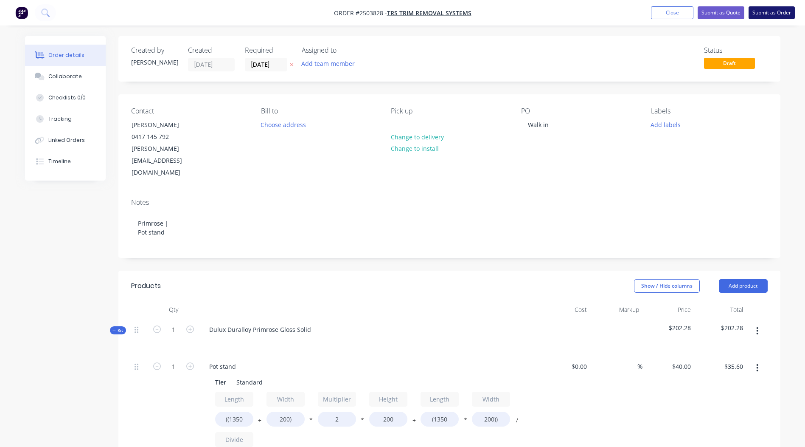
click at [776, 17] on button "Submit as Order" at bounding box center [772, 12] width 46 height 13
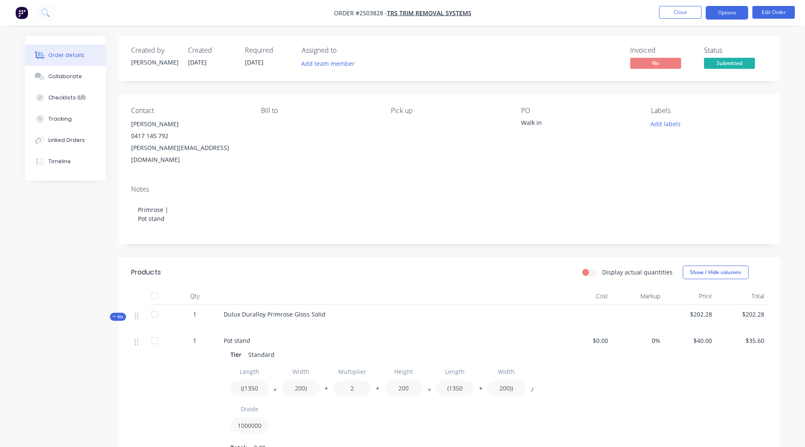
click at [731, 12] on button "Options" at bounding box center [727, 13] width 42 height 14
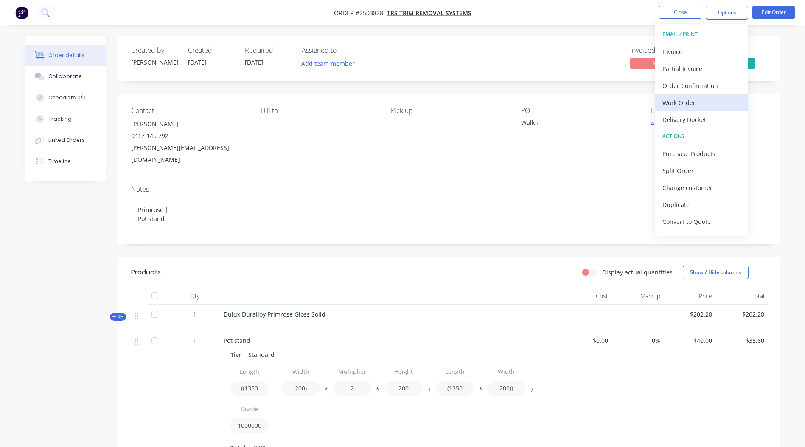
click at [693, 103] on div "Work Order" at bounding box center [702, 102] width 78 height 12
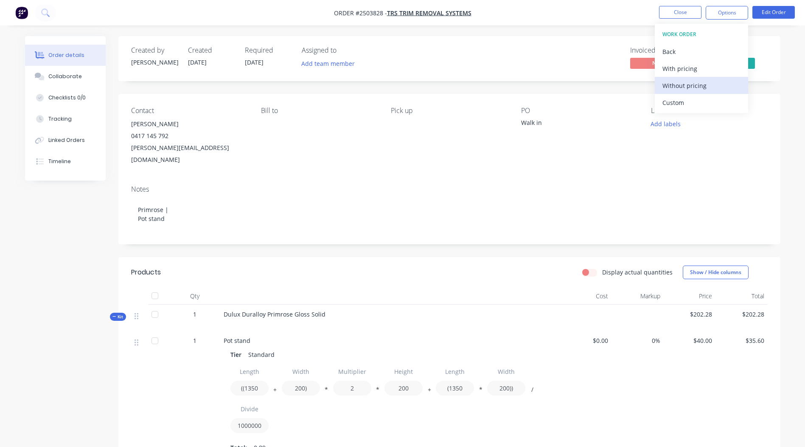
click at [690, 86] on div "Without pricing" at bounding box center [702, 85] width 78 height 12
click at [574, 138] on div "PO Walk in" at bounding box center [579, 136] width 116 height 59
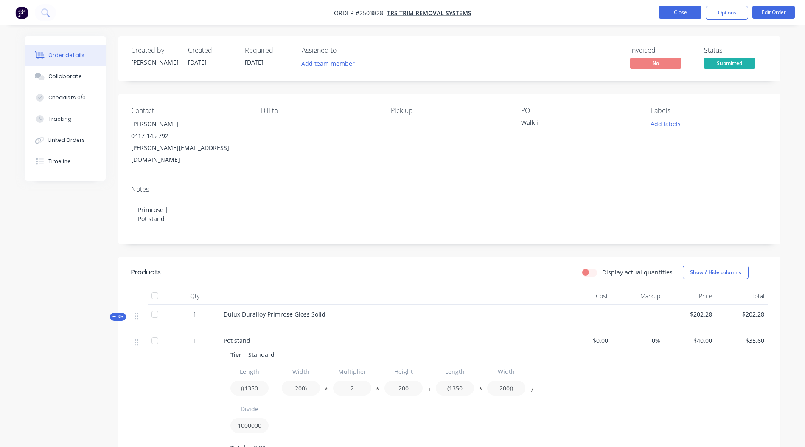
click at [688, 11] on button "Close" at bounding box center [680, 12] width 42 height 13
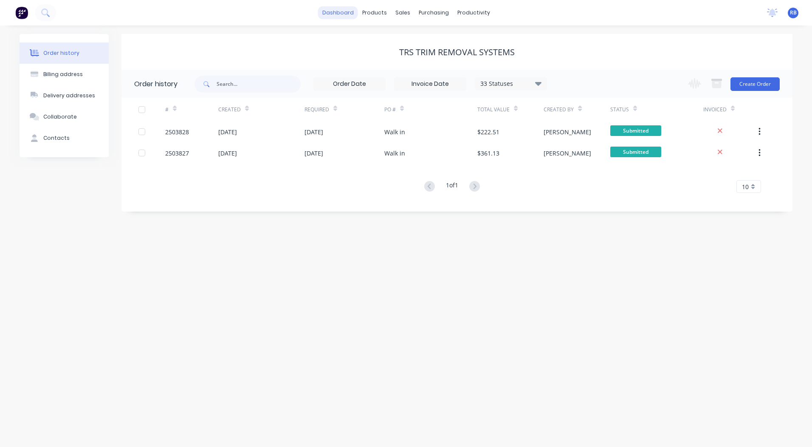
click at [340, 15] on link "dashboard" at bounding box center [338, 12] width 40 height 13
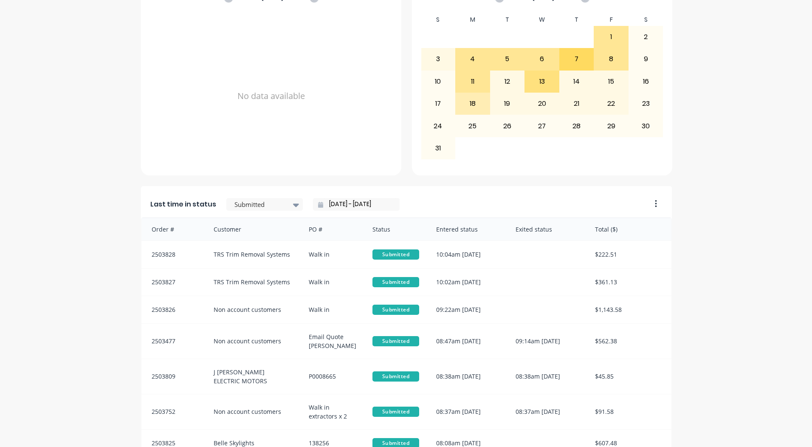
scroll to position [282, 0]
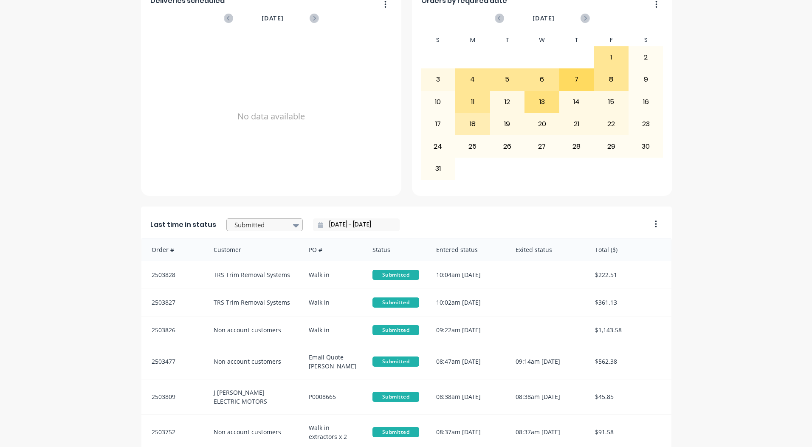
click at [268, 228] on div at bounding box center [260, 225] width 53 height 11
drag, startPoint x: 805, startPoint y: 224, endPoint x: 811, endPoint y: 148, distance: 75.8
click at [811, 88] on html "dashboard products sales purchasing productivity dashboard products Product Cat…" at bounding box center [406, 223] width 812 height 447
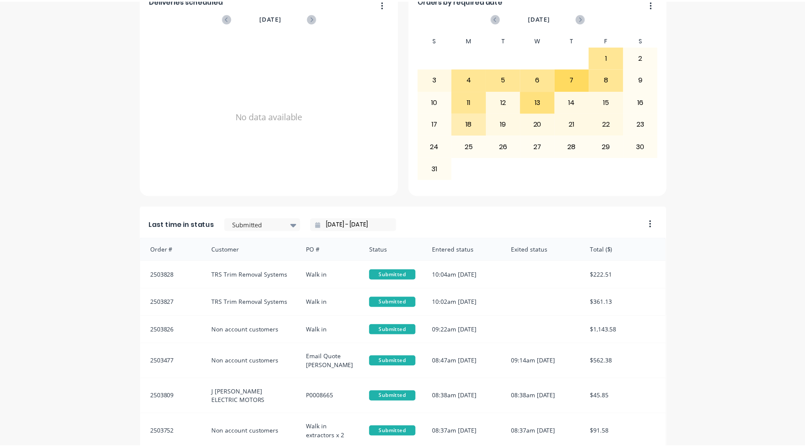
scroll to position [0, 0]
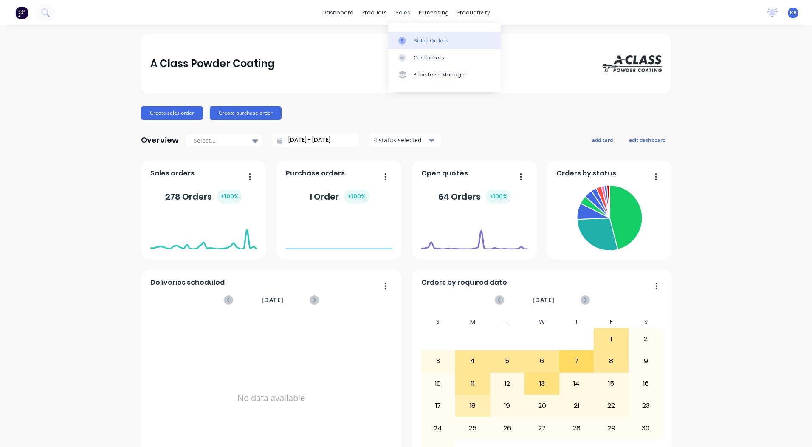
click at [406, 41] on div at bounding box center [404, 41] width 13 height 8
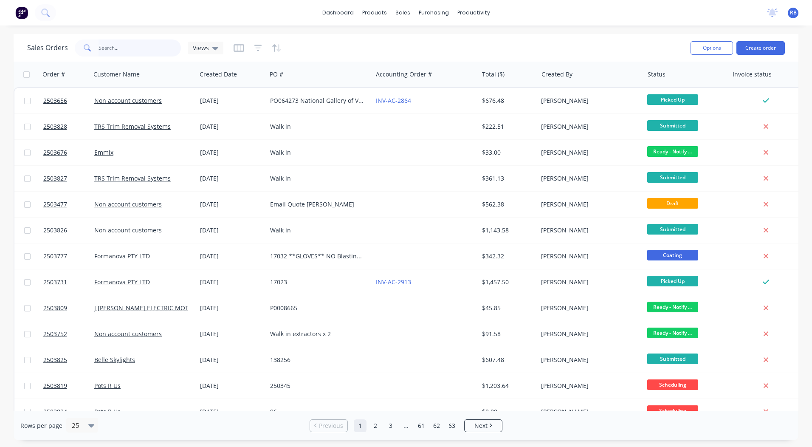
click at [121, 48] on input "text" at bounding box center [140, 47] width 83 height 17
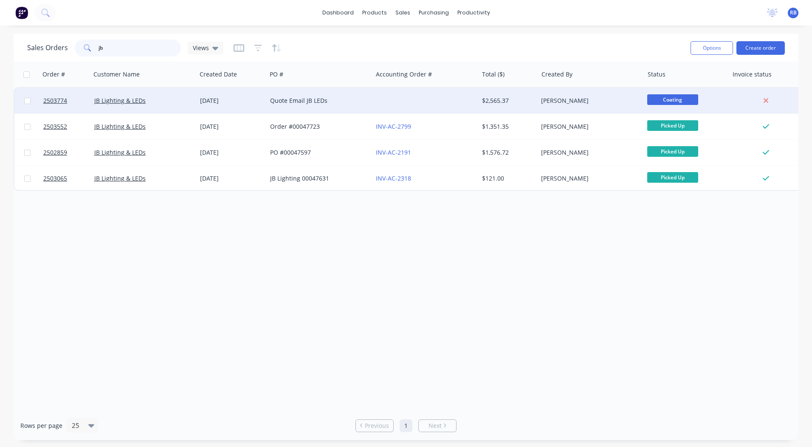
type input "jb"
click at [458, 103] on div at bounding box center [425, 100] width 106 height 25
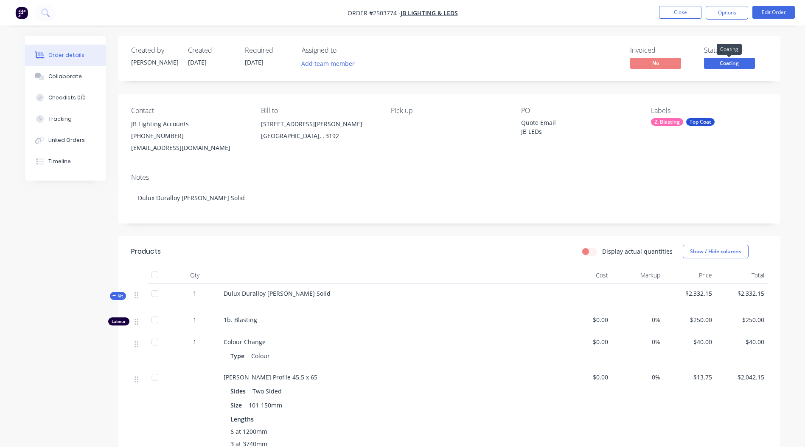
click at [729, 62] on span "Coating" at bounding box center [729, 63] width 51 height 11
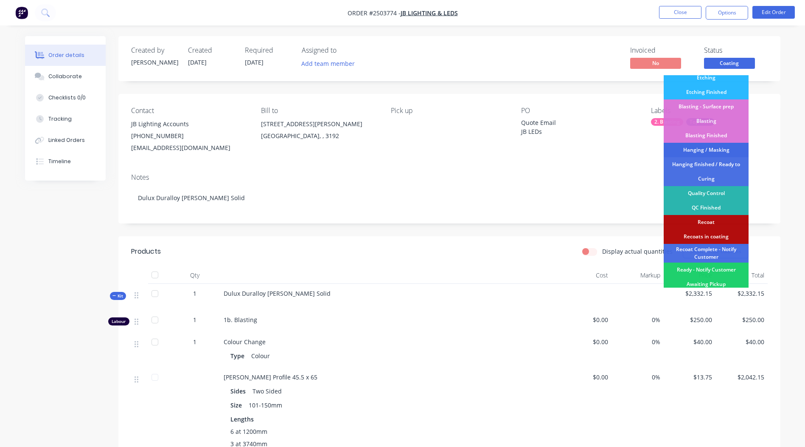
scroll to position [182, 0]
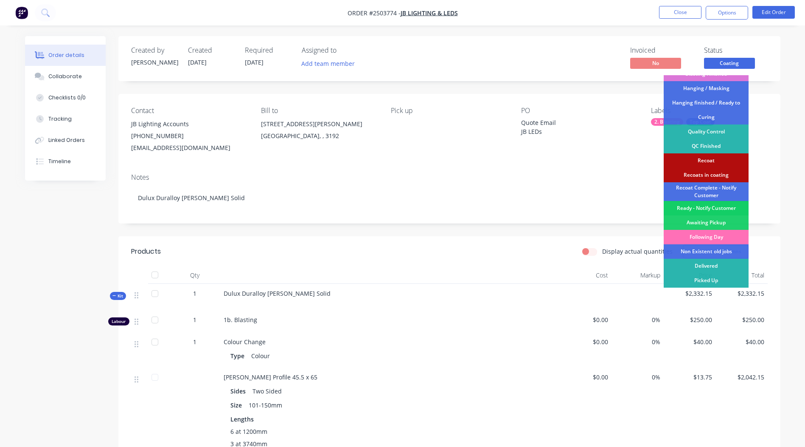
click at [691, 208] on div "Ready - Notify Customer" at bounding box center [706, 208] width 85 height 14
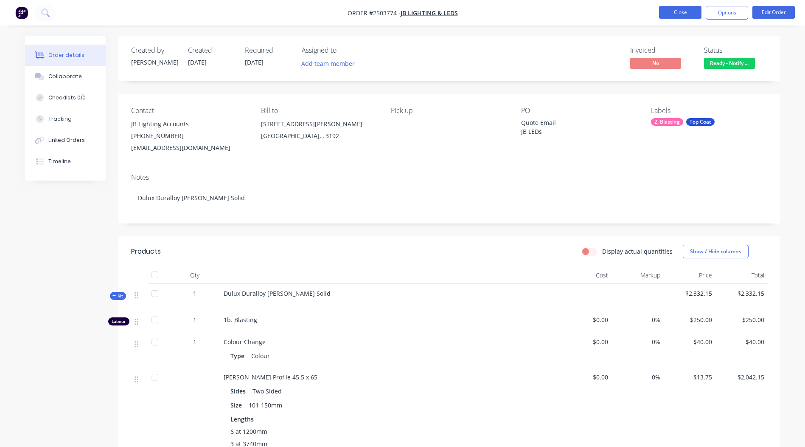
click at [678, 10] on button "Close" at bounding box center [680, 12] width 42 height 13
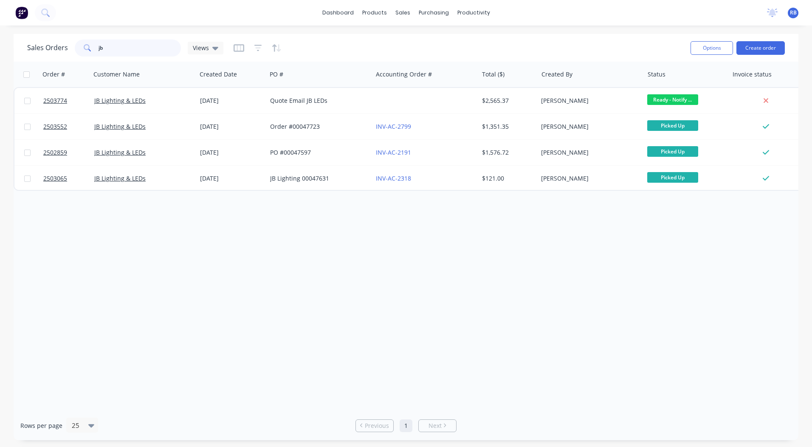
drag, startPoint x: 132, startPoint y: 45, endPoint x: 0, endPoint y: 79, distance: 136.0
click at [0, 73] on html "dashboard products sales purchasing productivity dashboard products Product Cat…" at bounding box center [406, 223] width 812 height 447
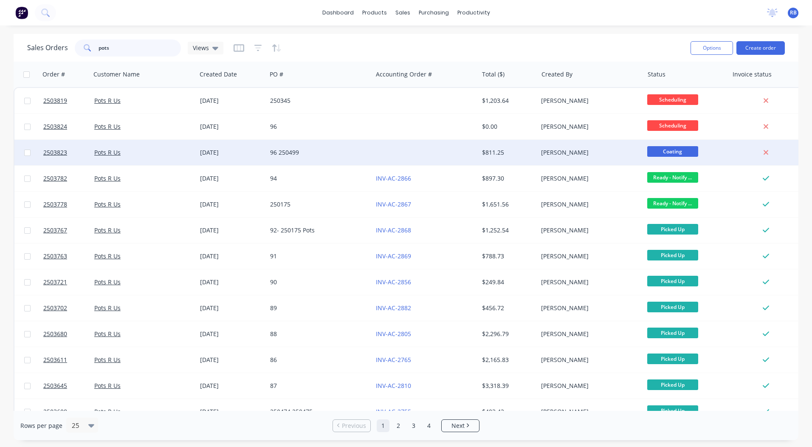
type input "pots"
click at [543, 152] on div "[PERSON_NAME]" at bounding box center [588, 152] width 94 height 8
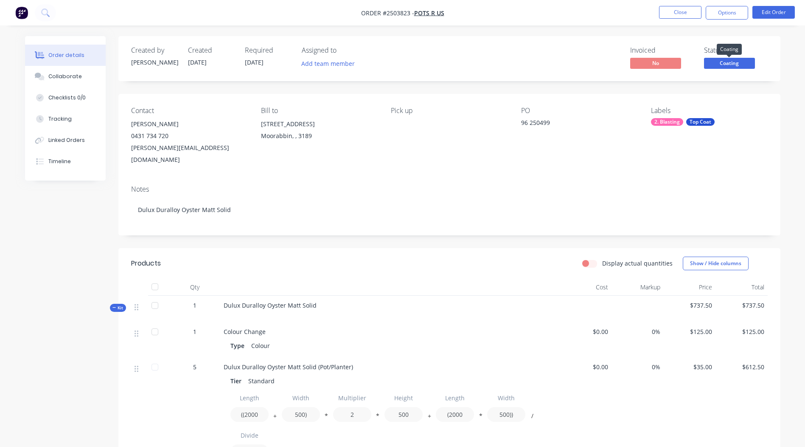
click at [735, 66] on span "Coating" at bounding box center [729, 63] width 51 height 11
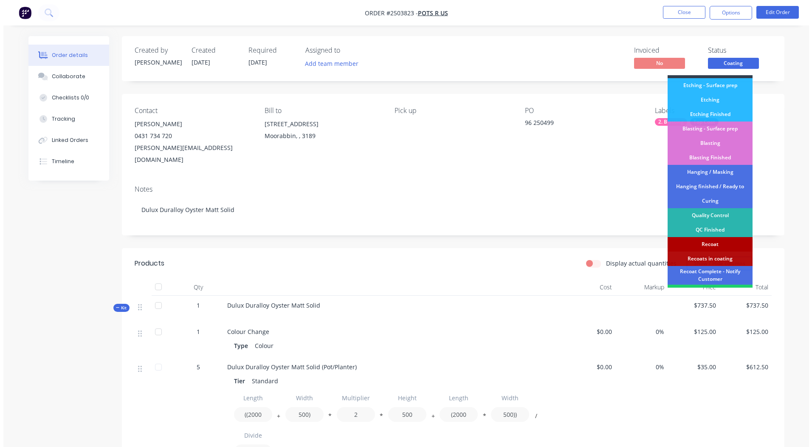
scroll to position [182, 0]
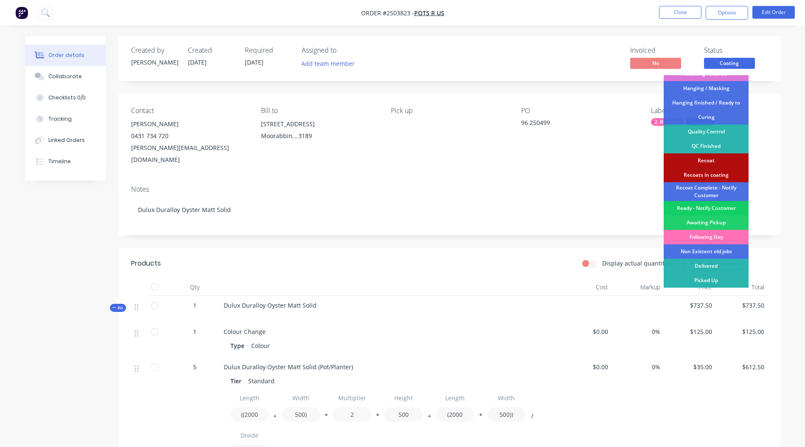
click at [706, 208] on div "Ready - Notify Customer" at bounding box center [706, 208] width 85 height 14
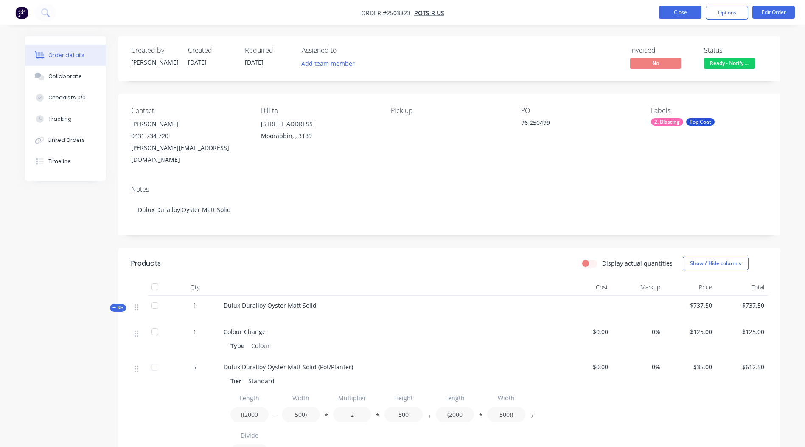
click at [686, 11] on button "Close" at bounding box center [680, 12] width 42 height 13
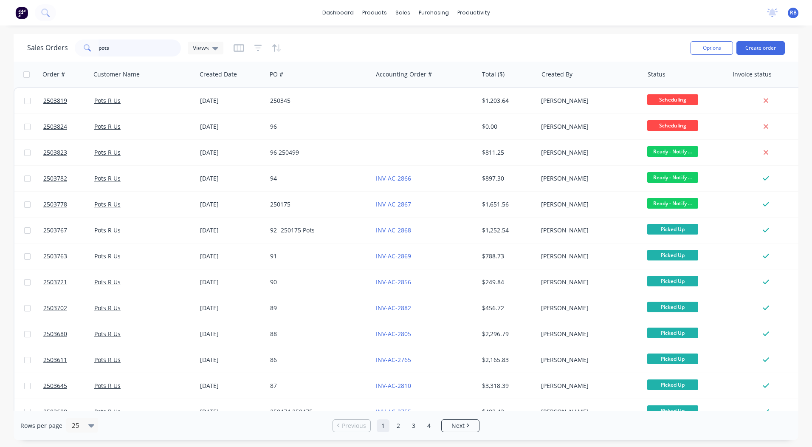
click at [54, 59] on div "Sales Orders pots Views Options Create order" at bounding box center [406, 48] width 785 height 28
click at [335, 5] on div "dashboard products sales purchasing productivity dashboard products Product Cat…" at bounding box center [406, 12] width 812 height 25
click at [339, 11] on link "dashboard" at bounding box center [338, 12] width 40 height 13
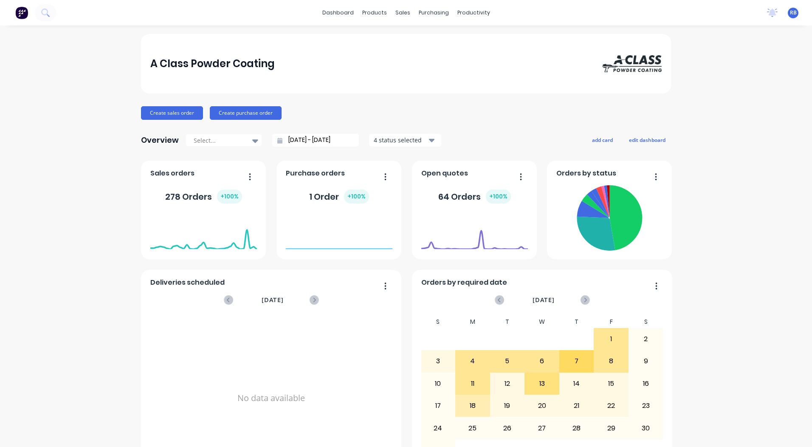
scroll to position [366, 0]
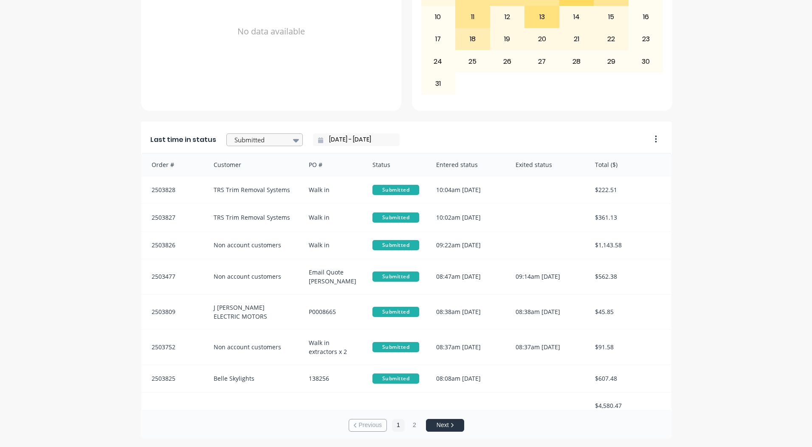
click at [262, 138] on div at bounding box center [260, 140] width 53 height 11
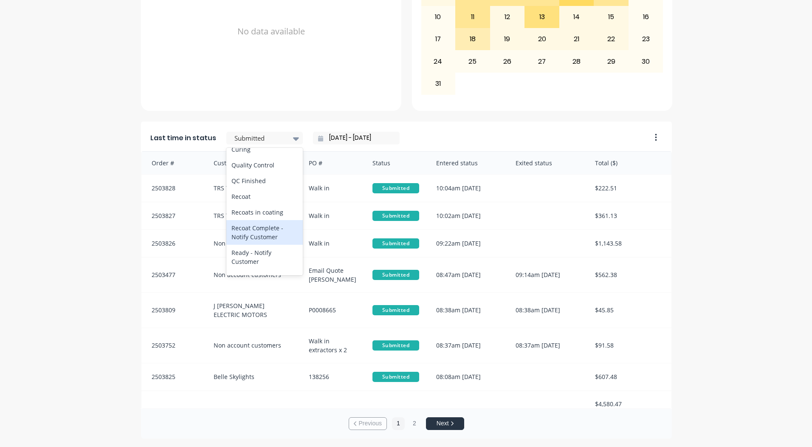
scroll to position [314, 0]
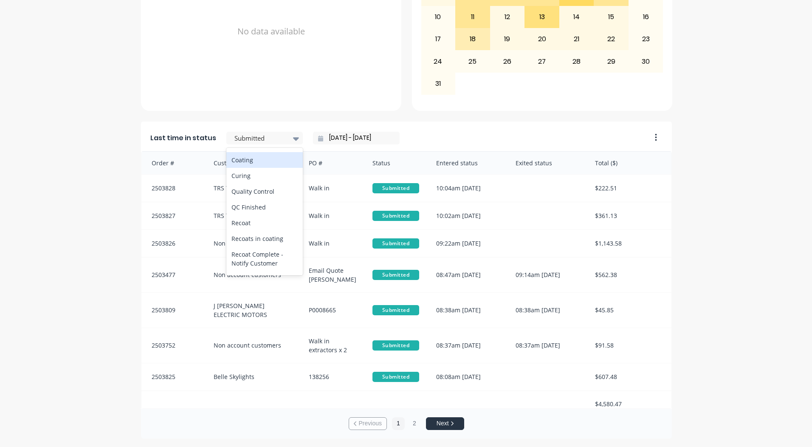
click at [251, 168] on div "Coating" at bounding box center [264, 160] width 76 height 16
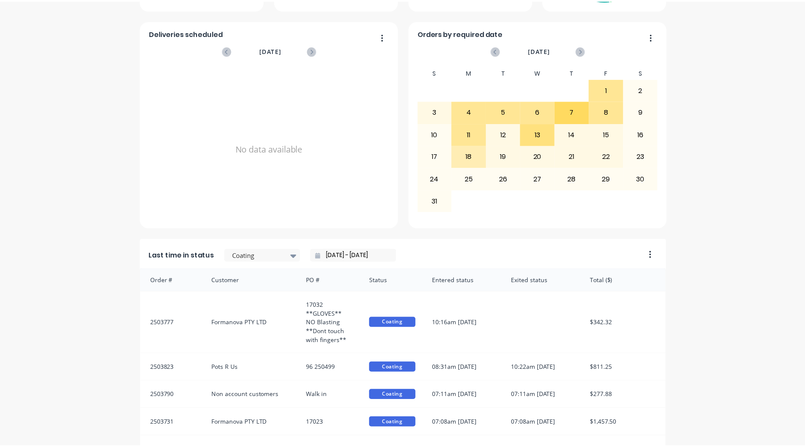
scroll to position [0, 0]
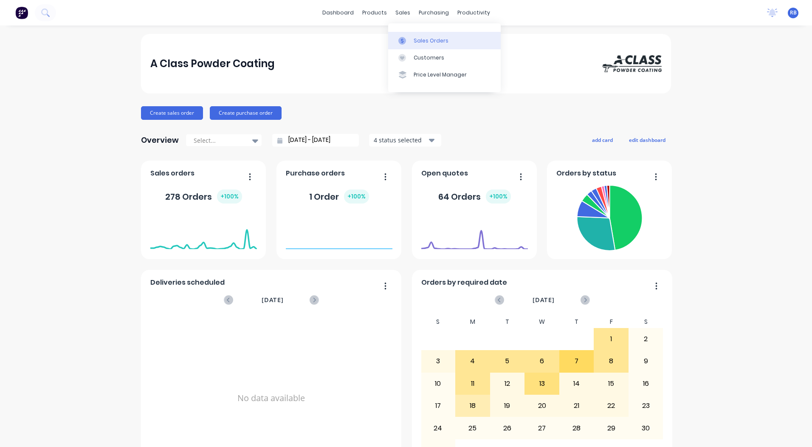
click at [411, 32] on link "Sales Orders" at bounding box center [444, 40] width 113 height 17
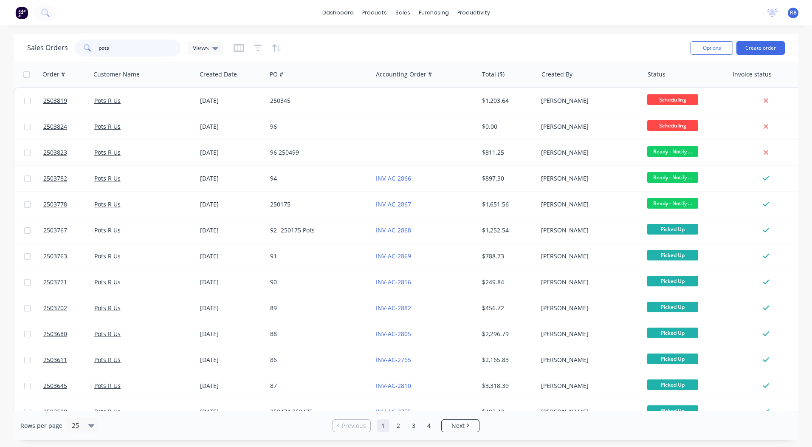
drag, startPoint x: 151, startPoint y: 46, endPoint x: 0, endPoint y: 44, distance: 151.2
click at [0, 44] on html "dashboard products sales purchasing productivity dashboard products Product Cat…" at bounding box center [406, 223] width 812 height 447
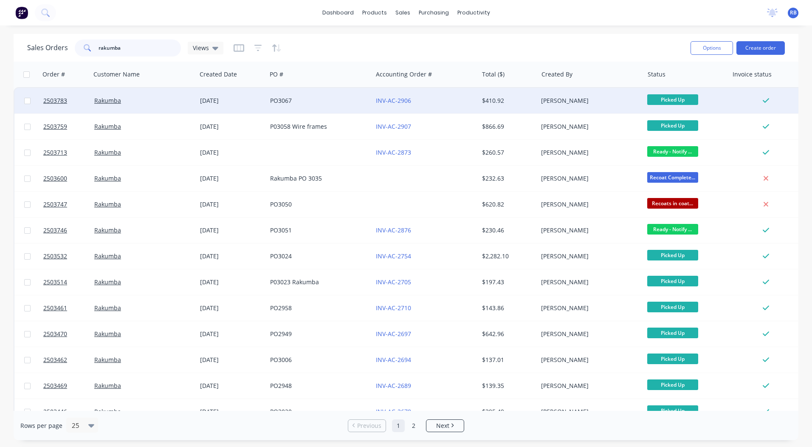
type input "rakumba"
click at [324, 99] on div "PO3067" at bounding box center [317, 100] width 94 height 8
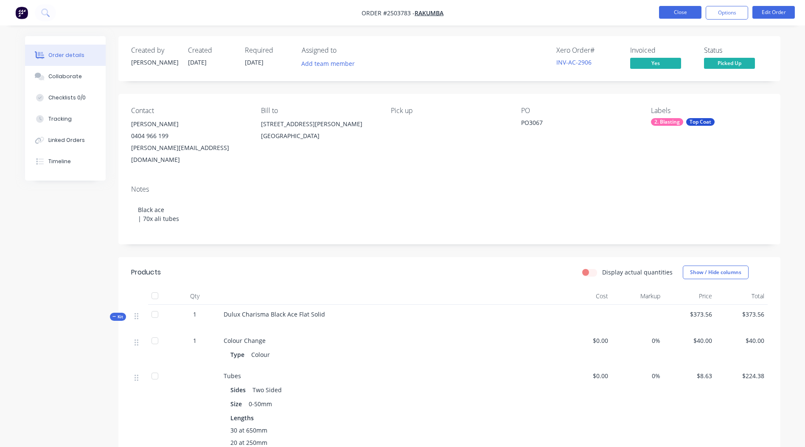
click at [678, 13] on button "Close" at bounding box center [680, 12] width 42 height 13
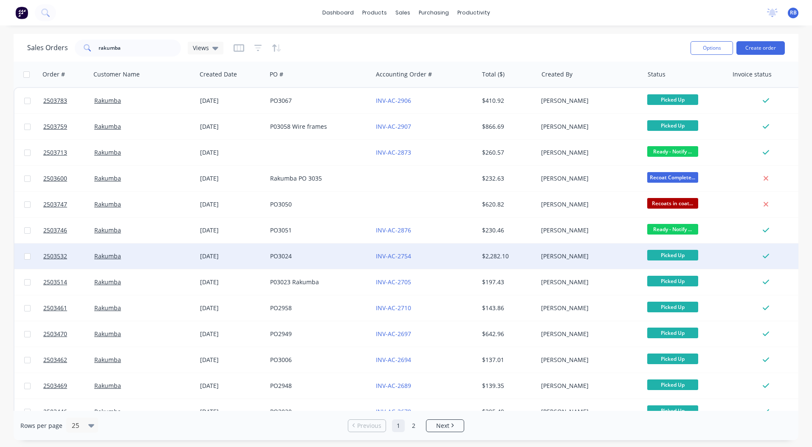
click at [318, 256] on div "PO3024" at bounding box center [317, 256] width 94 height 8
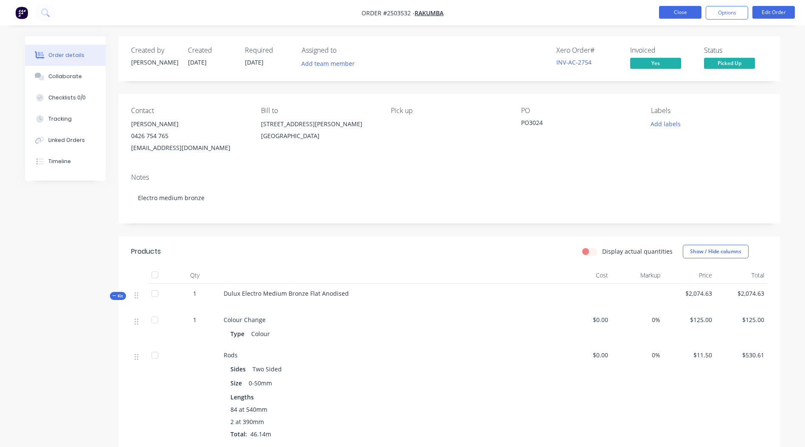
click at [676, 11] on button "Close" at bounding box center [680, 12] width 42 height 13
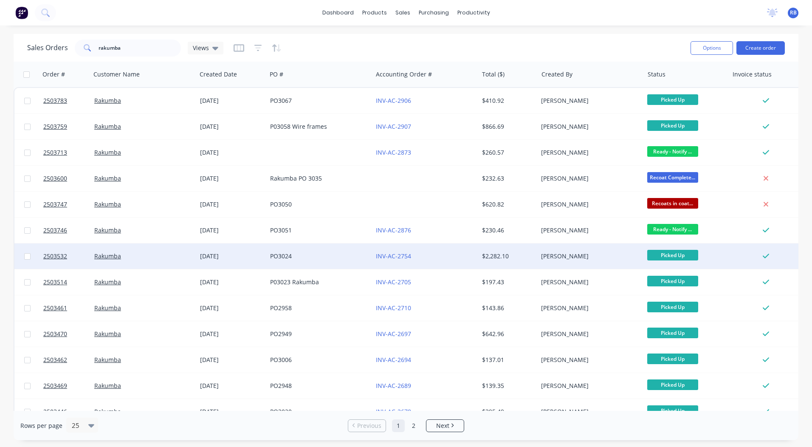
click at [310, 257] on div "PO3024" at bounding box center [317, 256] width 94 height 8
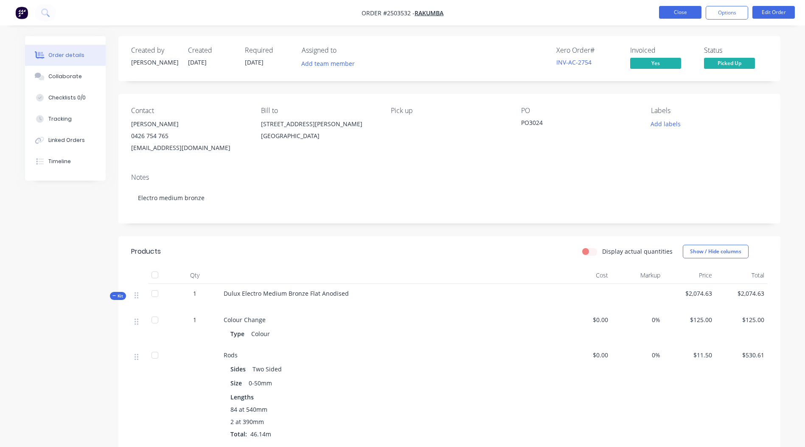
click at [665, 9] on button "Close" at bounding box center [680, 12] width 42 height 13
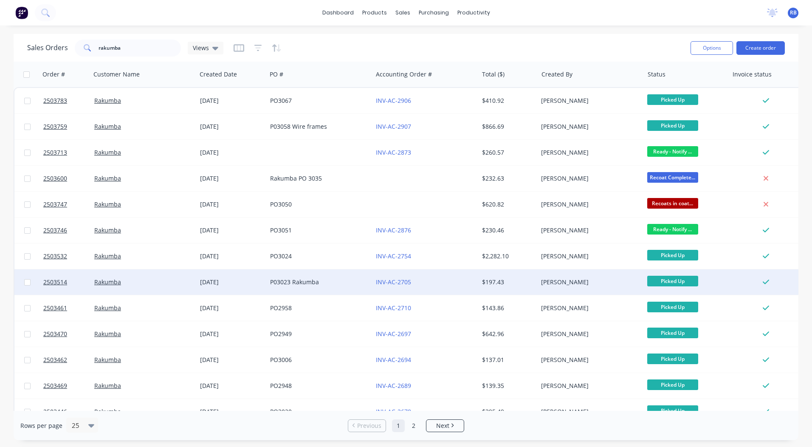
click at [308, 289] on div "P03023 Rakumba" at bounding box center [320, 281] width 106 height 25
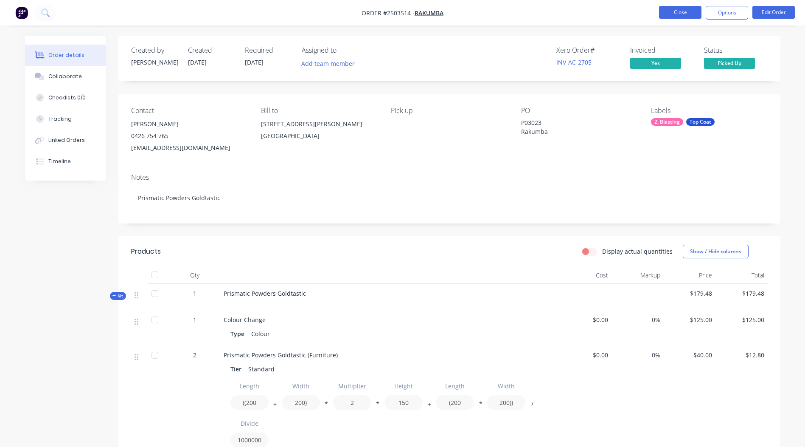
click at [676, 13] on button "Close" at bounding box center [680, 12] width 42 height 13
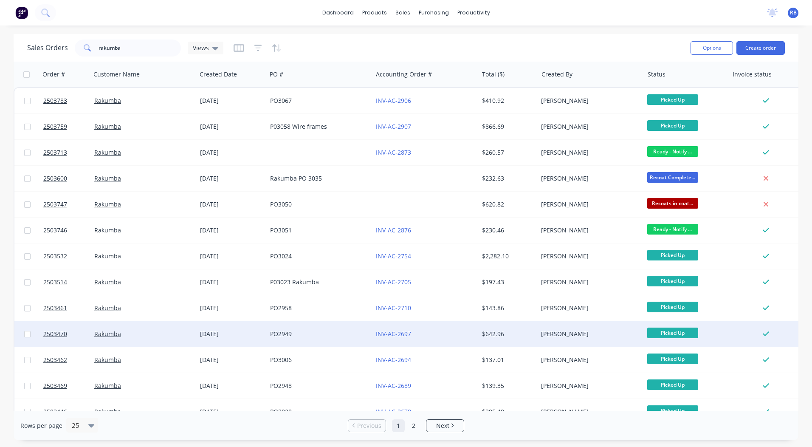
click at [317, 327] on div "PO2949" at bounding box center [320, 333] width 106 height 25
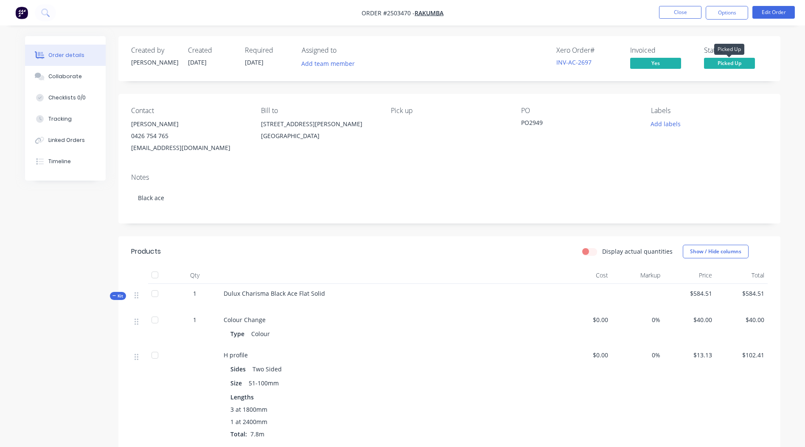
click at [730, 61] on span "Picked Up" at bounding box center [729, 63] width 51 height 11
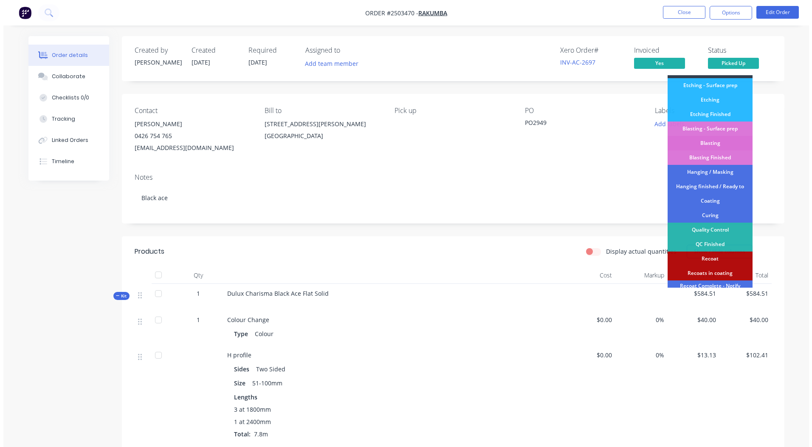
scroll to position [182, 0]
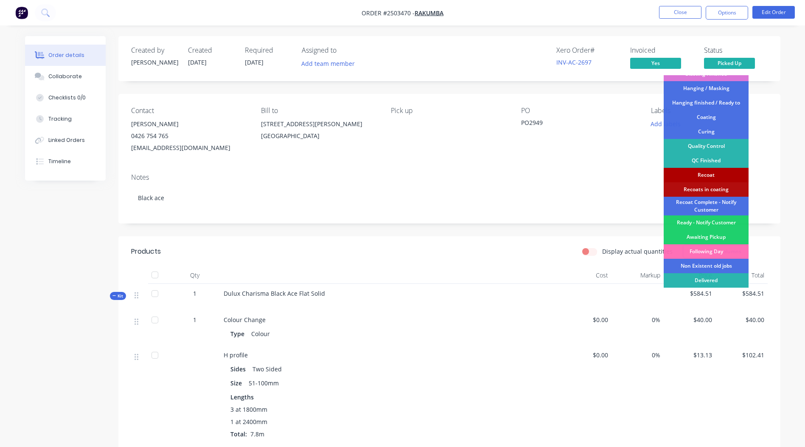
click at [709, 177] on div "Recoat" at bounding box center [706, 175] width 85 height 14
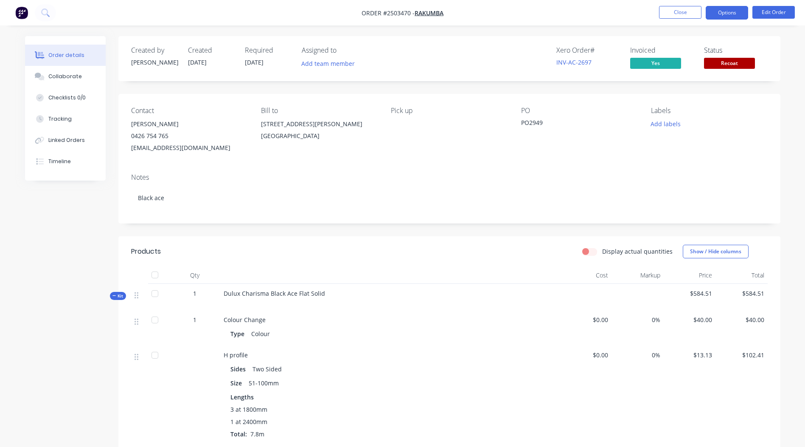
click at [729, 14] on button "Options" at bounding box center [727, 13] width 42 height 14
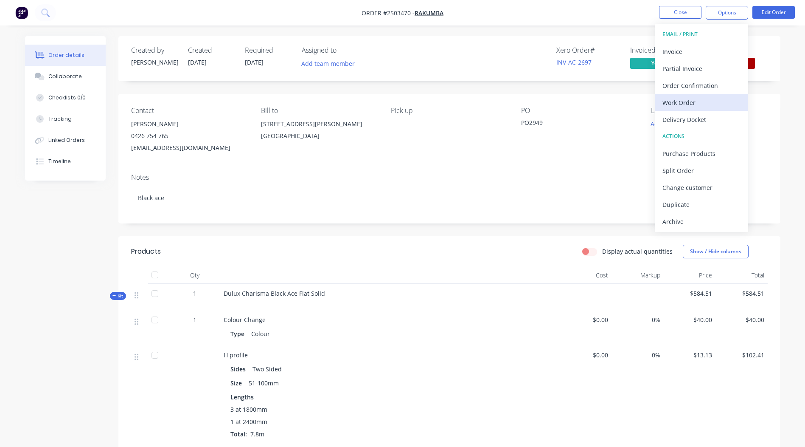
click at [690, 101] on div "Work Order" at bounding box center [702, 102] width 78 height 12
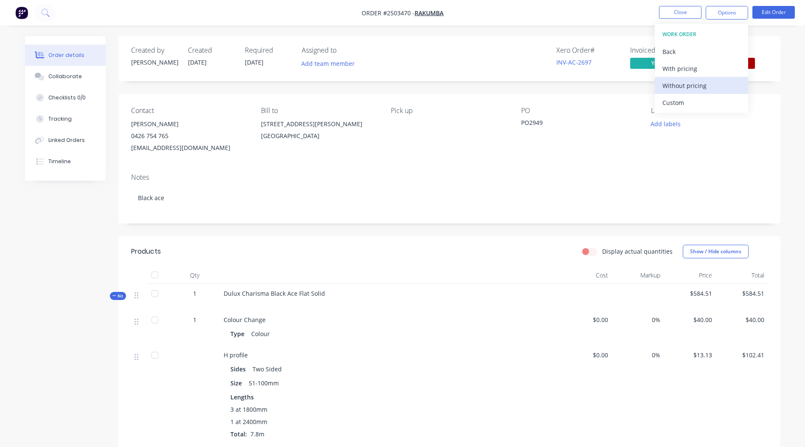
click at [688, 80] on div "Without pricing" at bounding box center [702, 85] width 78 height 12
click at [635, 12] on nav "Order #2503470 - Rakumba Close Options EMAIL / PRINT Invoice Partial Invoice Or…" at bounding box center [402, 12] width 805 height 25
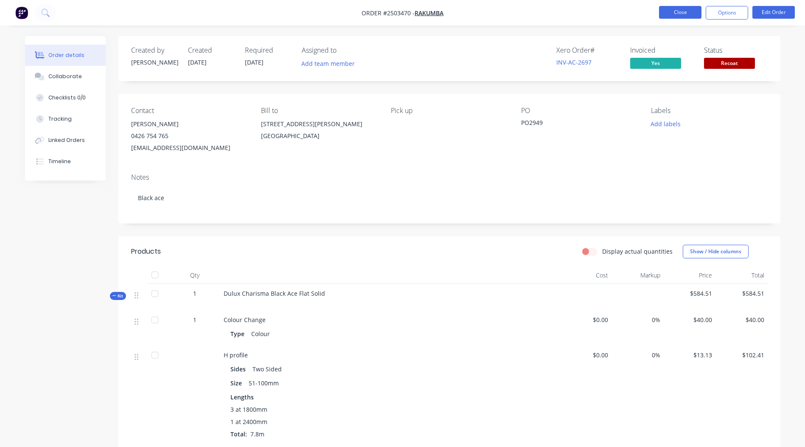
click at [684, 10] on button "Close" at bounding box center [680, 12] width 42 height 13
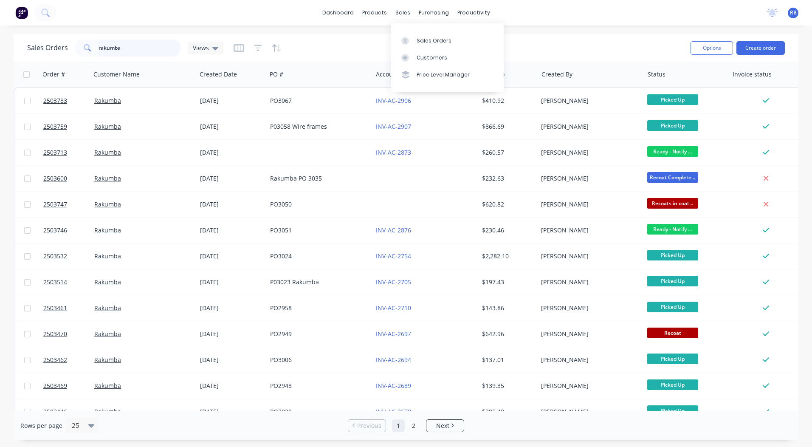
click at [143, 51] on input "rakumba" at bounding box center [140, 47] width 83 height 17
type input "r"
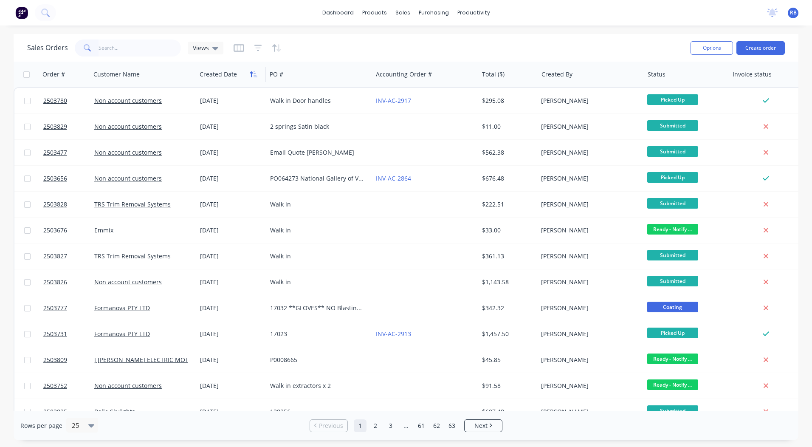
click at [253, 76] on icon "button" at bounding box center [255, 74] width 4 height 6
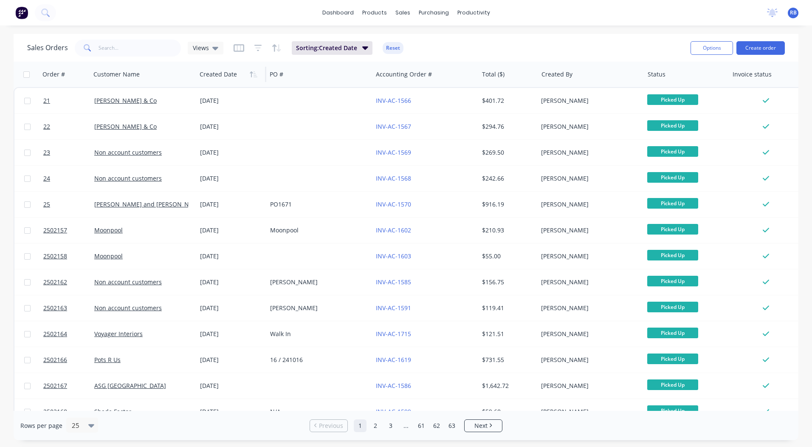
click at [253, 76] on icon "button" at bounding box center [255, 74] width 4 height 6
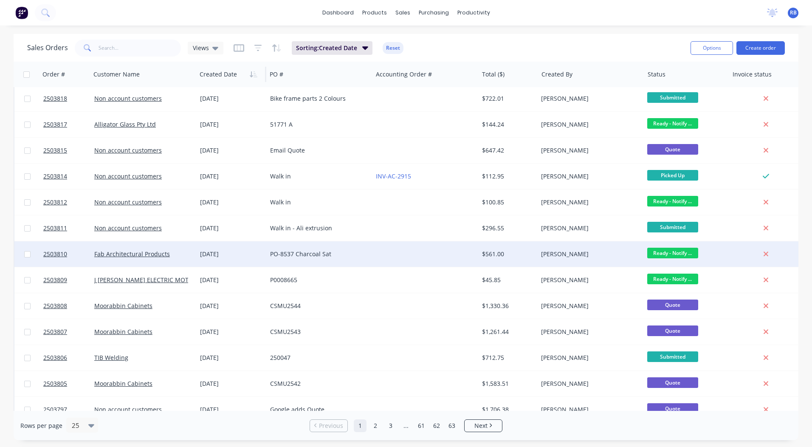
scroll to position [328, 0]
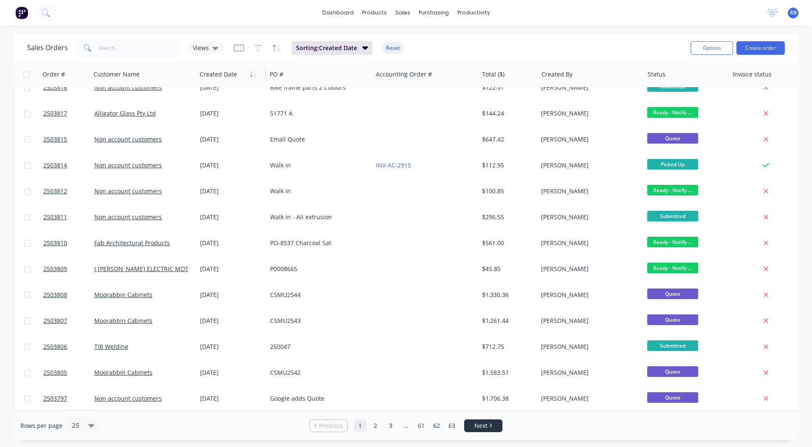
click at [494, 429] on link "Next" at bounding box center [482, 425] width 37 height 8
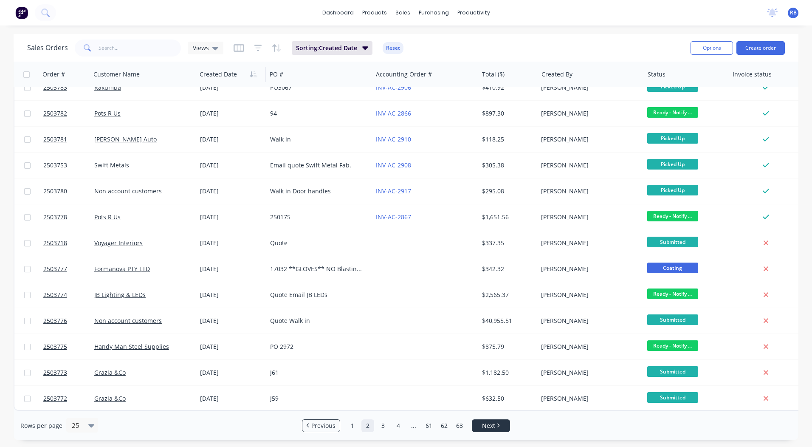
click at [486, 431] on li "Next" at bounding box center [491, 425] width 38 height 13
click at [477, 420] on li "Next" at bounding box center [491, 425] width 38 height 13
click at [383, 425] on link "3" at bounding box center [383, 425] width 13 height 13
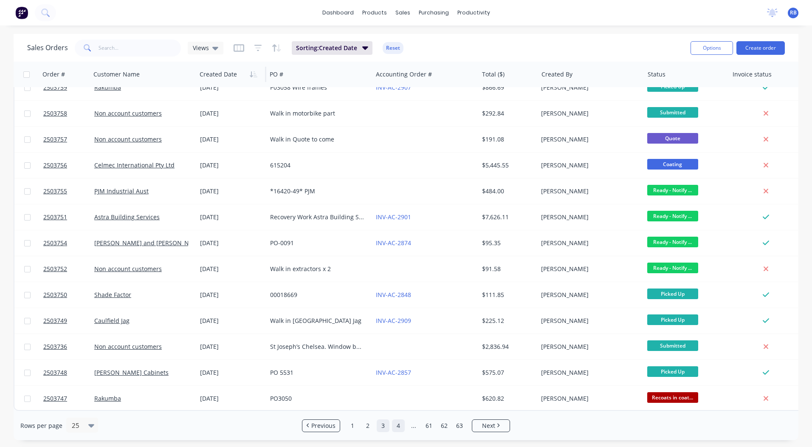
click at [397, 425] on link "4" at bounding box center [398, 425] width 13 height 13
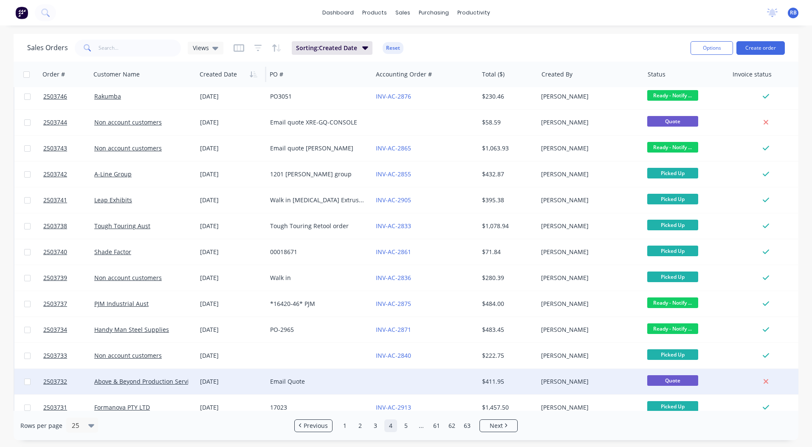
scroll to position [0, 0]
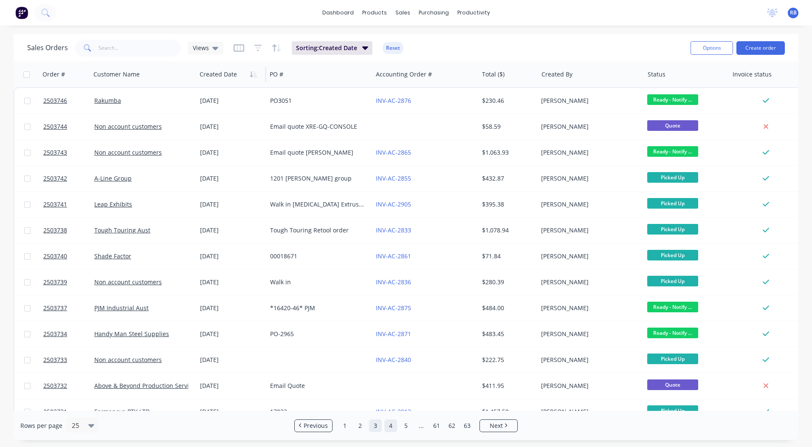
click at [376, 421] on link "3" at bounding box center [375, 425] width 13 height 13
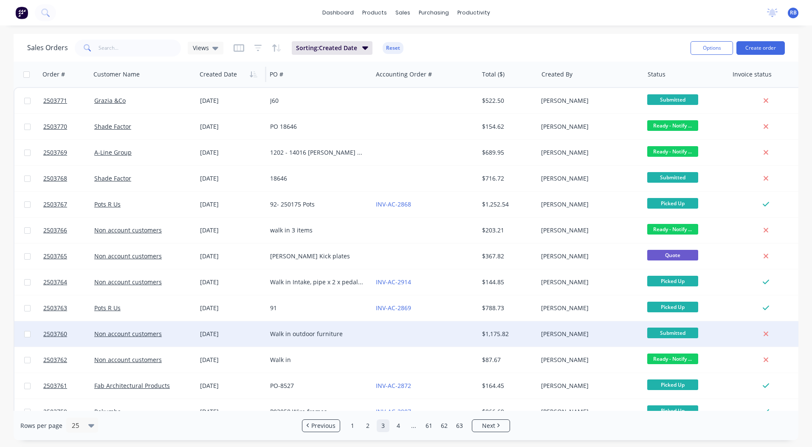
scroll to position [328, 0]
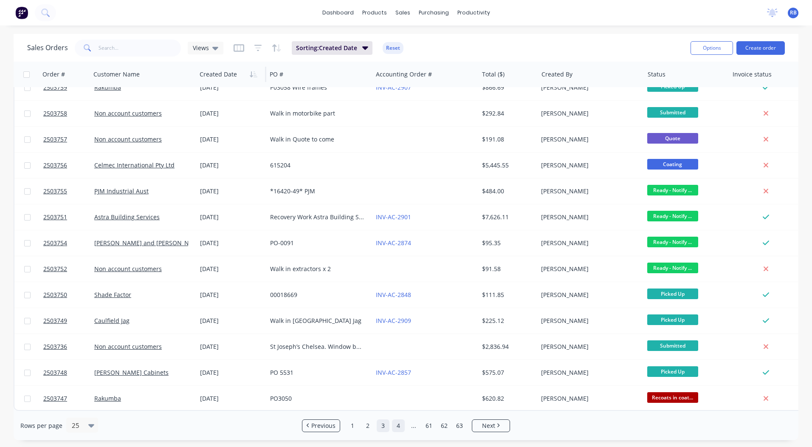
click at [395, 422] on link "4" at bounding box center [398, 425] width 13 height 13
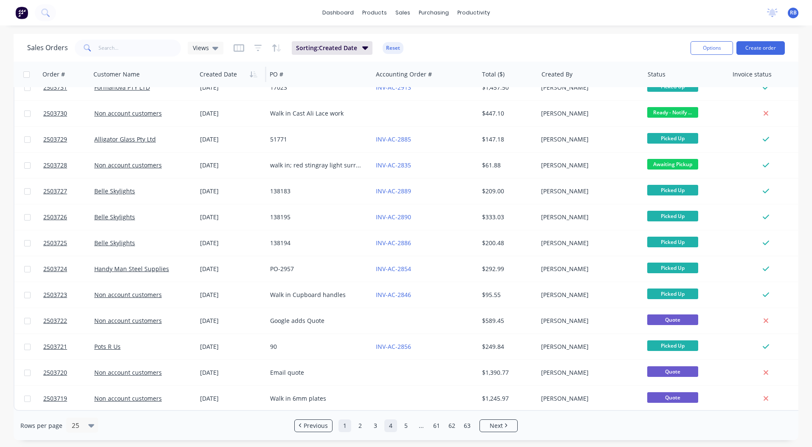
click at [340, 425] on link "1" at bounding box center [344, 425] width 13 height 13
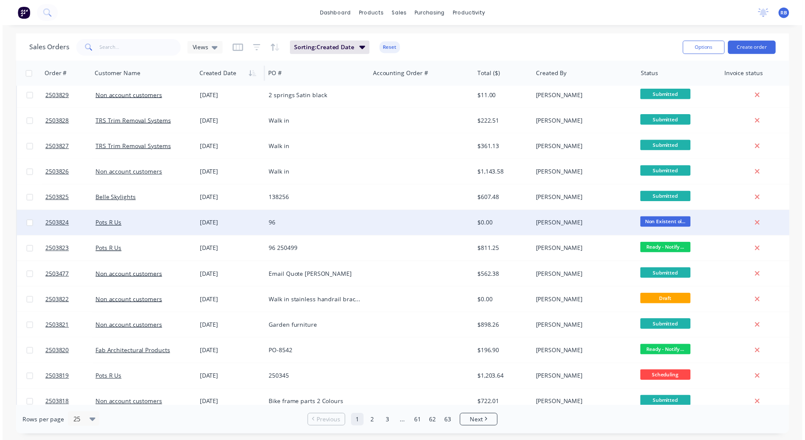
scroll to position [0, 0]
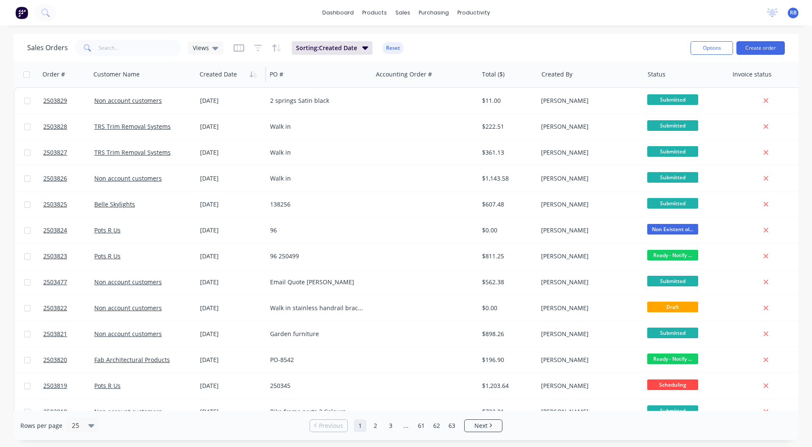
click at [24, 14] on img at bounding box center [21, 12] width 13 height 13
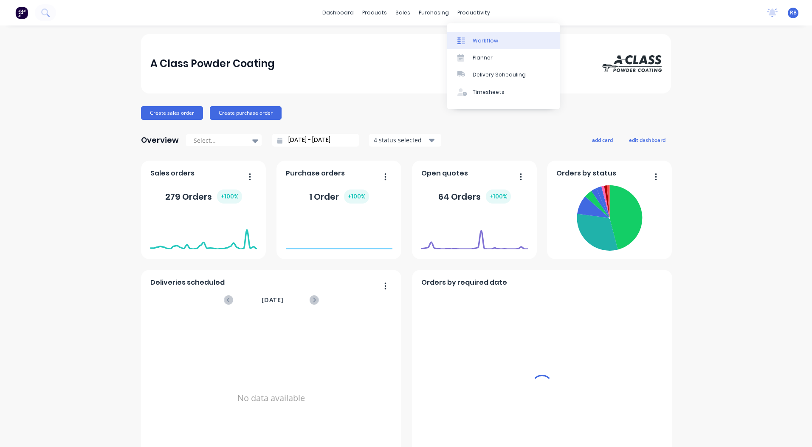
click at [476, 39] on div "Workflow" at bounding box center [485, 41] width 25 height 8
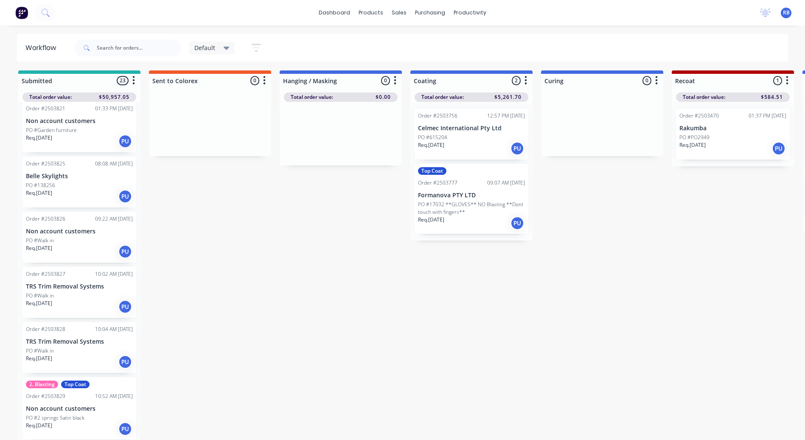
scroll to position [8, 0]
click at [340, 11] on link "dashboard" at bounding box center [335, 12] width 40 height 13
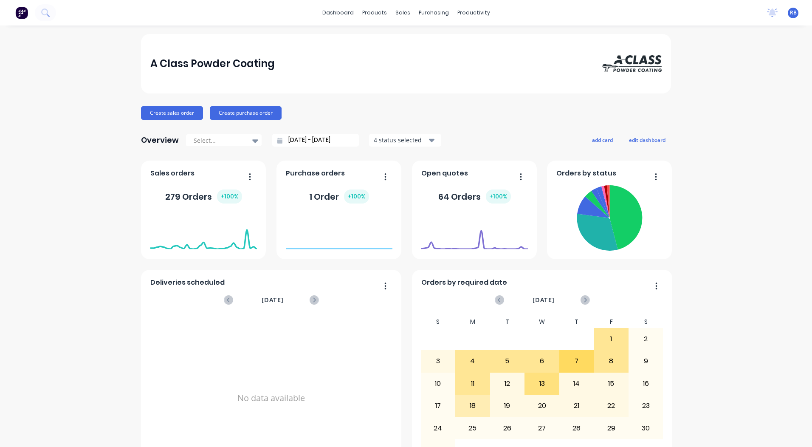
scroll to position [297, 0]
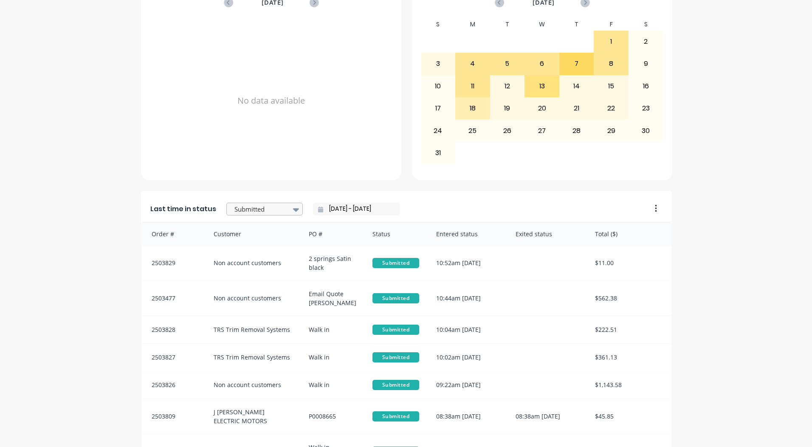
click at [272, 206] on div at bounding box center [260, 209] width 53 height 11
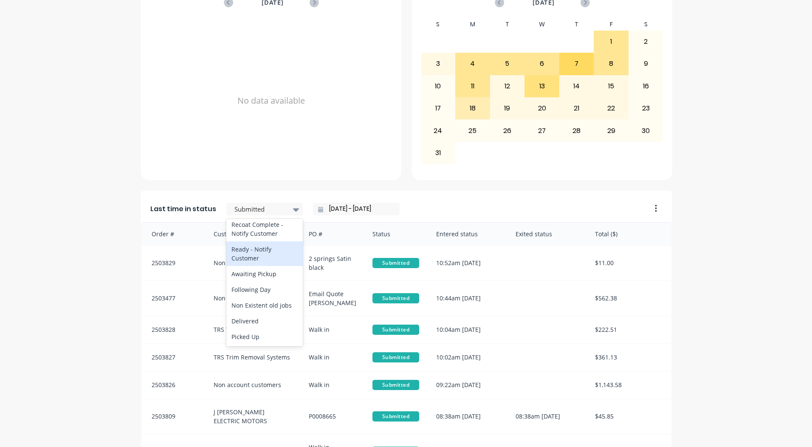
click at [265, 252] on div "Ready - Notify Customer" at bounding box center [264, 253] width 76 height 25
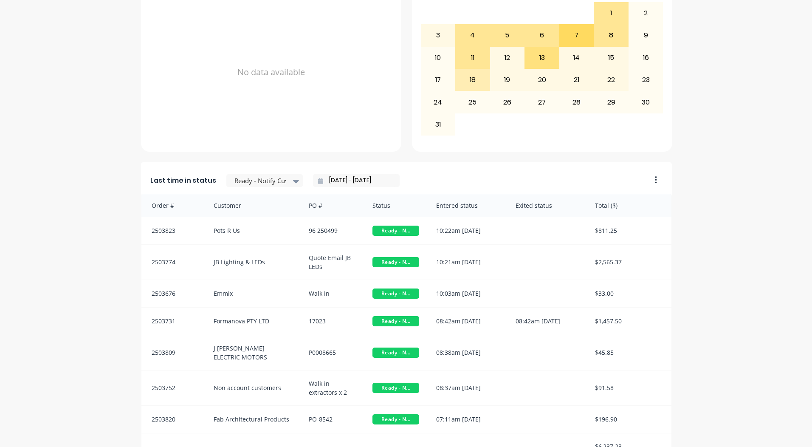
scroll to position [366, 0]
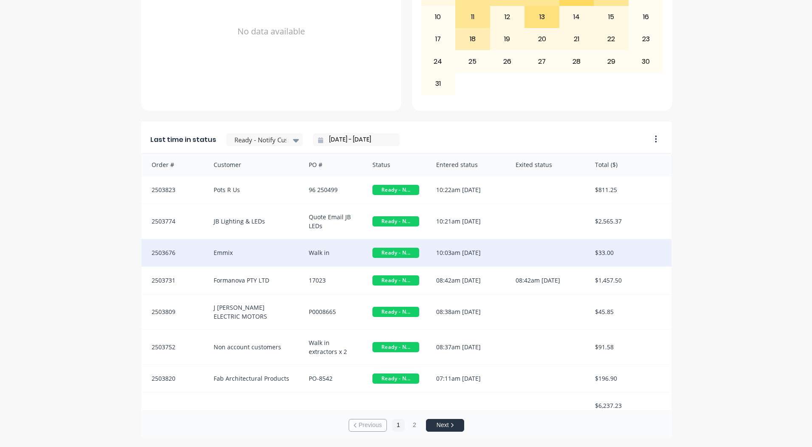
click at [205, 244] on div "Emmix" at bounding box center [253, 252] width 96 height 27
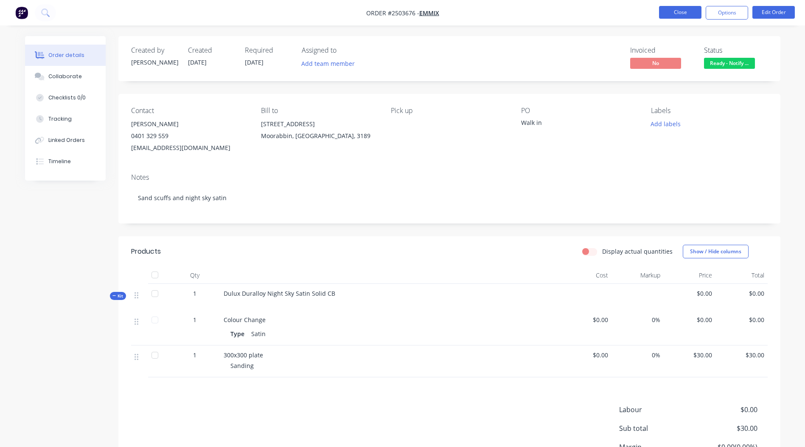
click at [664, 12] on button "Close" at bounding box center [680, 12] width 42 height 13
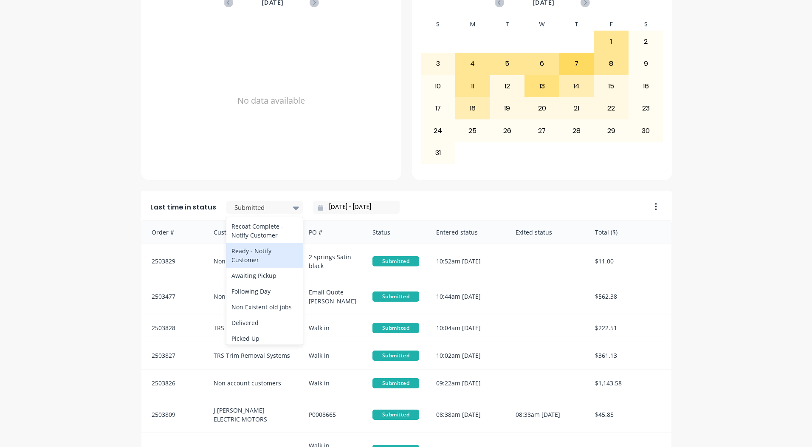
scroll to position [399, 0]
click at [262, 255] on div "Recoat Complete - Notify Customer" at bounding box center [264, 243] width 76 height 25
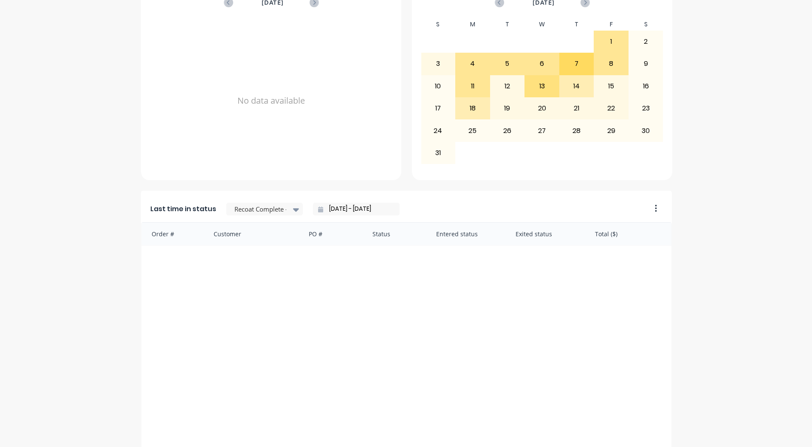
scroll to position [299, 0]
click at [273, 205] on div at bounding box center [260, 207] width 53 height 11
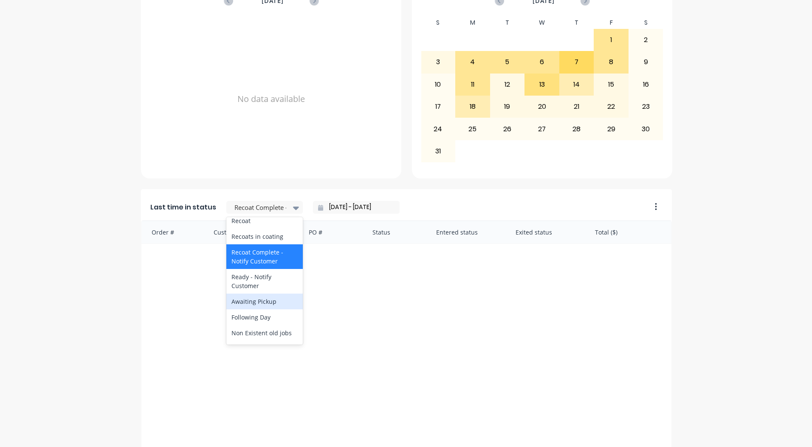
scroll to position [441, 0]
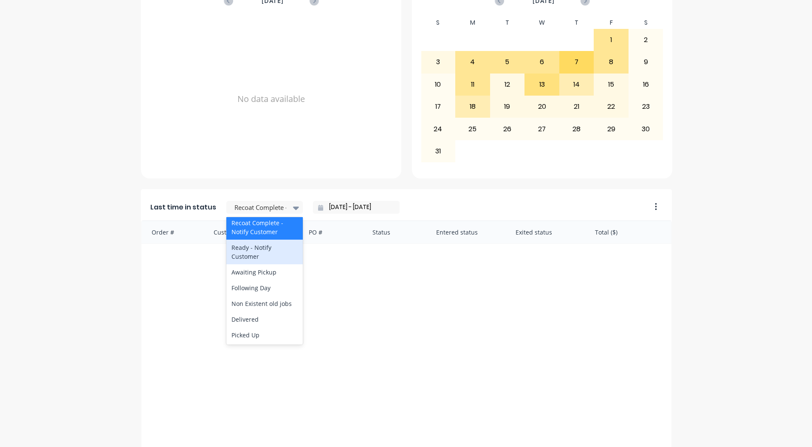
click at [261, 257] on div "Ready - Notify Customer" at bounding box center [264, 251] width 76 height 25
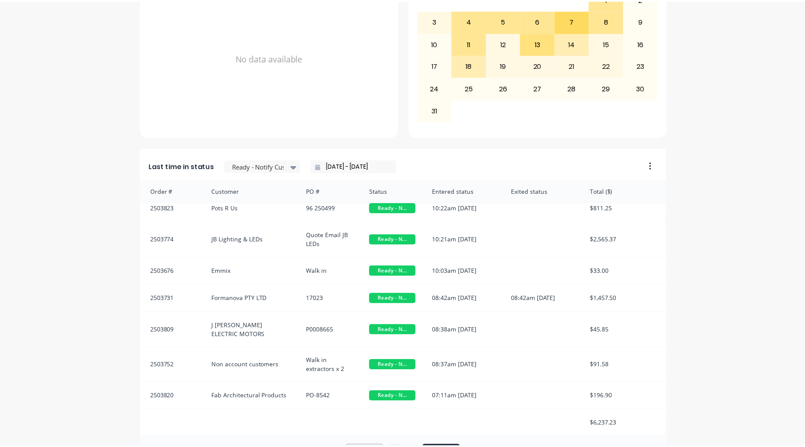
scroll to position [0, 0]
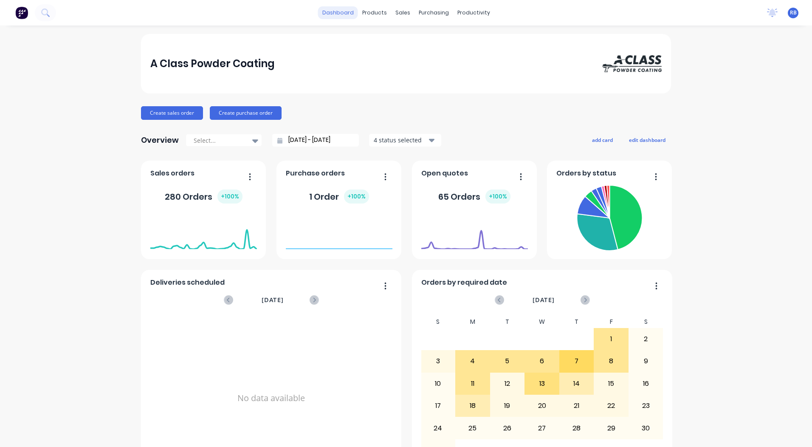
click at [333, 17] on link "dashboard" at bounding box center [338, 12] width 40 height 13
click at [405, 39] on icon at bounding box center [402, 41] width 8 height 8
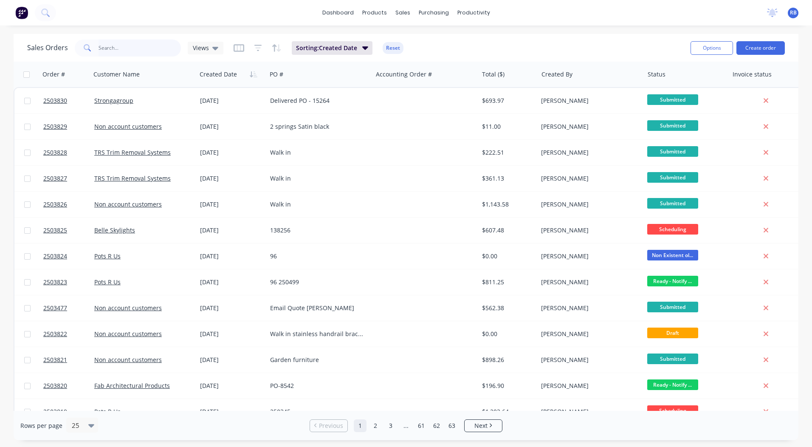
click at [126, 45] on input "text" at bounding box center [140, 47] width 83 height 17
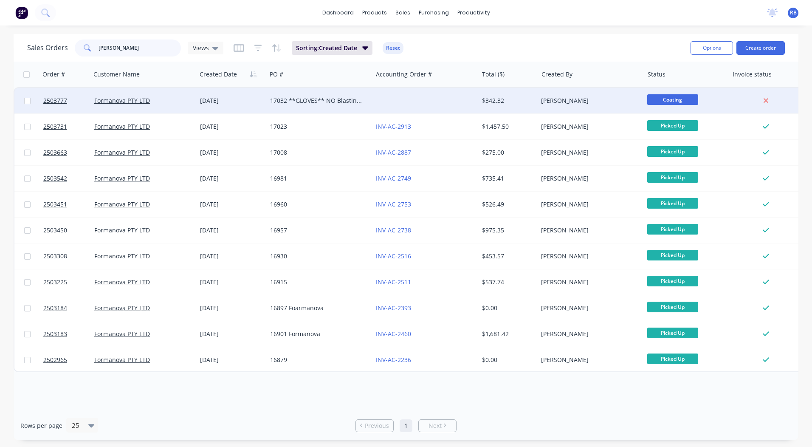
type input "[PERSON_NAME]"
click at [549, 96] on div "[PERSON_NAME]" at bounding box center [588, 100] width 94 height 8
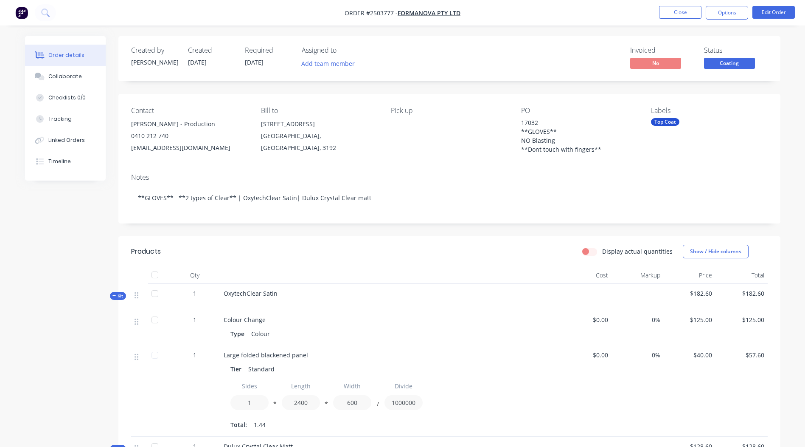
click at [718, 62] on span "Coating" at bounding box center [729, 63] width 51 height 11
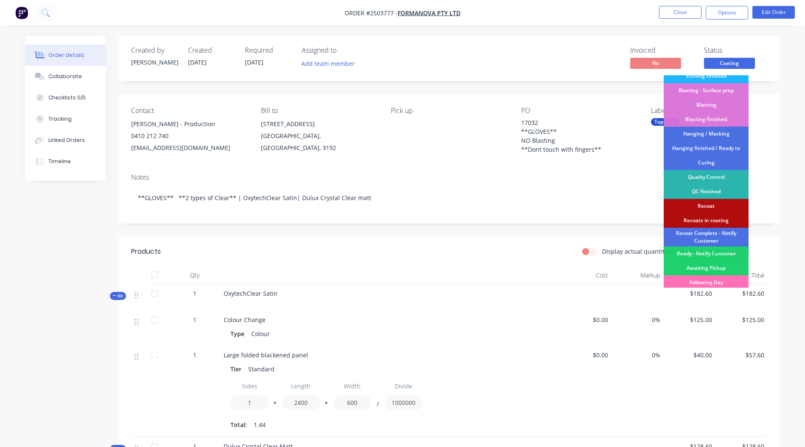
scroll to position [170, 0]
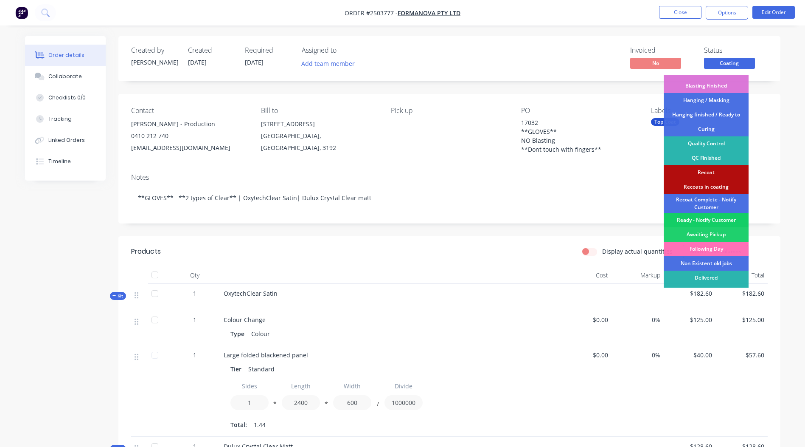
click at [705, 218] on div "Ready - Notify Customer" at bounding box center [706, 220] width 85 height 14
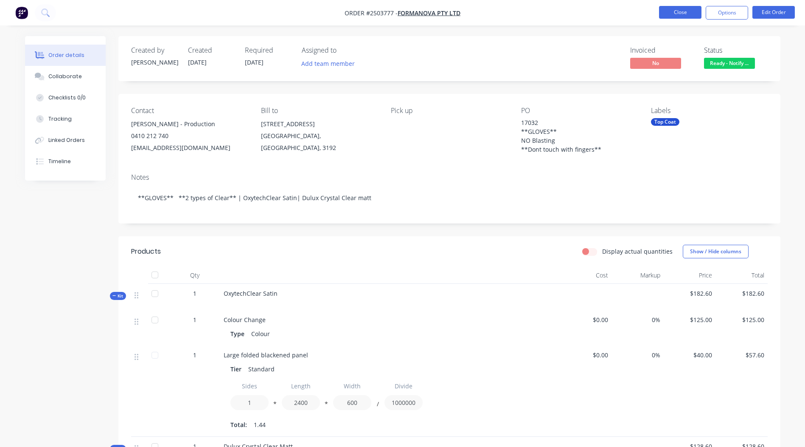
click at [677, 7] on button "Close" at bounding box center [680, 12] width 42 height 13
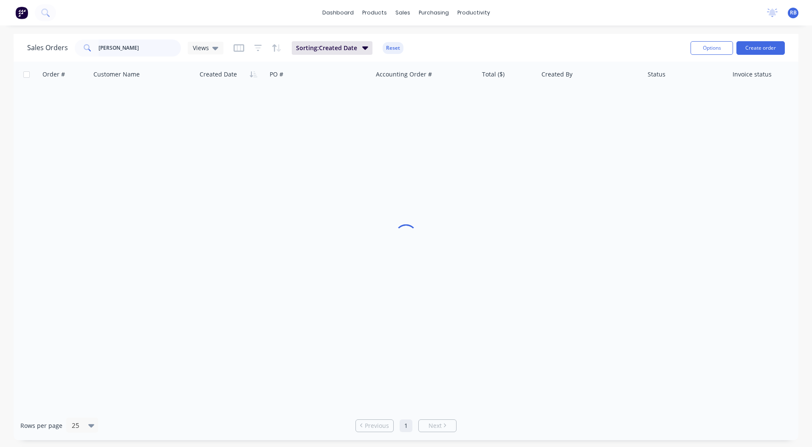
click at [0, 58] on html "dashboard products sales purchasing productivity dashboard products Product Cat…" at bounding box center [406, 223] width 812 height 447
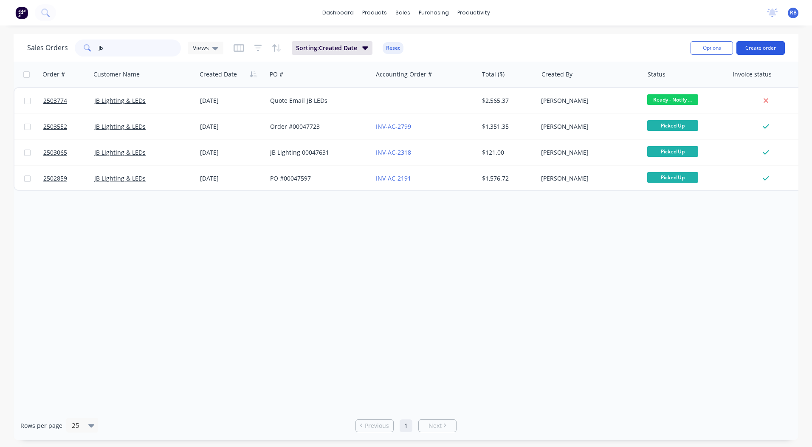
type input "jb"
click at [746, 47] on button "Create order" at bounding box center [760, 48] width 48 height 14
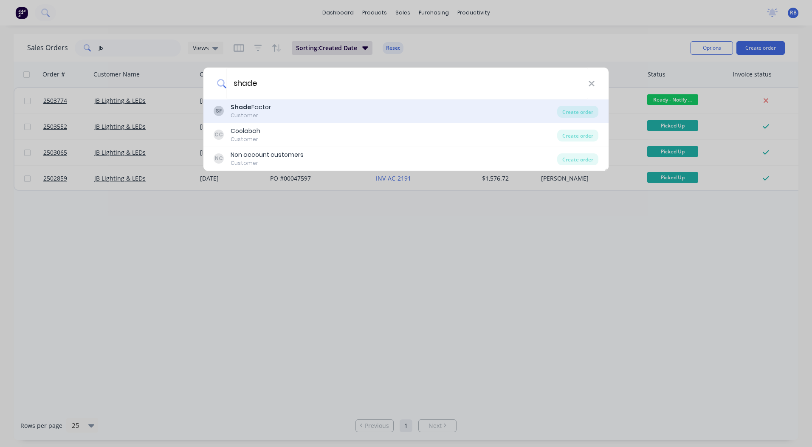
type input "shade"
click at [319, 119] on div "SF Shade Factor Customer" at bounding box center [385, 111] width 343 height 17
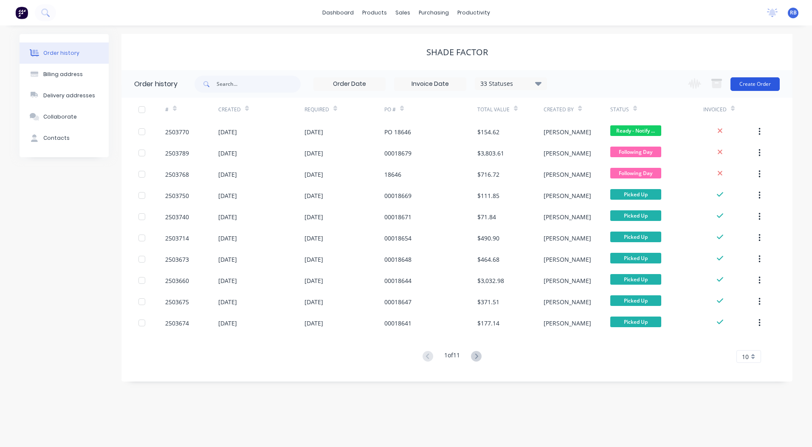
click at [761, 81] on button "Create Order" at bounding box center [754, 84] width 49 height 14
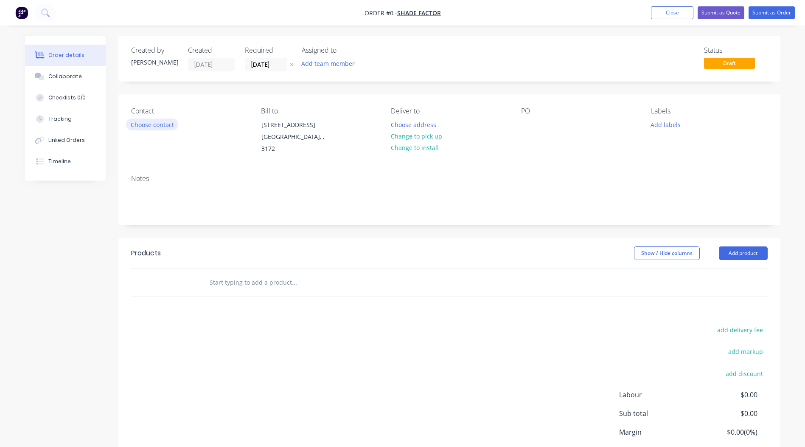
click at [158, 118] on button "Choose contact" at bounding box center [152, 123] width 52 height 11
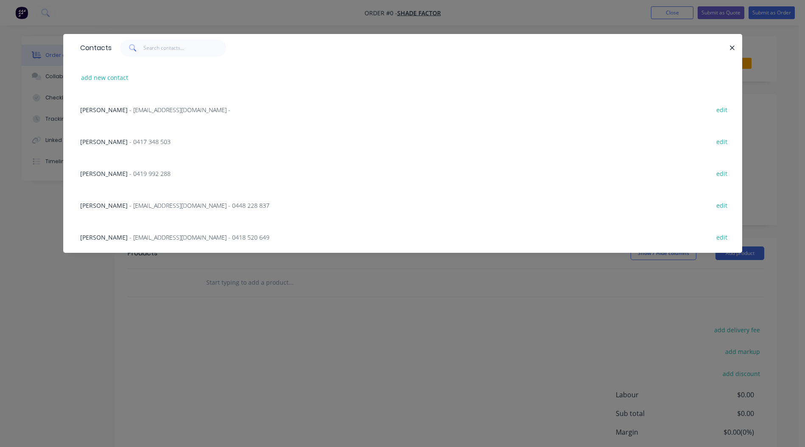
click at [129, 139] on span "- 0417 348 503" at bounding box center [149, 142] width 41 height 8
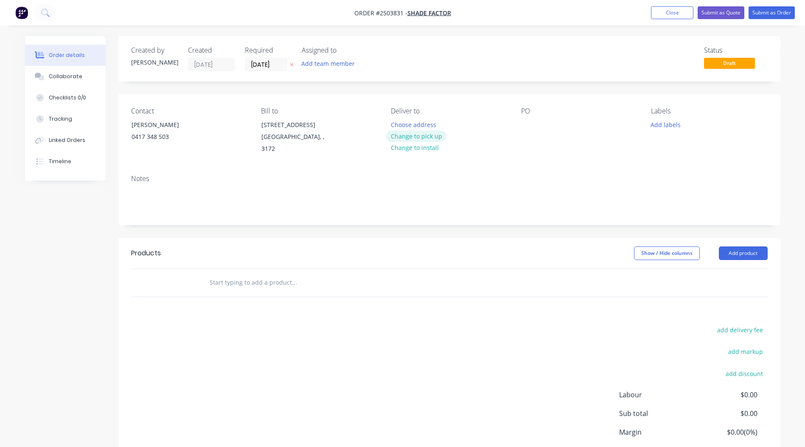
click at [433, 137] on button "Change to pick up" at bounding box center [416, 135] width 60 height 11
click at [522, 124] on div at bounding box center [528, 124] width 14 height 12
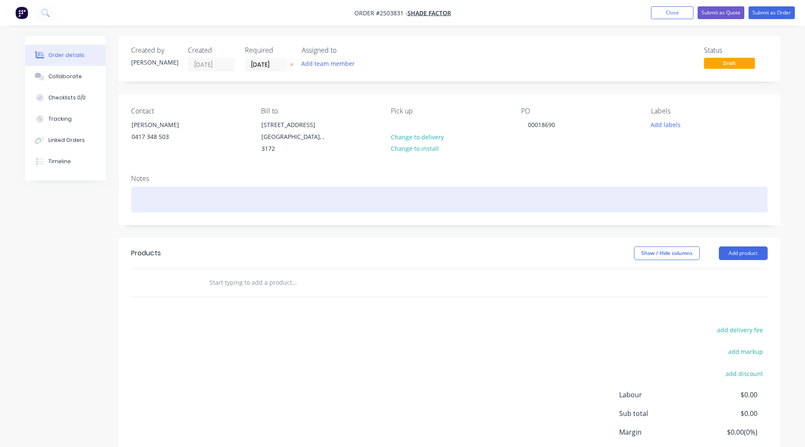
click at [159, 195] on div at bounding box center [449, 199] width 637 height 26
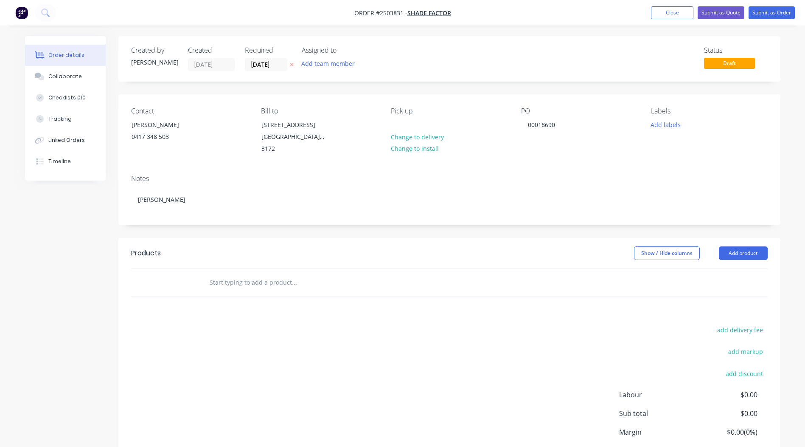
click at [742, 251] on header "Products Show / Hide columns Add product" at bounding box center [449, 253] width 662 height 31
click at [739, 246] on button "Add product" at bounding box center [743, 253] width 49 height 14
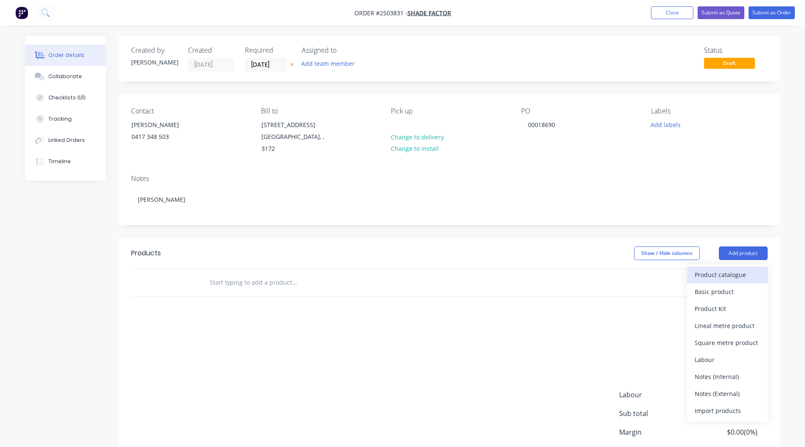
click at [727, 268] on div "Product catalogue" at bounding box center [727, 274] width 65 height 12
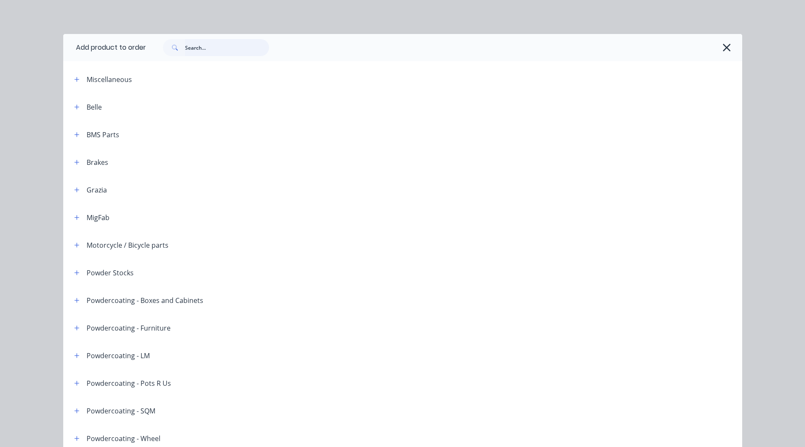
click at [197, 47] on input "text" at bounding box center [227, 47] width 84 height 17
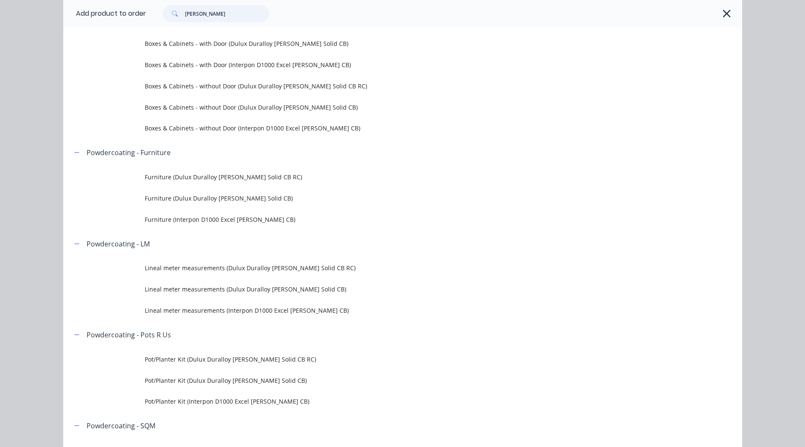
scroll to position [127, 0]
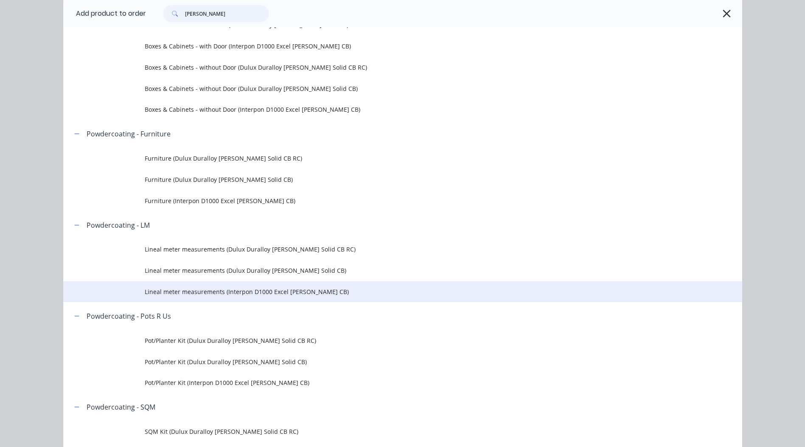
type input "[PERSON_NAME]"
click at [286, 289] on span "Lineal meter measurements (Interpon D1000 Excel [PERSON_NAME] CB)" at bounding box center [384, 291] width 478 height 9
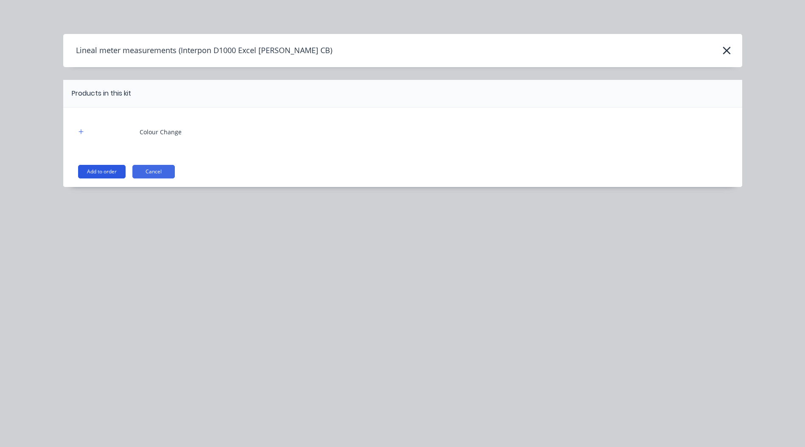
click at [119, 172] on button "Add to order" at bounding box center [102, 172] width 48 height 14
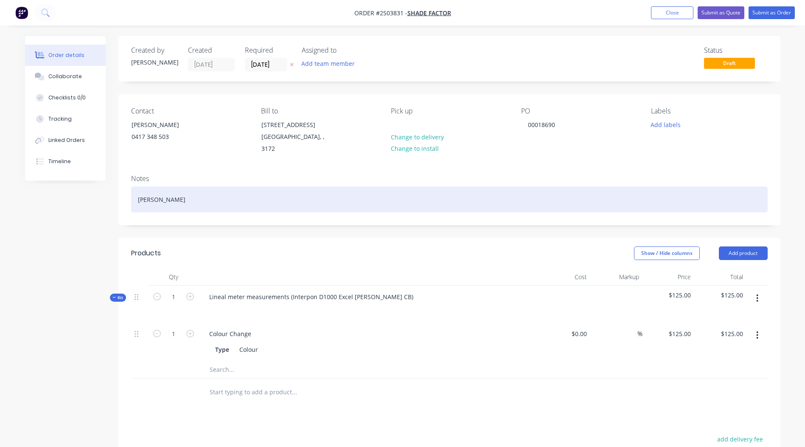
click at [137, 190] on div "[PERSON_NAME]" at bounding box center [449, 199] width 637 height 26
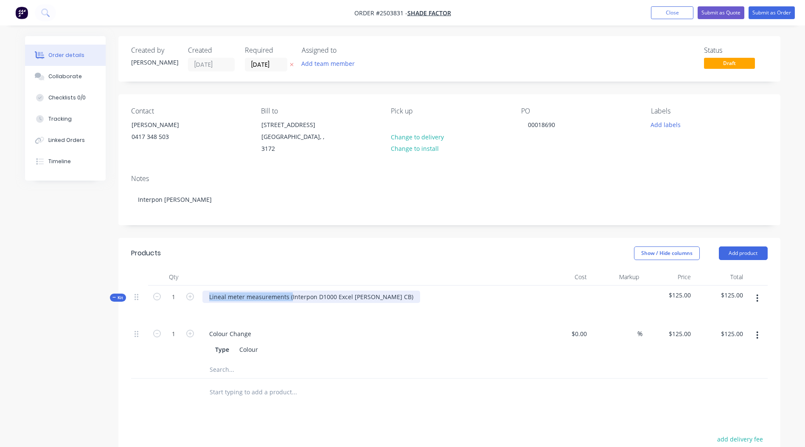
drag, startPoint x: 290, startPoint y: 285, endPoint x: -2, endPoint y: 325, distance: 294.5
click at [0, 325] on html "Order #2503831 - Shade Factor Add product Close Submit as Quote Submit as Order…" at bounding box center [402, 311] width 805 height 622
click at [318, 285] on div "Interpon D1000 Excel [PERSON_NAME] CB)" at bounding box center [369, 303] width 340 height 37
click at [350, 251] on header "Products Show / Hide columns Add product" at bounding box center [449, 253] width 662 height 31
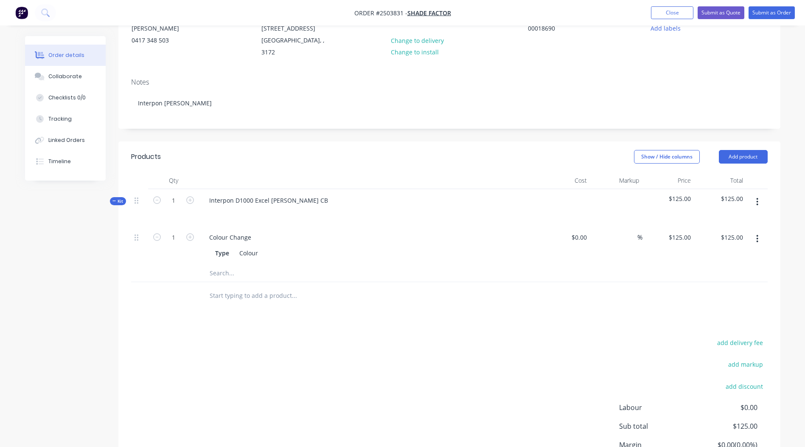
click at [756, 198] on button "button" at bounding box center [758, 201] width 20 height 15
click at [747, 218] on div "Add product to kit" at bounding box center [727, 224] width 65 height 12
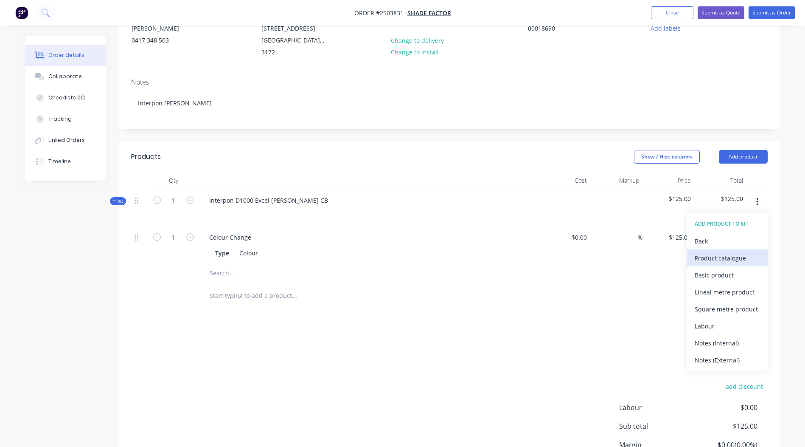
click at [710, 252] on div "Product catalogue" at bounding box center [727, 258] width 65 height 12
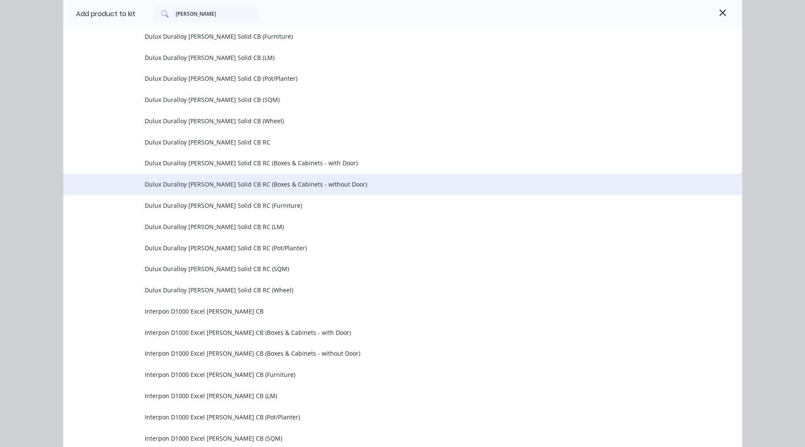
scroll to position [385, 0]
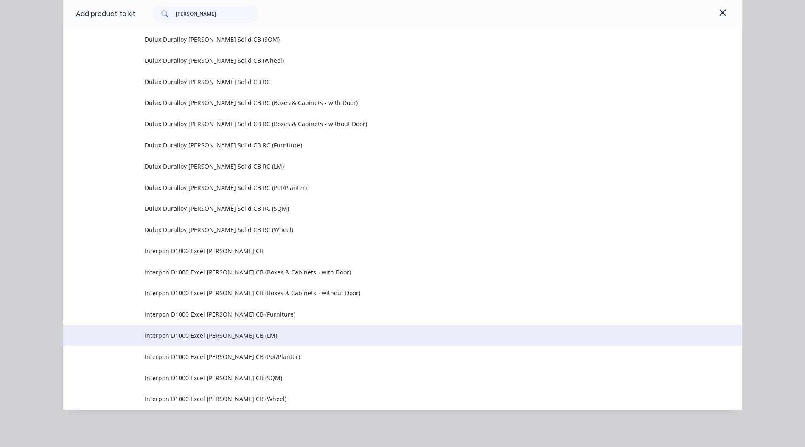
click at [252, 338] on span "Interpon D1000 Excel [PERSON_NAME] CB (LM)" at bounding box center [384, 335] width 478 height 9
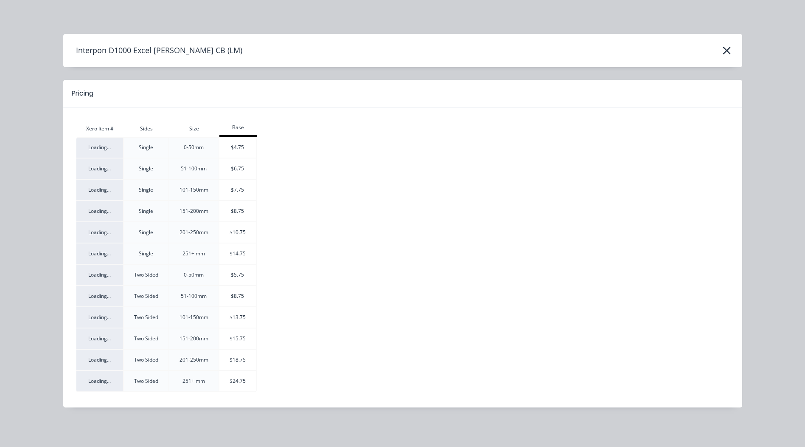
scroll to position [139, 0]
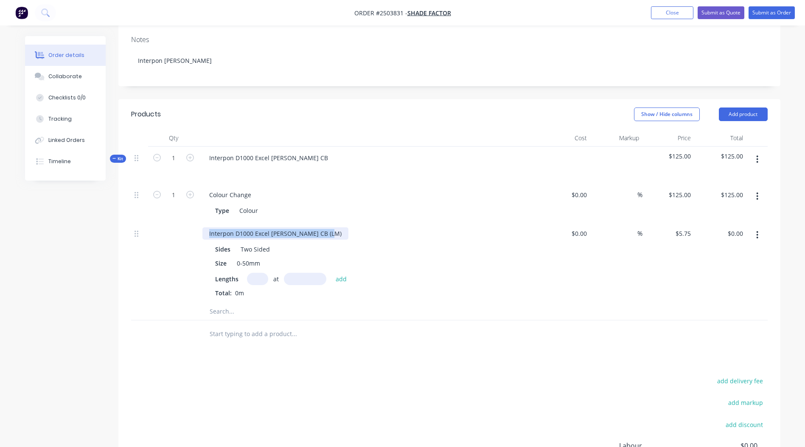
drag, startPoint x: 327, startPoint y: 220, endPoint x: 0, endPoint y: 244, distance: 327.3
click at [0, 244] on html "Order #2503831 - Shade Factor Add product Close Submit as Quote Submit as Order…" at bounding box center [402, 212] width 805 height 703
click at [264, 273] on input "text" at bounding box center [257, 279] width 21 height 12
type input "19"
click at [300, 273] on input "text" at bounding box center [305, 279] width 42 height 12
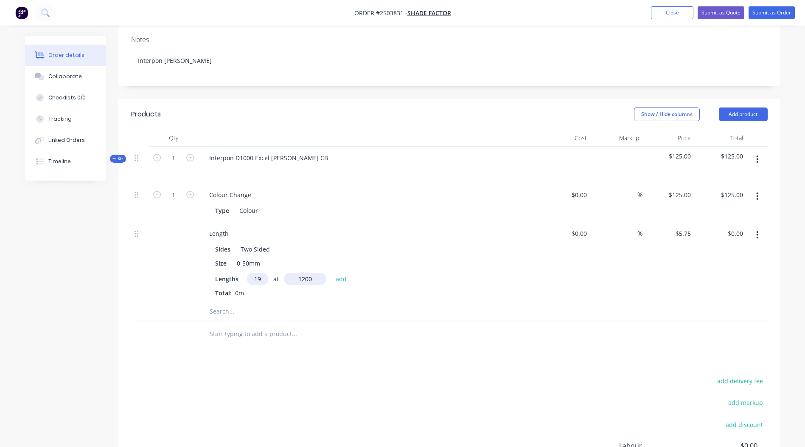
type input "1200"
click at [332, 273] on button "add" at bounding box center [342, 278] width 20 height 11
type input "$131.10"
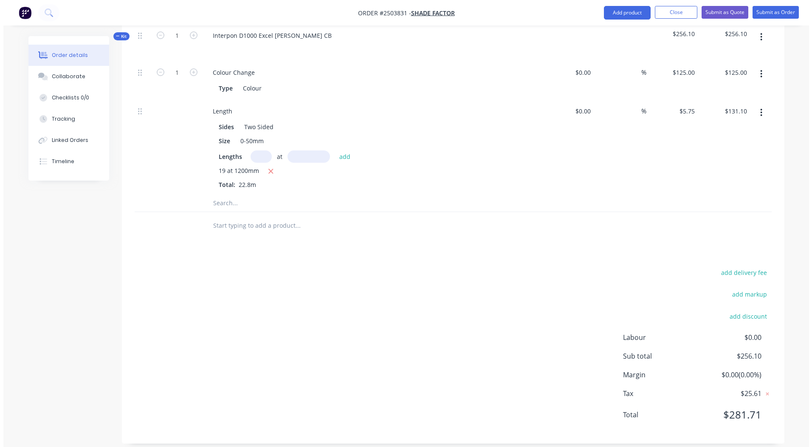
scroll to position [0, 0]
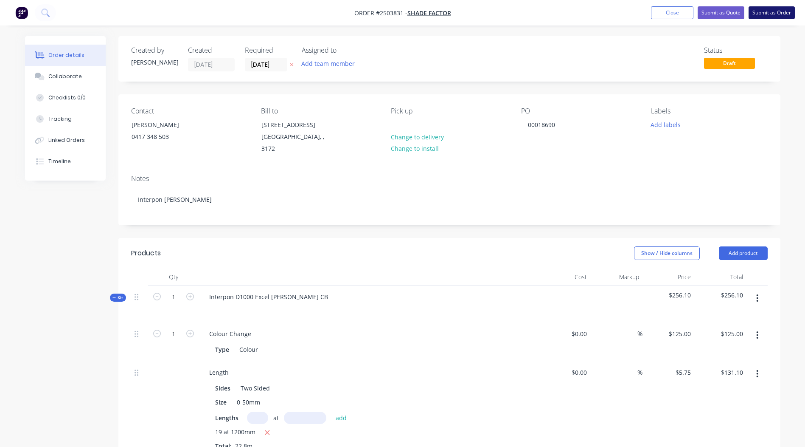
click at [777, 12] on button "Submit as Order" at bounding box center [772, 12] width 46 height 13
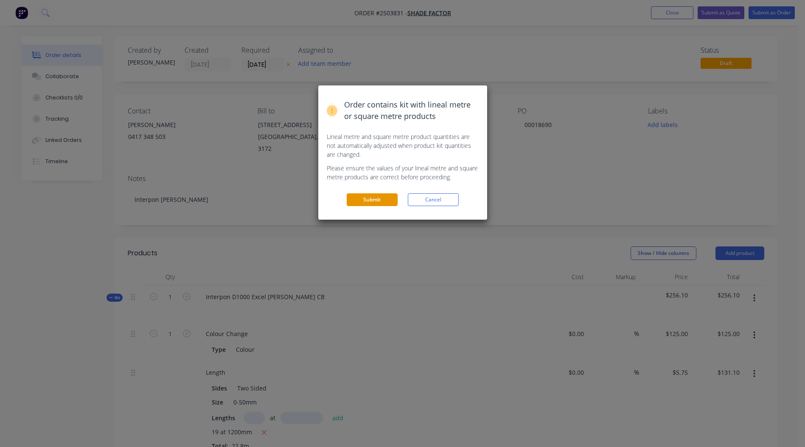
click at [373, 199] on button "Submit" at bounding box center [372, 199] width 51 height 13
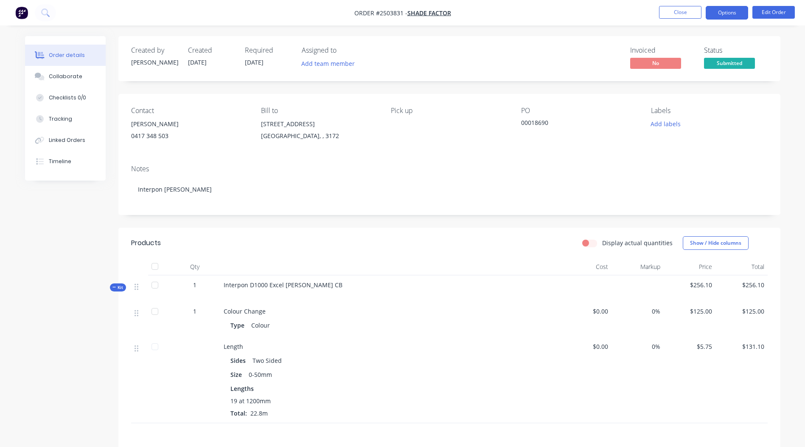
click at [724, 14] on button "Options" at bounding box center [727, 13] width 42 height 14
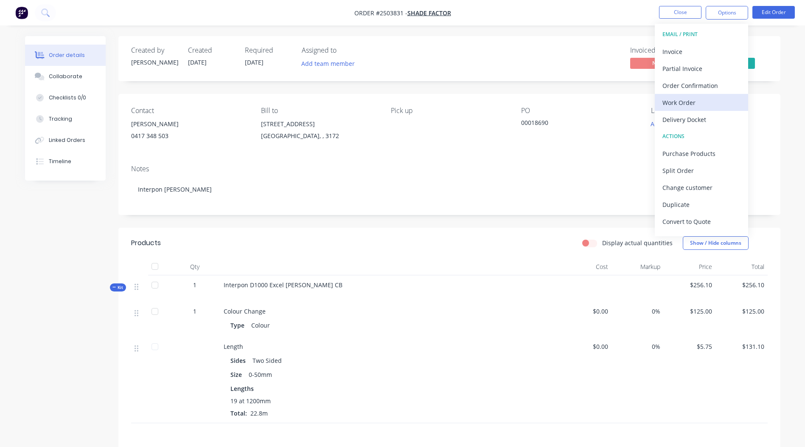
click at [689, 102] on div "Work Order" at bounding box center [702, 102] width 78 height 12
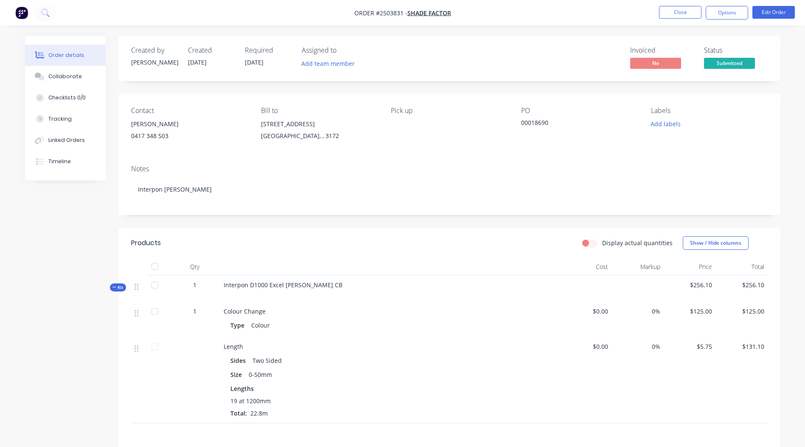
click at [402, 57] on div "Invoiced No Status Submitted" at bounding box center [577, 58] width 381 height 25
click at [264, 61] on span "[DATE]" at bounding box center [254, 62] width 19 height 8
click at [738, 20] on nav "Order #2503831 - Shade Factor Close Options Edit Order" at bounding box center [402, 12] width 805 height 25
click at [738, 18] on button "Options" at bounding box center [727, 13] width 42 height 14
click at [701, 82] on div "Without pricing" at bounding box center [702, 85] width 78 height 12
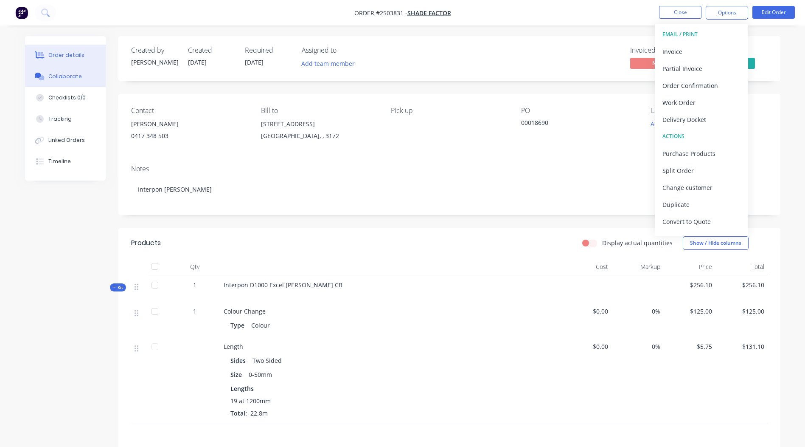
click at [71, 75] on div "Collaborate" at bounding box center [65, 77] width 34 height 8
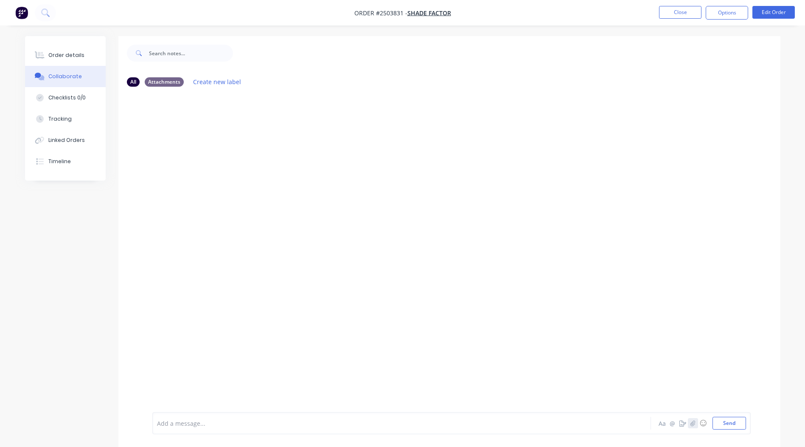
click at [689, 419] on button "button" at bounding box center [693, 423] width 10 height 10
click at [730, 421] on button "Send" at bounding box center [730, 423] width 34 height 13
click at [205, 135] on img at bounding box center [182, 158] width 61 height 56
click at [308, 178] on div "Labels Download Delete" at bounding box center [230, 159] width 156 height 64
click at [671, 13] on button "Close" at bounding box center [680, 12] width 42 height 13
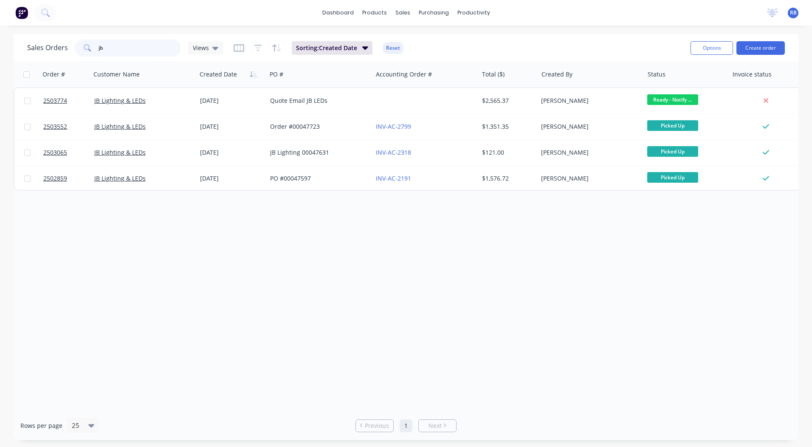
drag, startPoint x: 128, startPoint y: 43, endPoint x: 0, endPoint y: 65, distance: 130.1
click at [59, 58] on div "Sales Orders jb Views Sorting: Created Date Reset" at bounding box center [355, 47] width 656 height 21
